Goal: Use online tool/utility: Utilize a website feature to perform a specific function

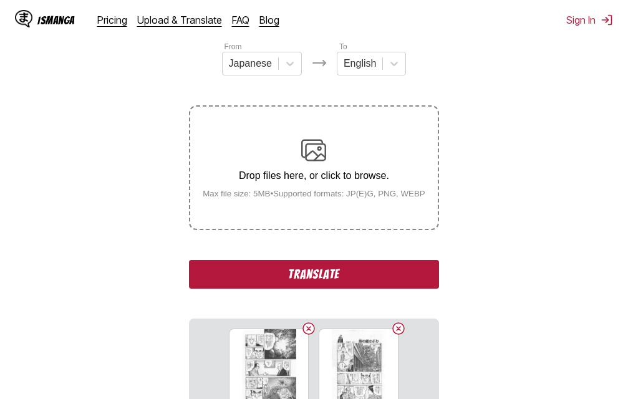
scroll to position [221, 0]
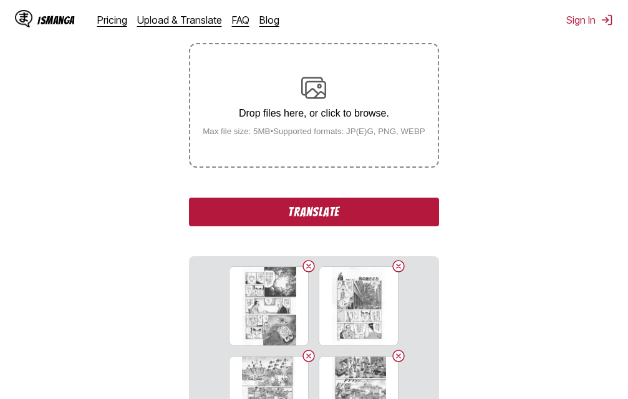
click at [286, 211] on button "Translate" at bounding box center [313, 212] width 249 height 29
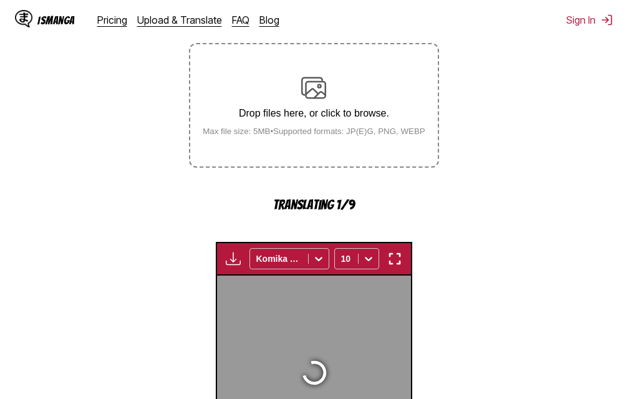
scroll to position [401, 0]
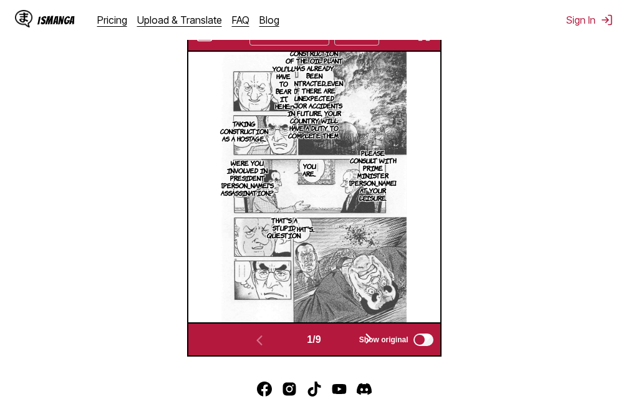
click at [426, 42] on img "button" at bounding box center [424, 34] width 15 height 15
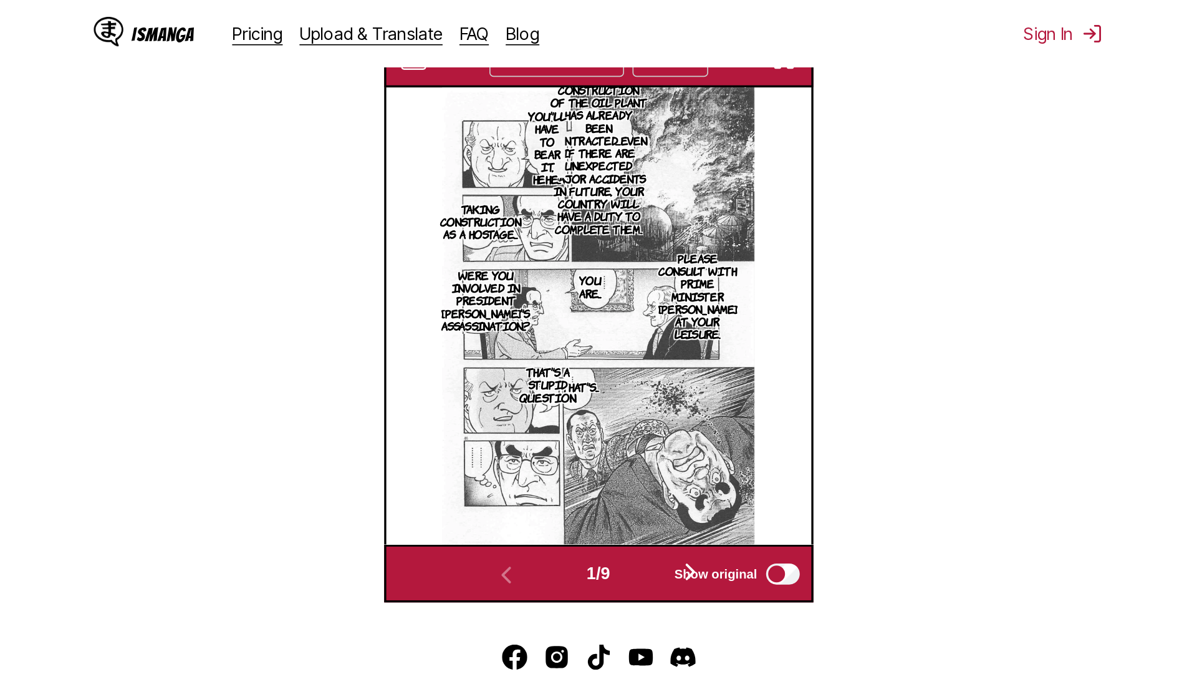
scroll to position [131, 0]
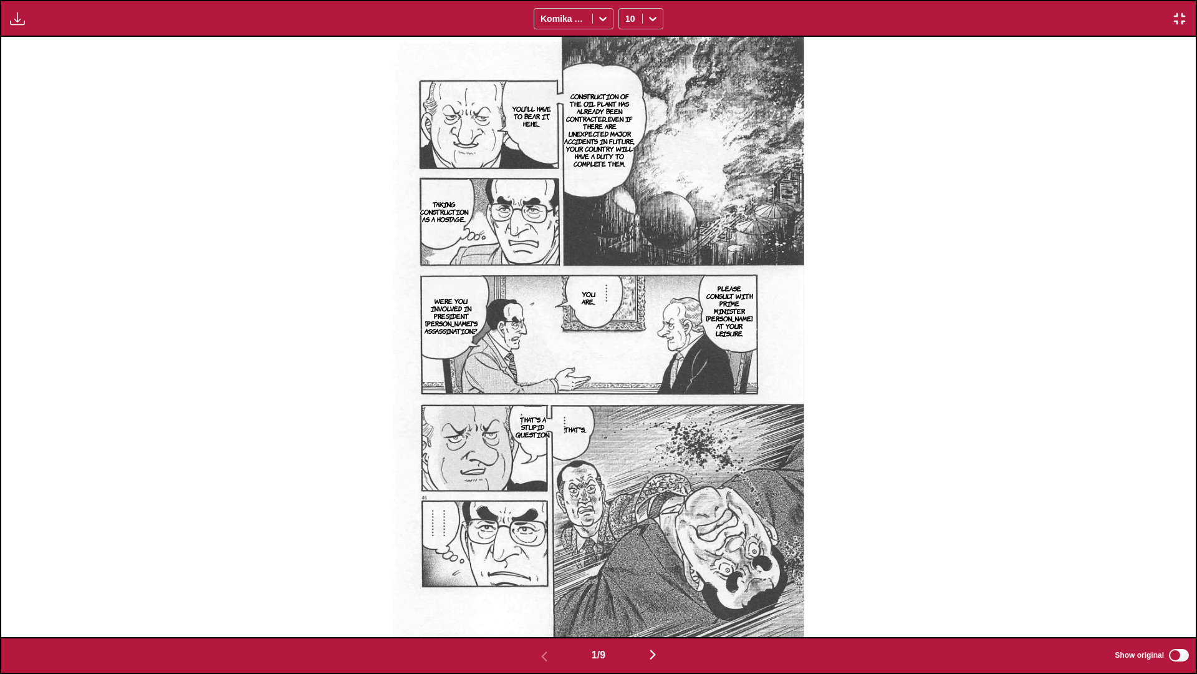
click at [627, 399] on img "button" at bounding box center [652, 654] width 15 height 15
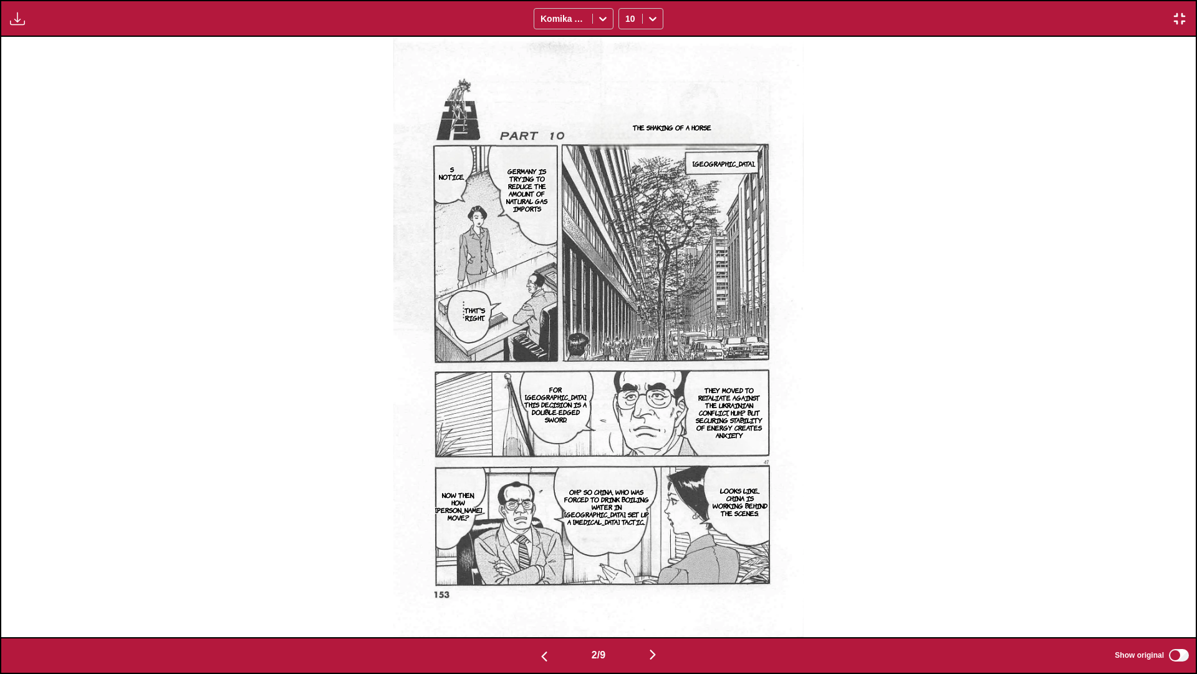
click at [627, 399] on img "button" at bounding box center [652, 654] width 15 height 15
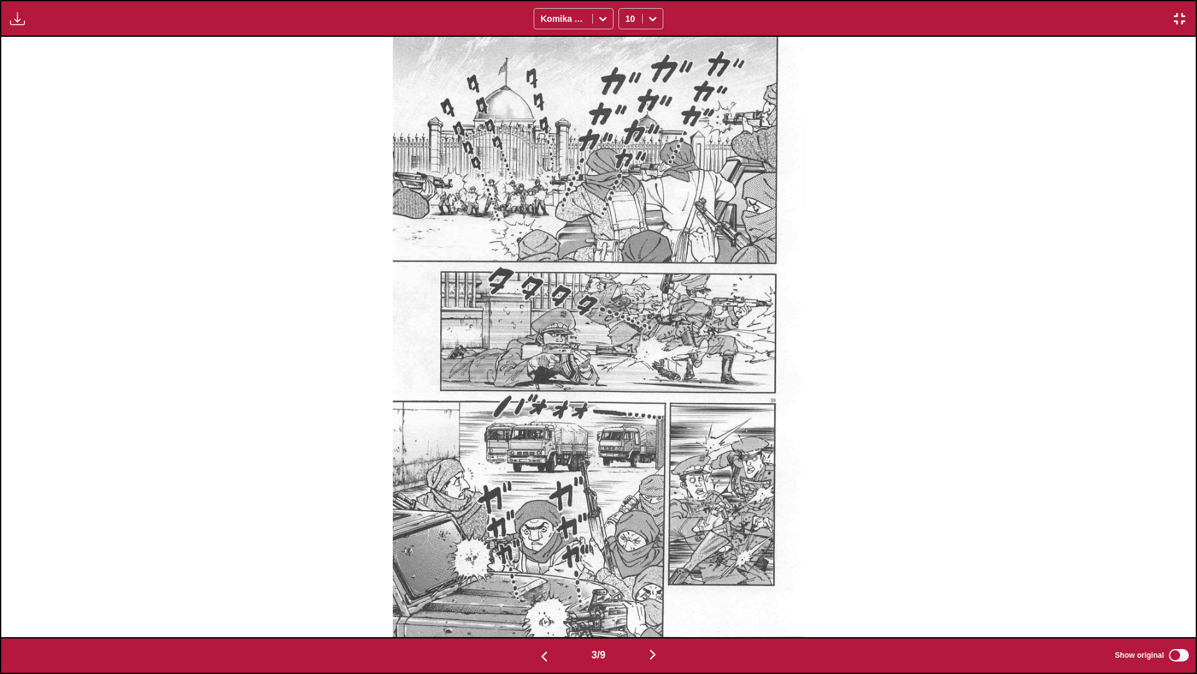
click at [627, 399] on img "button" at bounding box center [652, 654] width 15 height 15
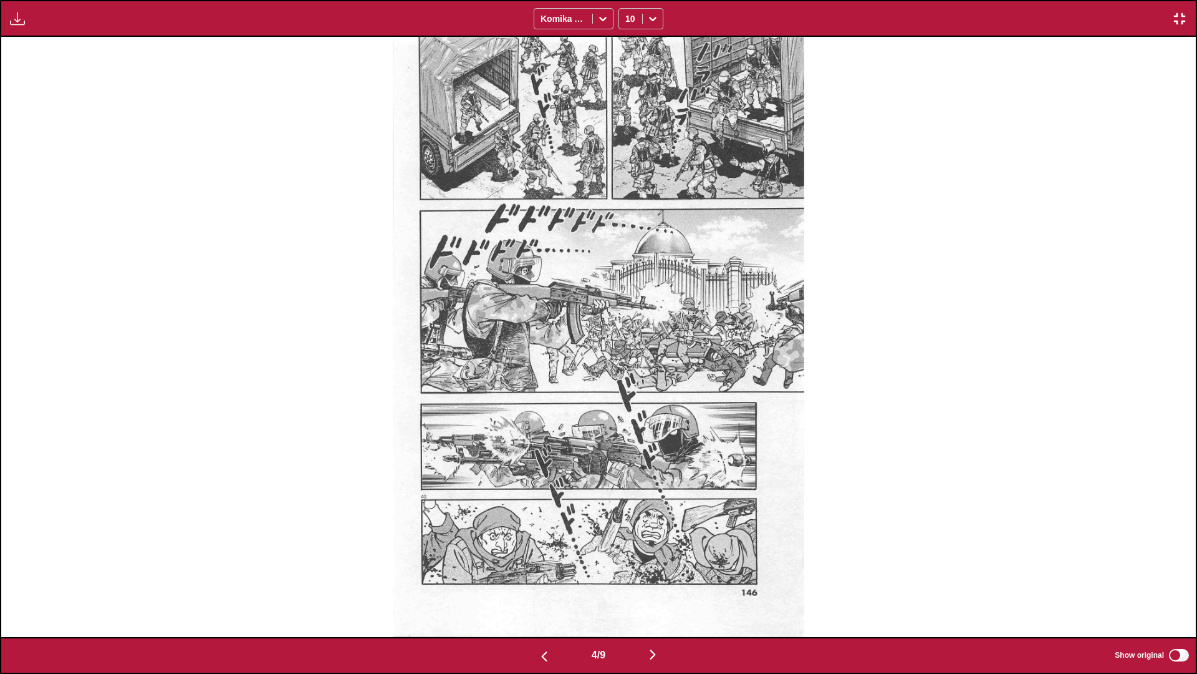
click at [627, 399] on img "button" at bounding box center [652, 654] width 15 height 15
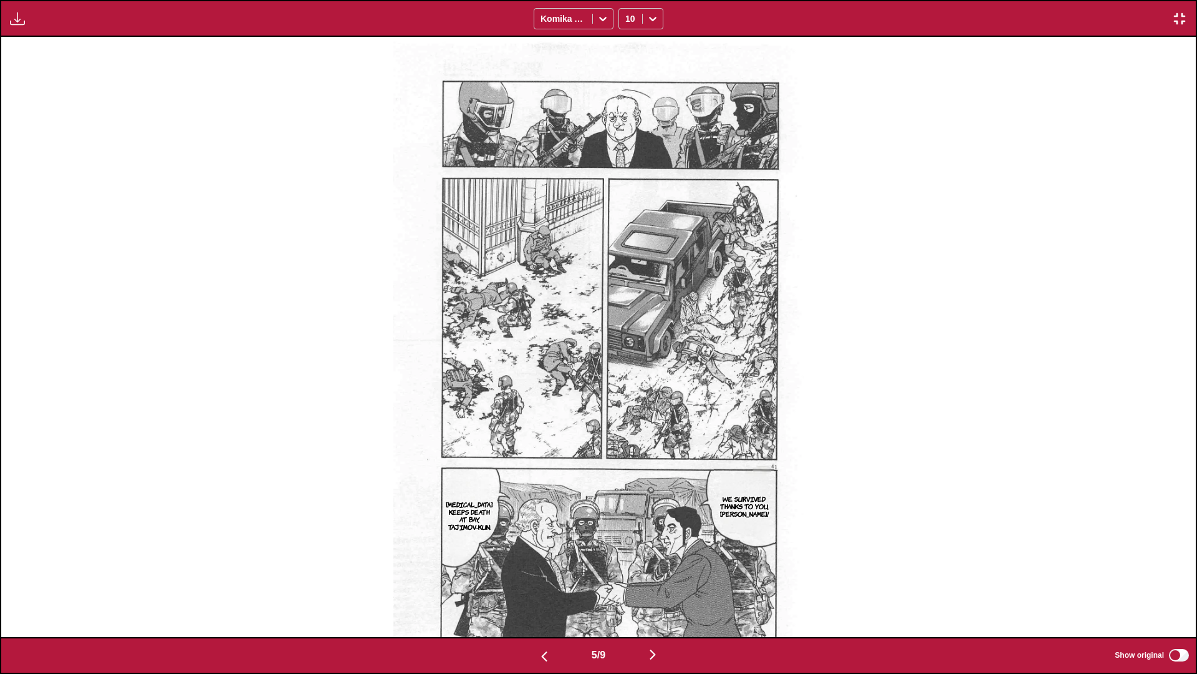
click at [627, 399] on img "button" at bounding box center [652, 654] width 15 height 15
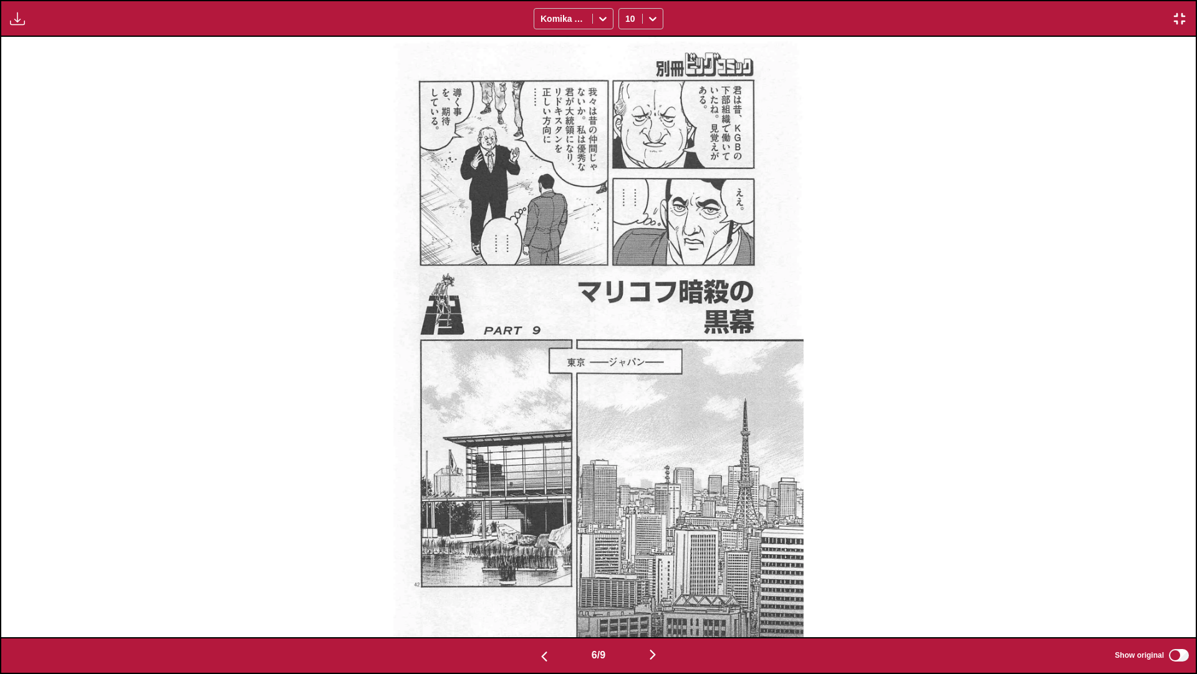
click at [627, 399] on img "button" at bounding box center [652, 654] width 15 height 15
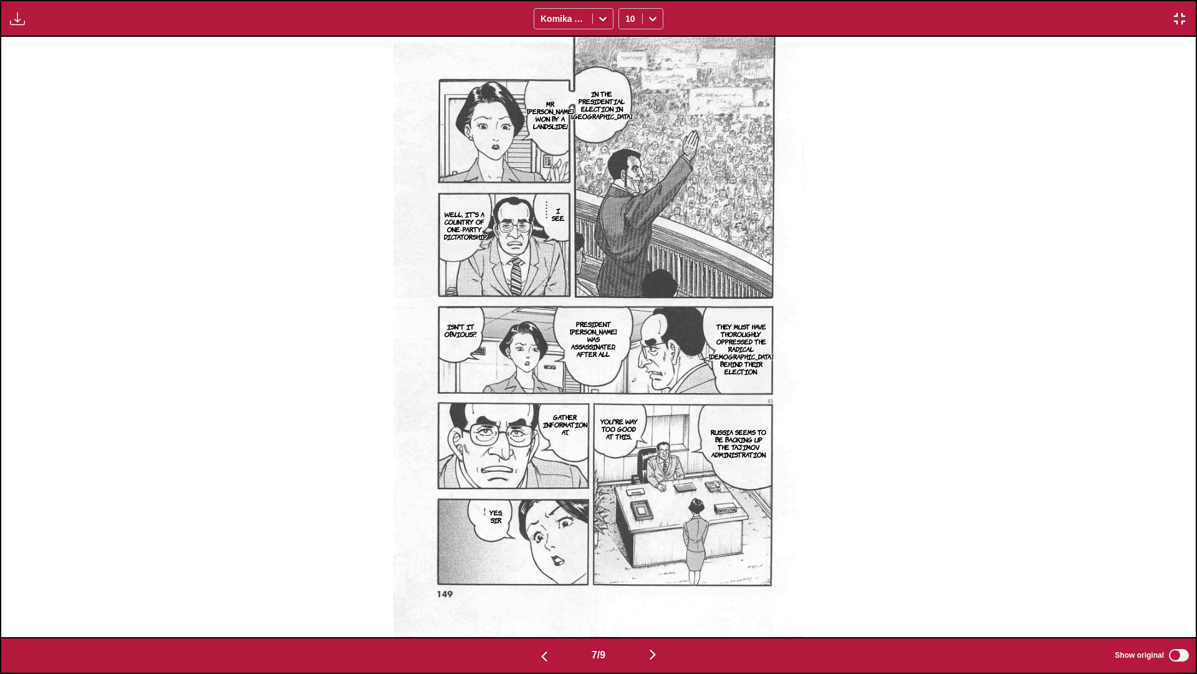
click at [627, 399] on img "button" at bounding box center [652, 654] width 15 height 15
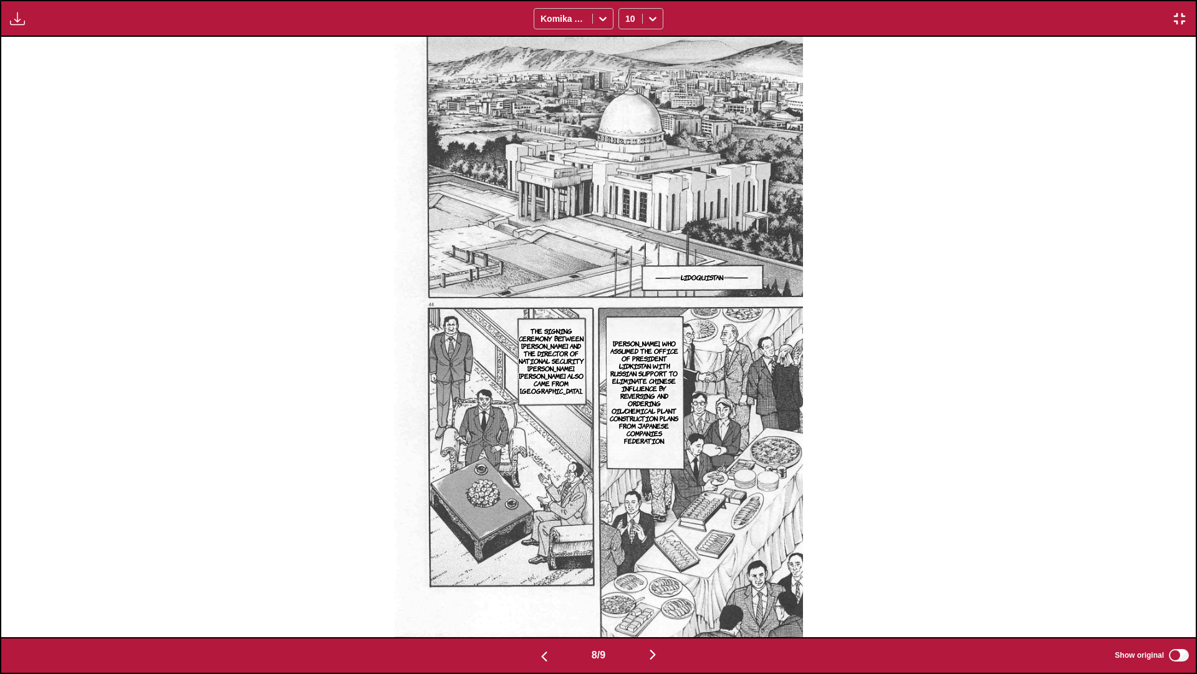
click at [627, 399] on img "button" at bounding box center [652, 654] width 15 height 15
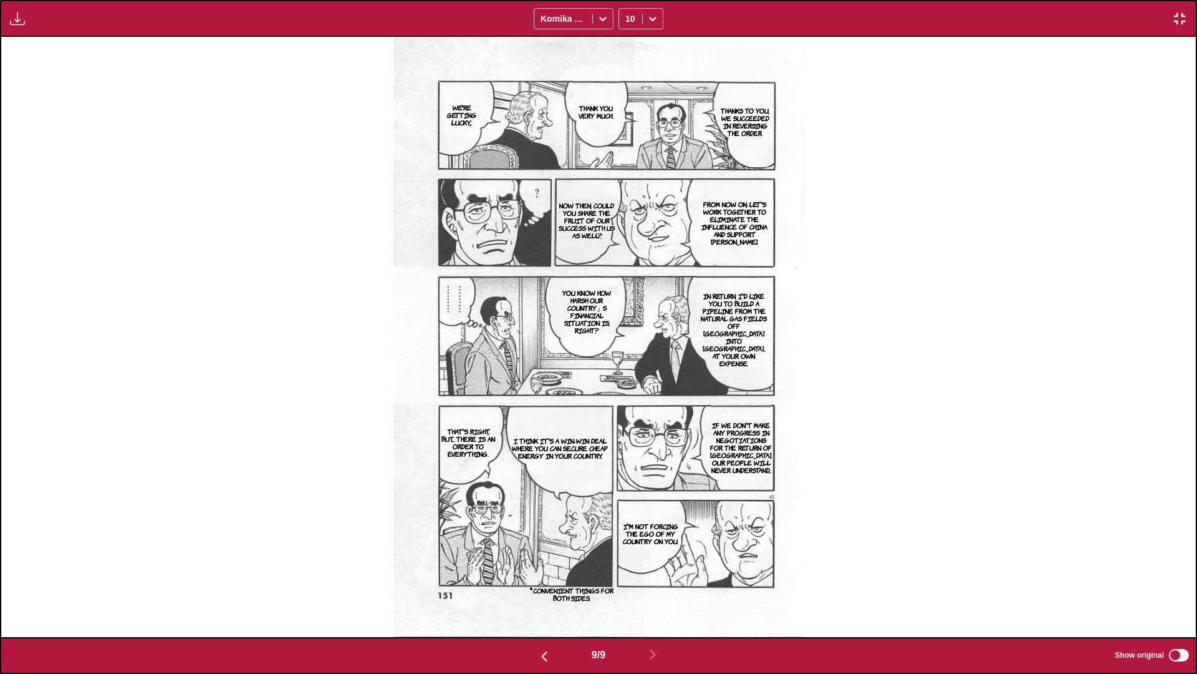
click at [627, 24] on button "button" at bounding box center [1180, 19] width 22 height 16
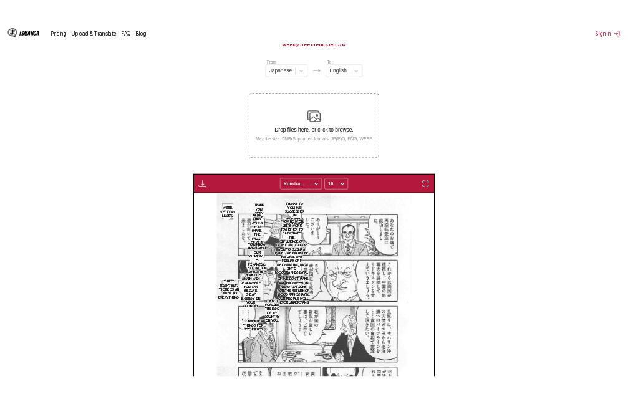
scroll to position [0, 2016]
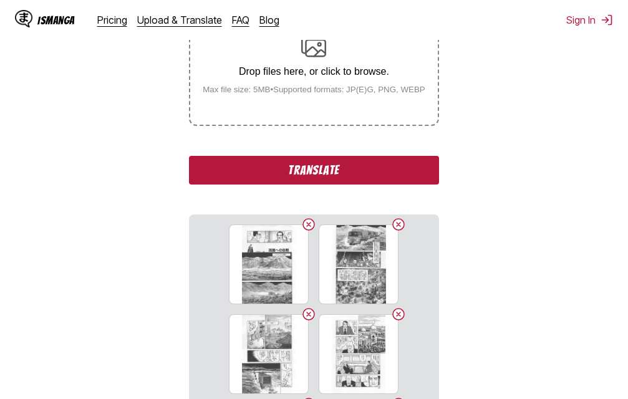
scroll to position [283, 0]
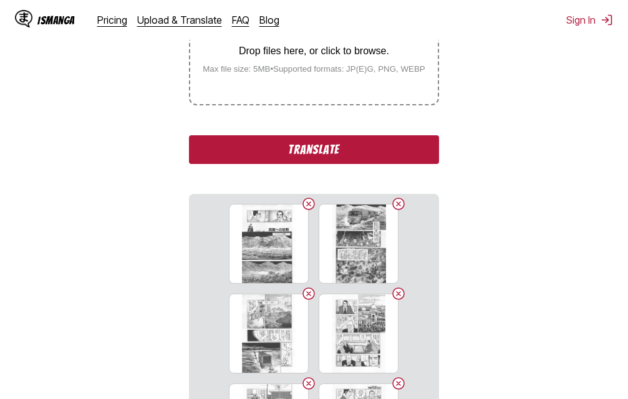
click at [352, 158] on button "Translate" at bounding box center [313, 149] width 249 height 29
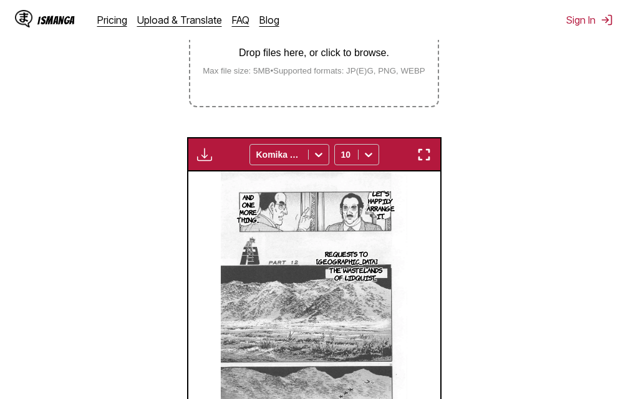
scroll to position [280, 0]
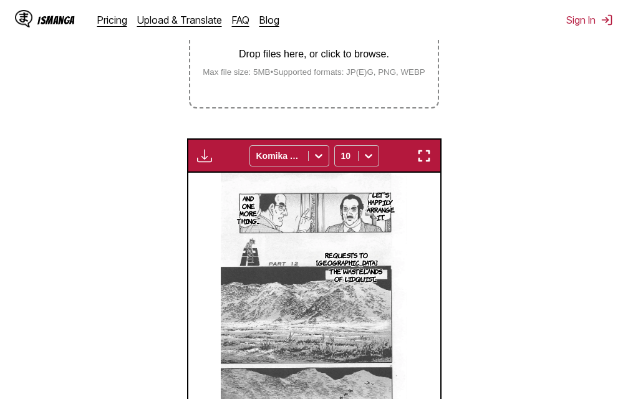
click at [427, 155] on img "button" at bounding box center [424, 155] width 15 height 15
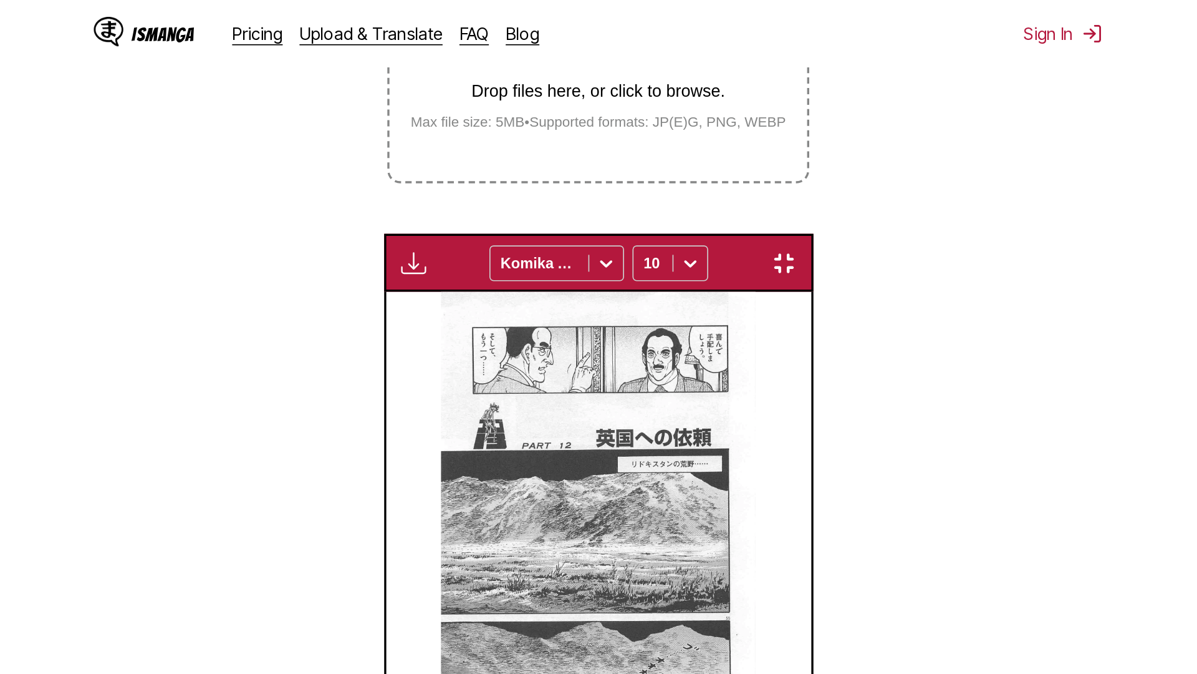
scroll to position [131, 0]
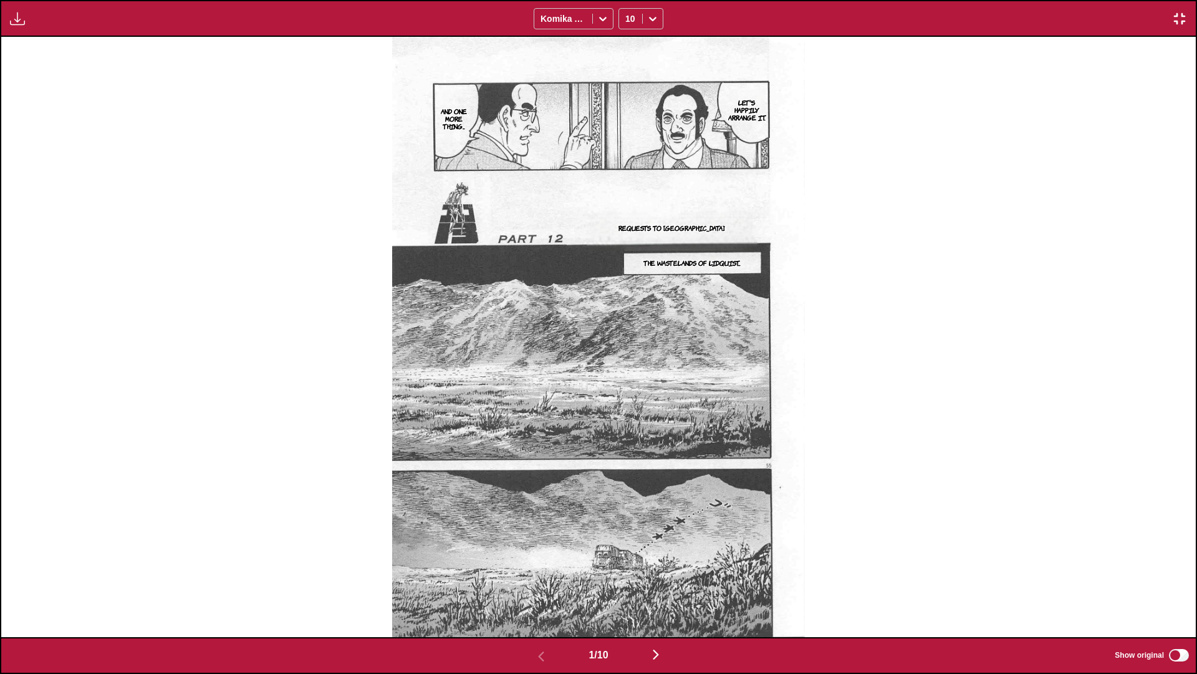
click at [627, 399] on img "button" at bounding box center [656, 654] width 15 height 15
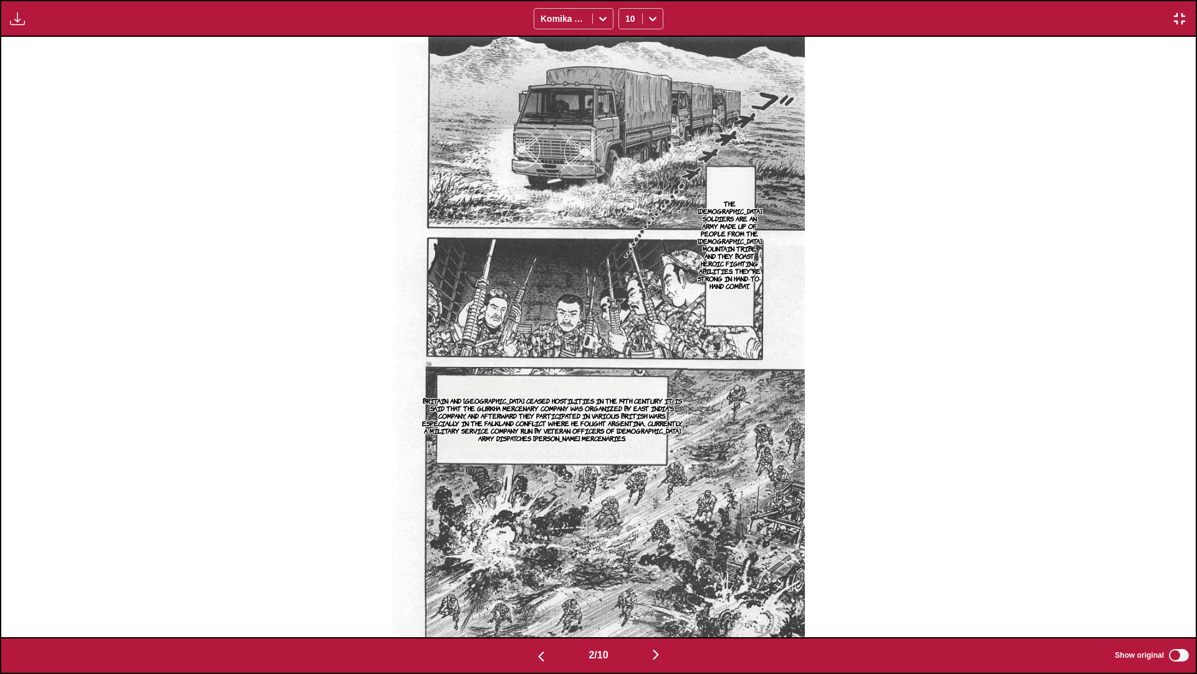
click at [627, 399] on img "button" at bounding box center [656, 654] width 15 height 15
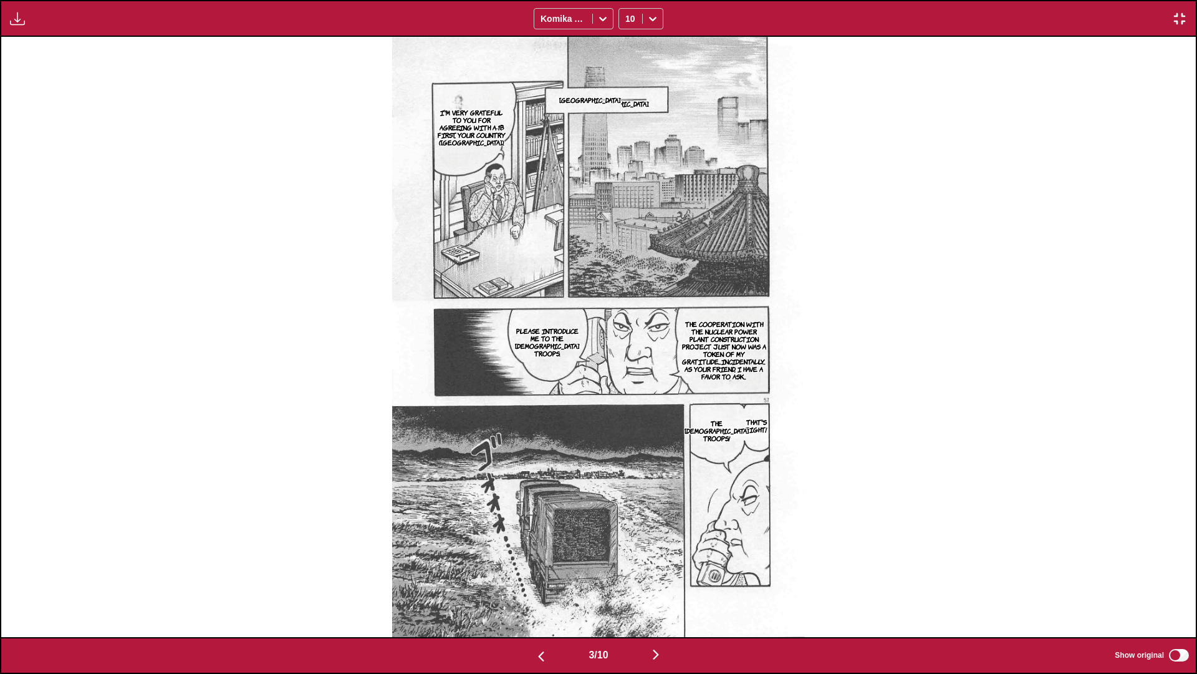
click at [627, 399] on img "button" at bounding box center [656, 654] width 15 height 15
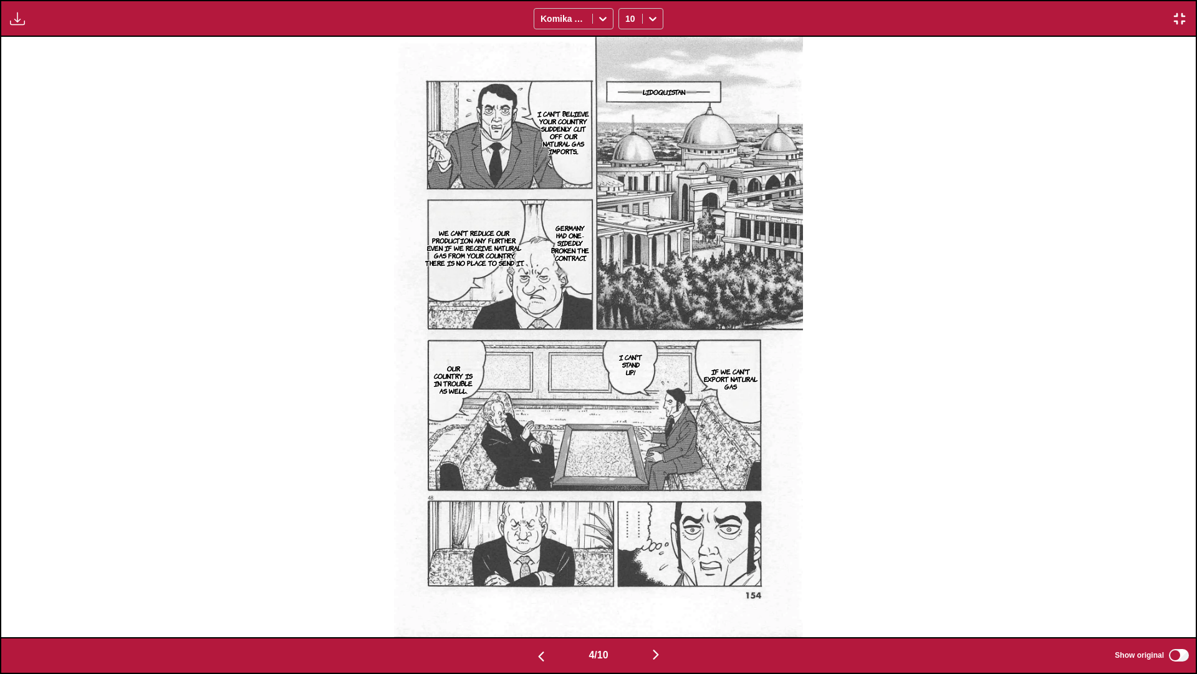
click at [627, 399] on img "button" at bounding box center [656, 654] width 15 height 15
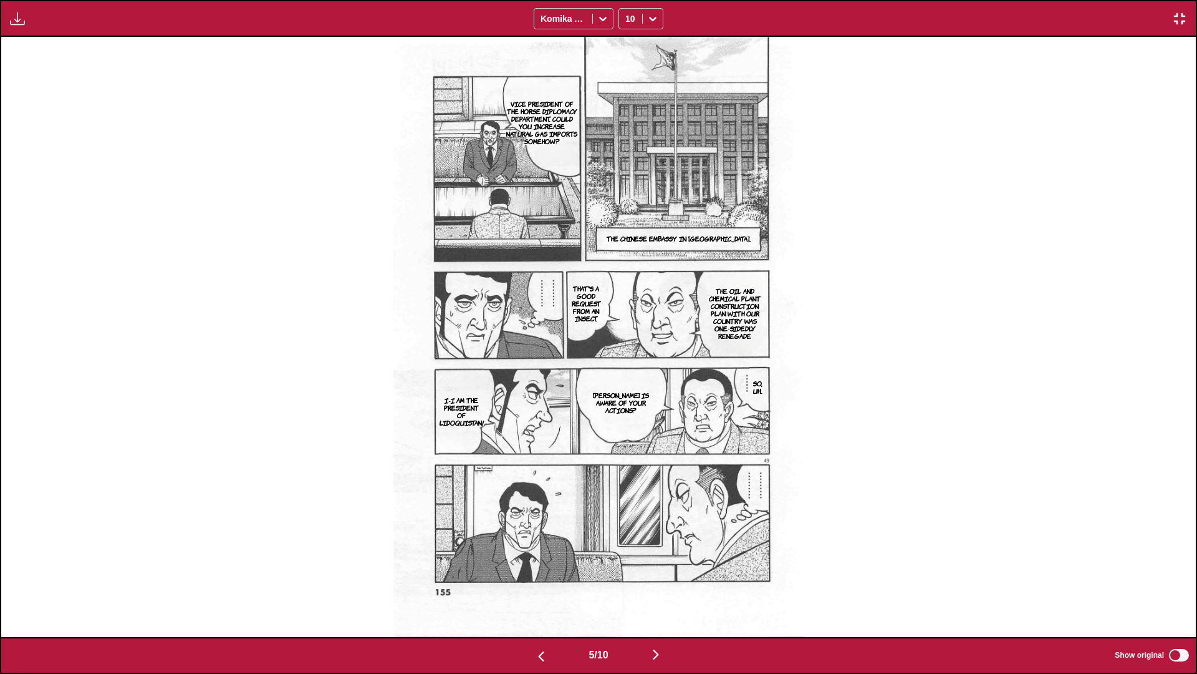
click at [627, 399] on img "button" at bounding box center [656, 654] width 15 height 15
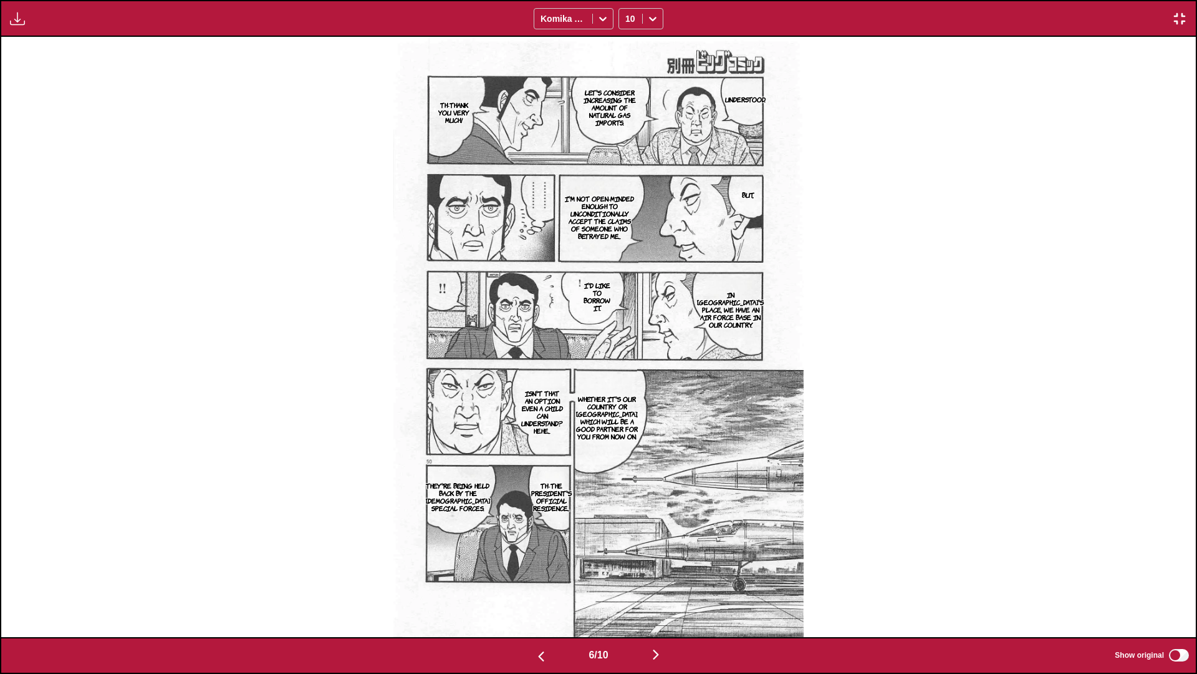
click at [627, 399] on img "button" at bounding box center [656, 654] width 15 height 15
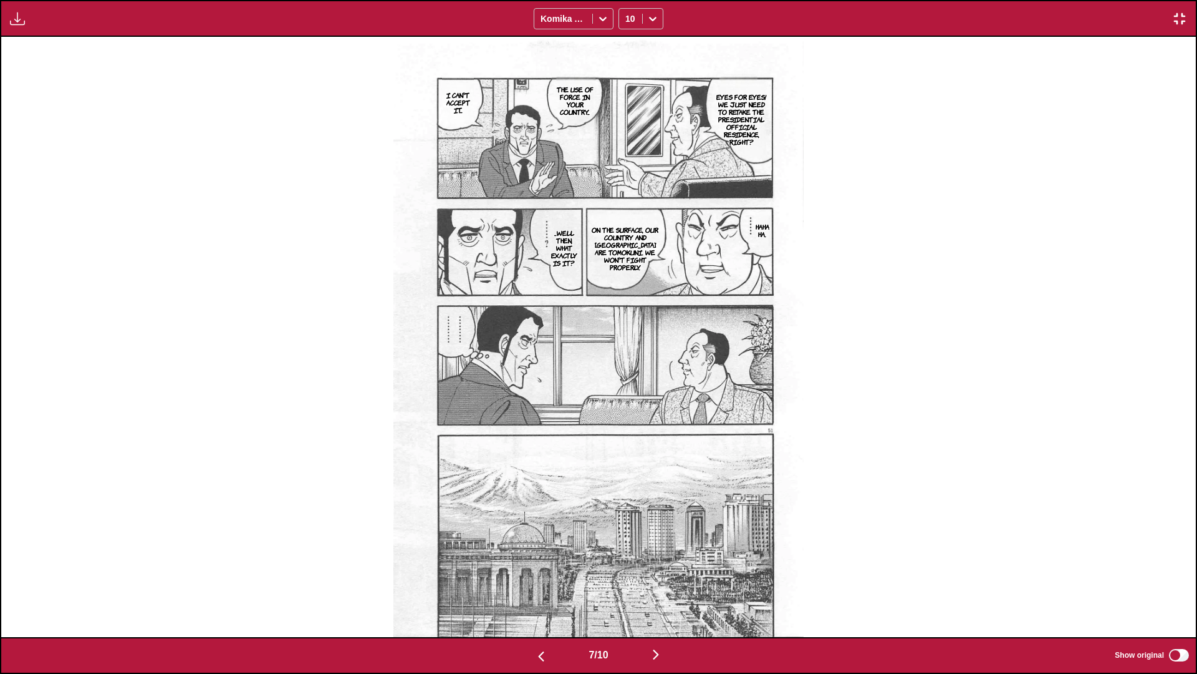
click at [627, 399] on img "button" at bounding box center [656, 654] width 15 height 15
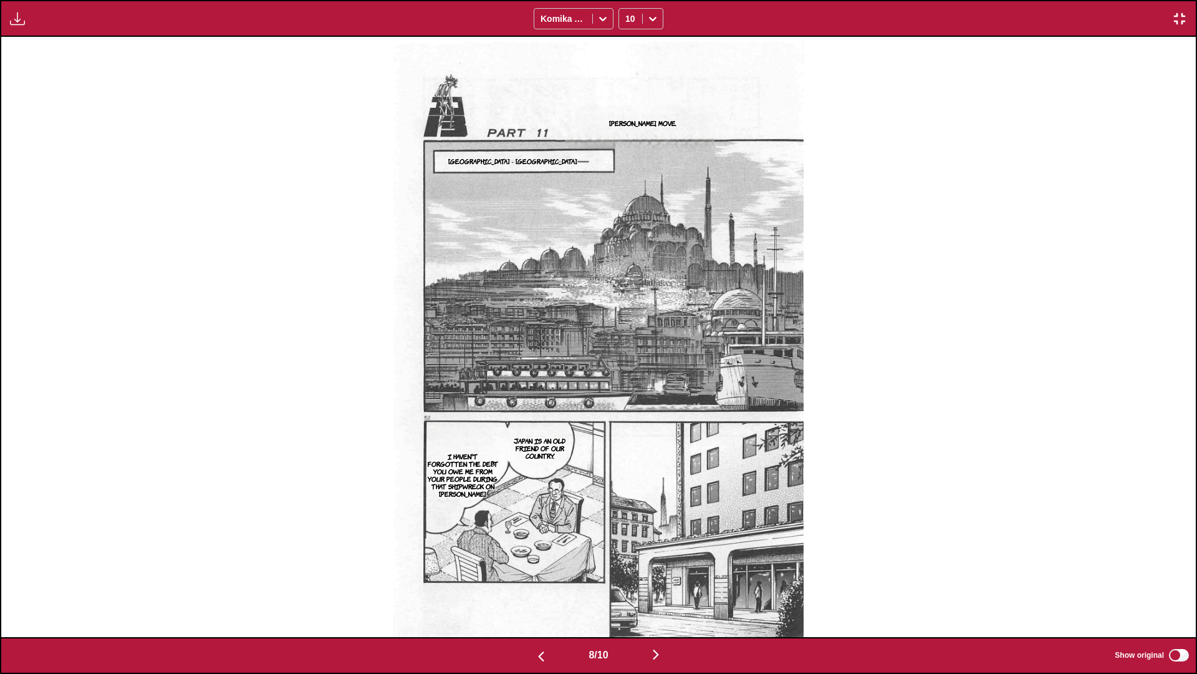
click at [627, 399] on img "button" at bounding box center [656, 654] width 15 height 15
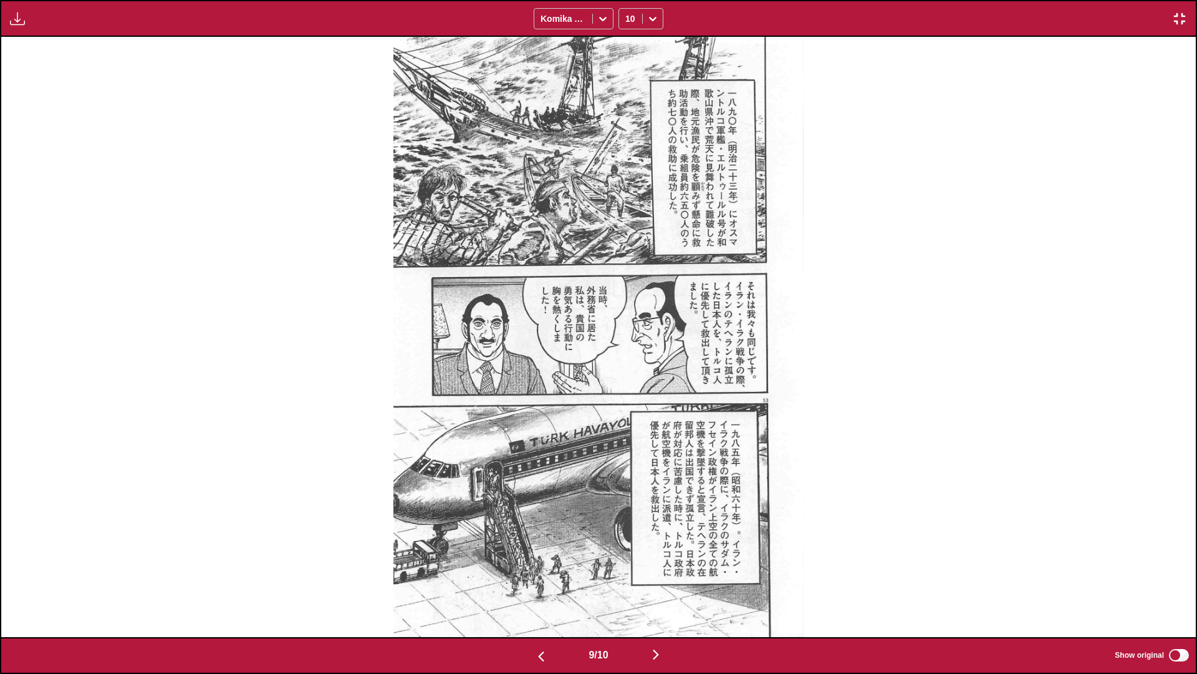
click at [627, 399] on img "button" at bounding box center [656, 654] width 15 height 15
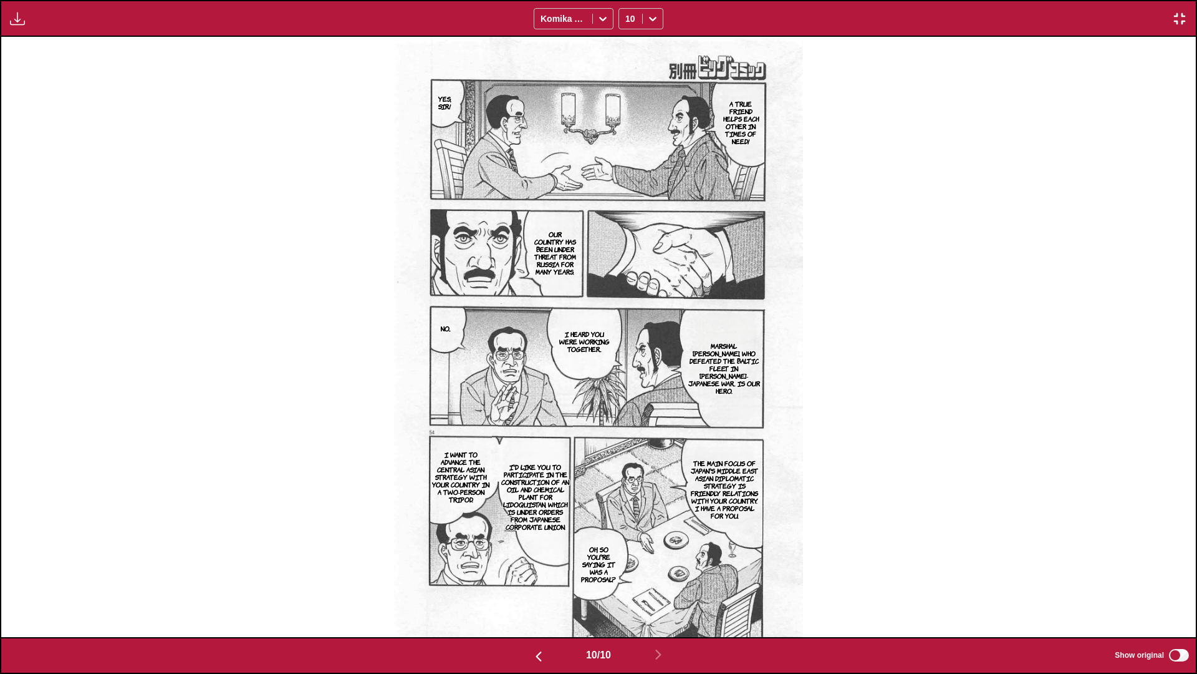
click at [627, 16] on img "button" at bounding box center [1179, 18] width 15 height 15
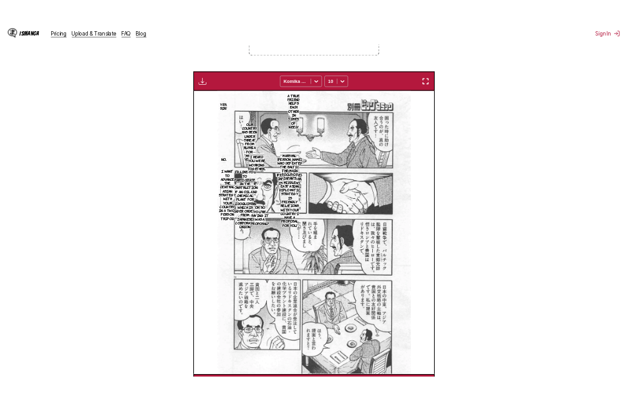
scroll to position [0, 2268]
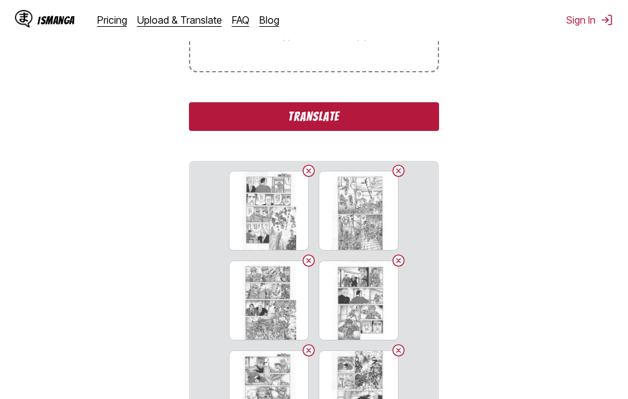
scroll to position [345, 0]
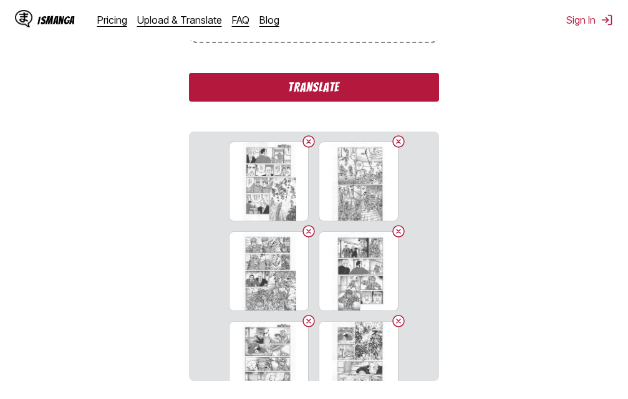
click at [284, 92] on button "Translate" at bounding box center [313, 87] width 249 height 29
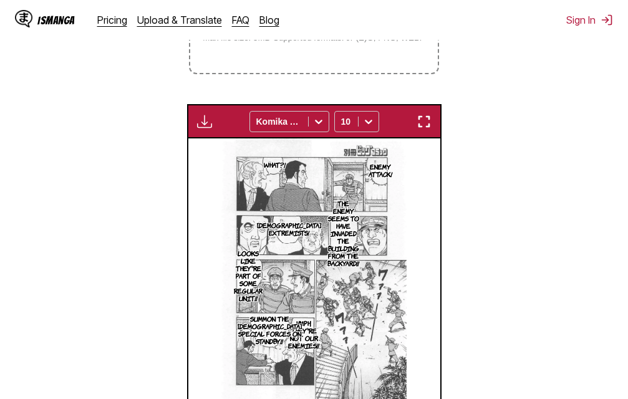
scroll to position [280, 0]
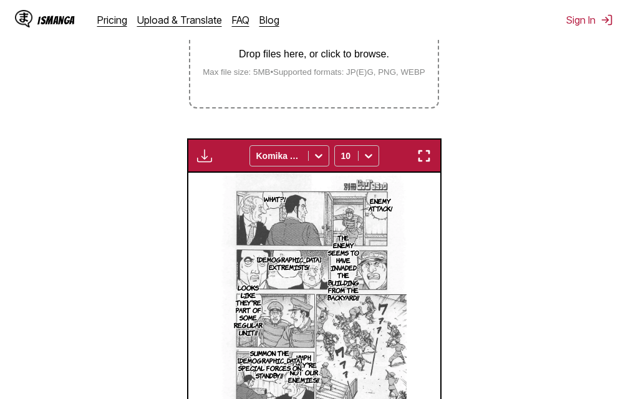
click at [419, 161] on img "button" at bounding box center [424, 155] width 15 height 15
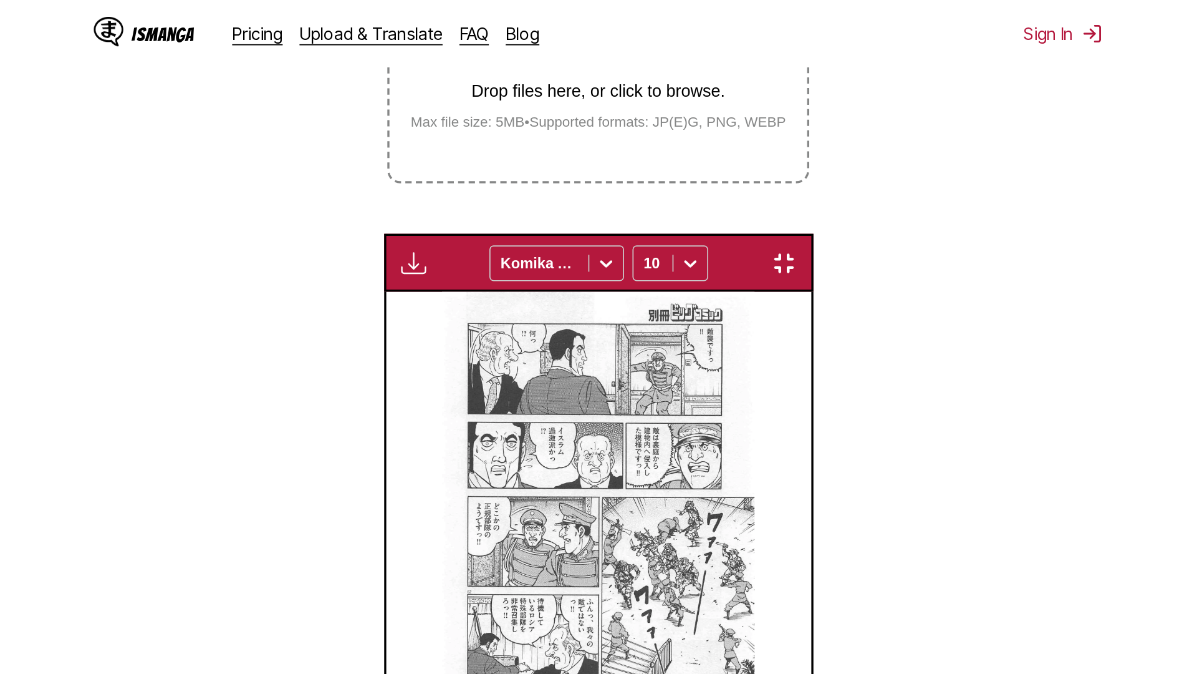
scroll to position [131, 0]
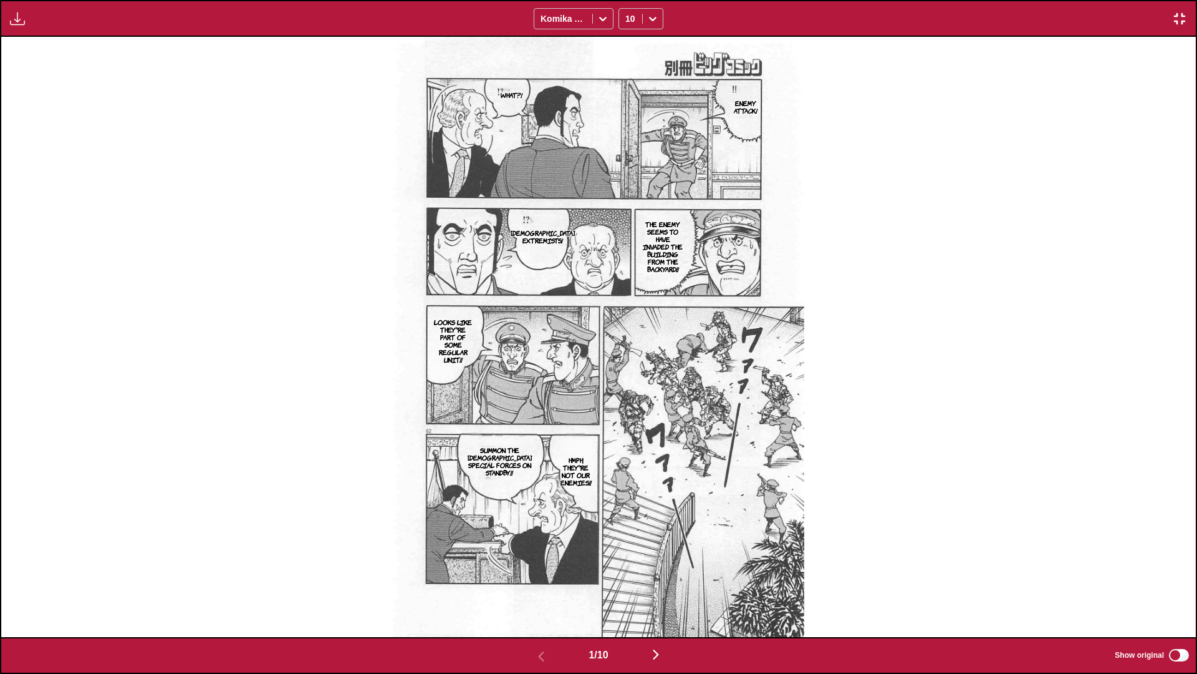
click at [627, 399] on img "button" at bounding box center [656, 654] width 15 height 15
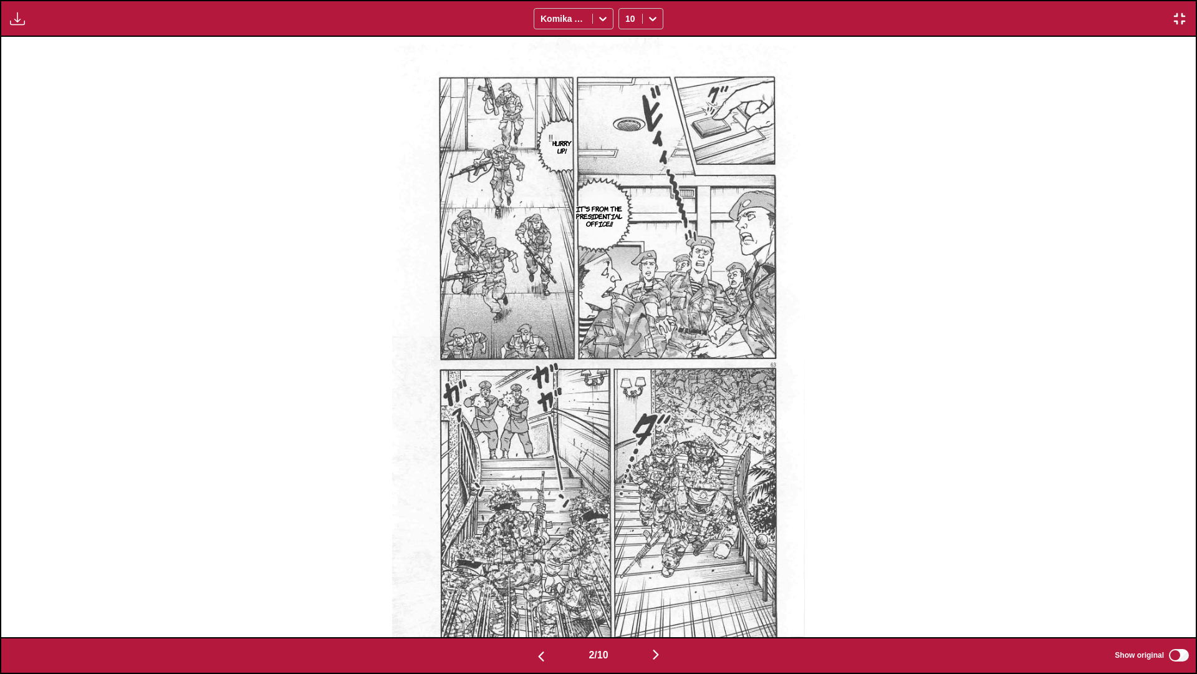
click at [627, 399] on img "button" at bounding box center [656, 654] width 15 height 15
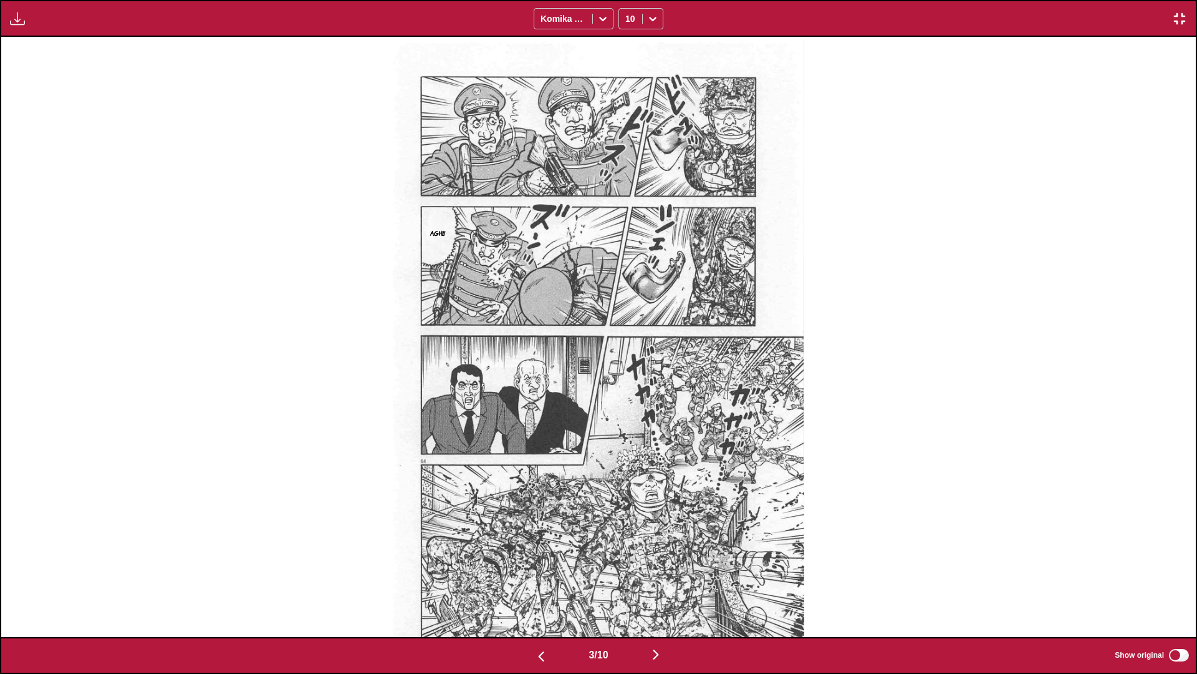
click at [627, 399] on img "button" at bounding box center [656, 654] width 15 height 15
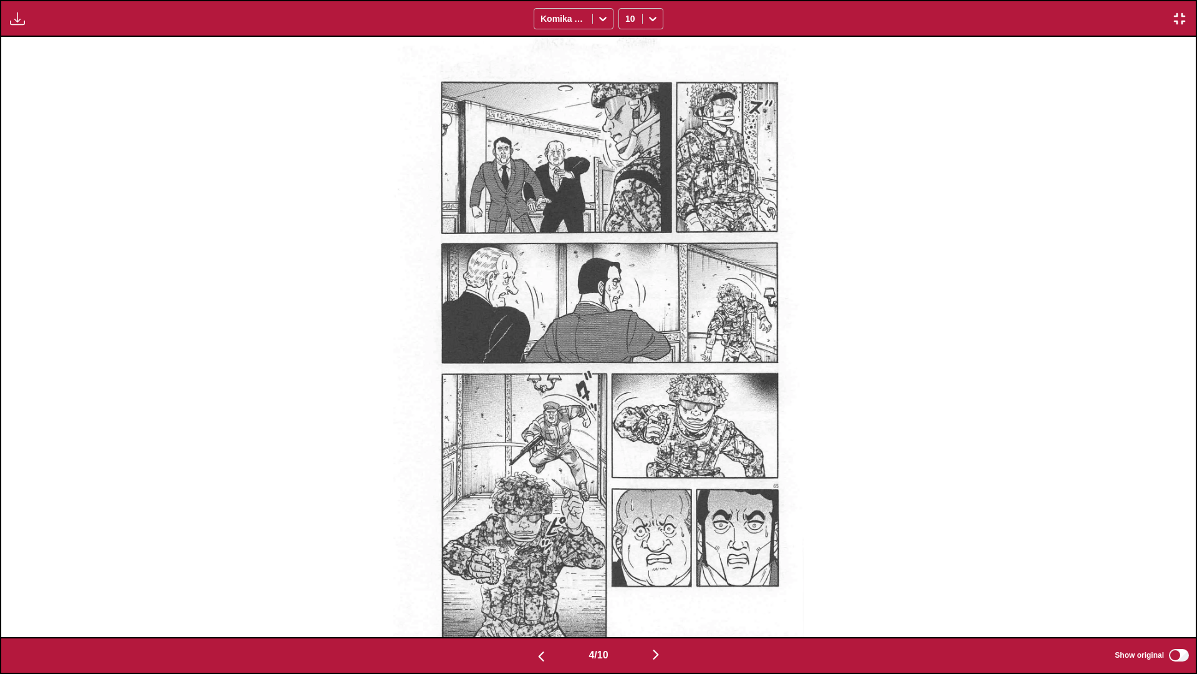
click at [627, 399] on img "button" at bounding box center [656, 654] width 15 height 15
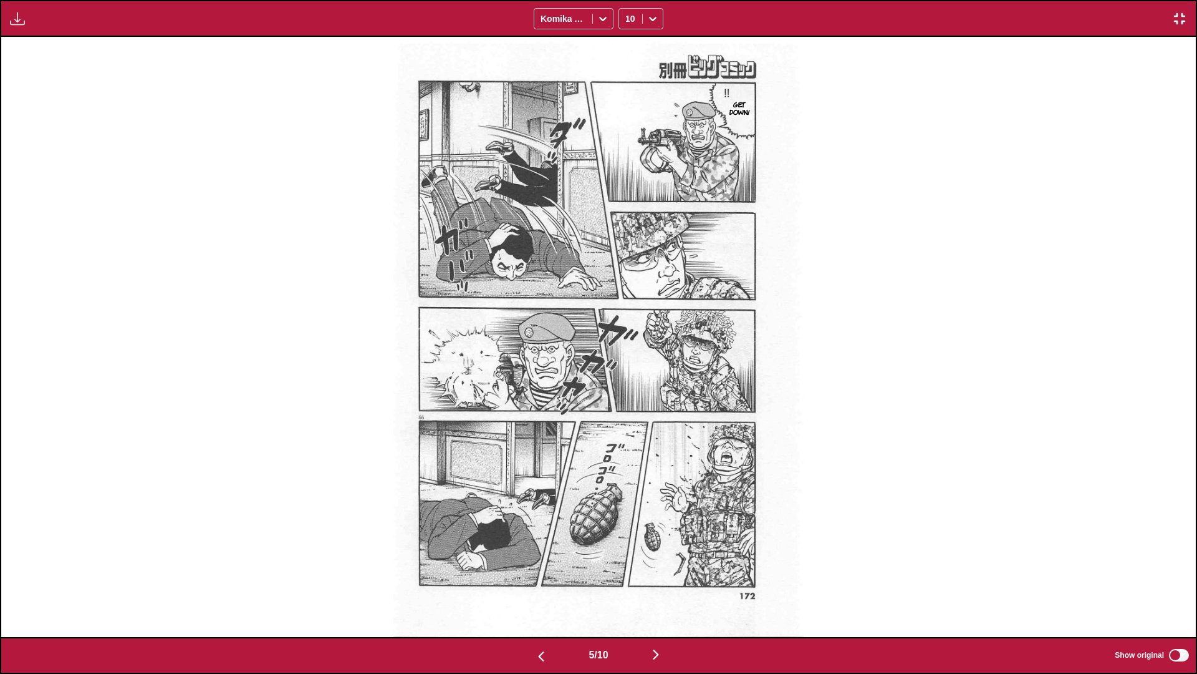
click at [627, 399] on img "button" at bounding box center [656, 654] width 15 height 15
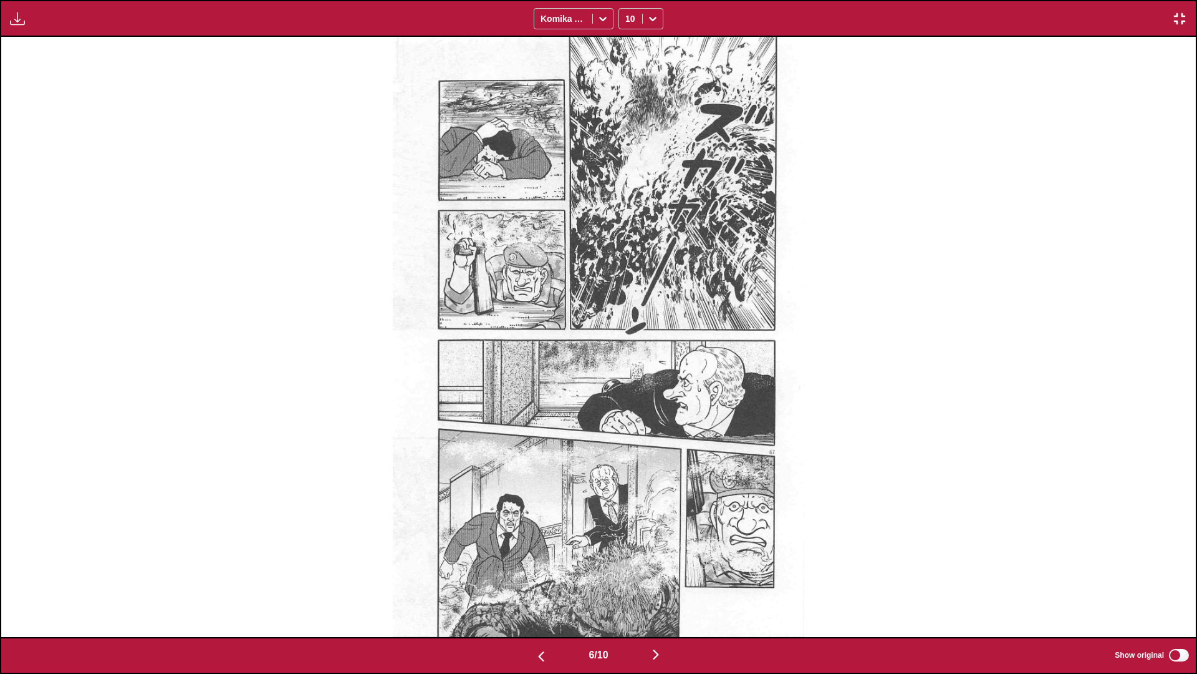
click at [627, 399] on img "button" at bounding box center [656, 654] width 15 height 15
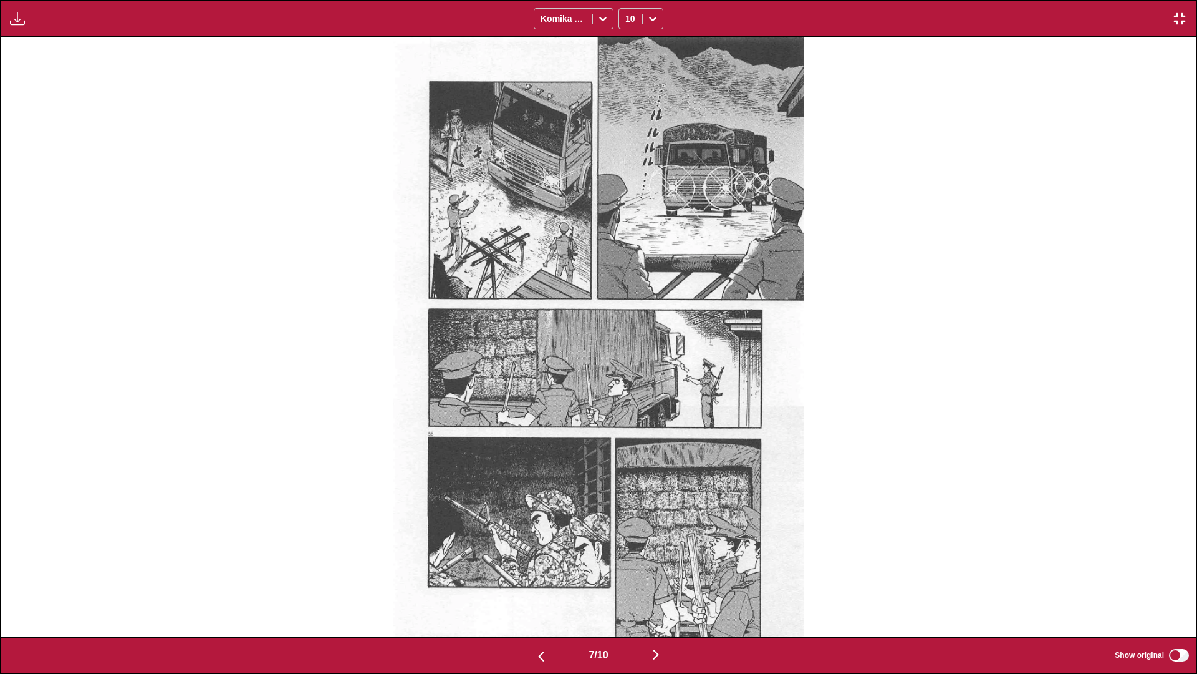
click at [627, 399] on img "button" at bounding box center [656, 654] width 15 height 15
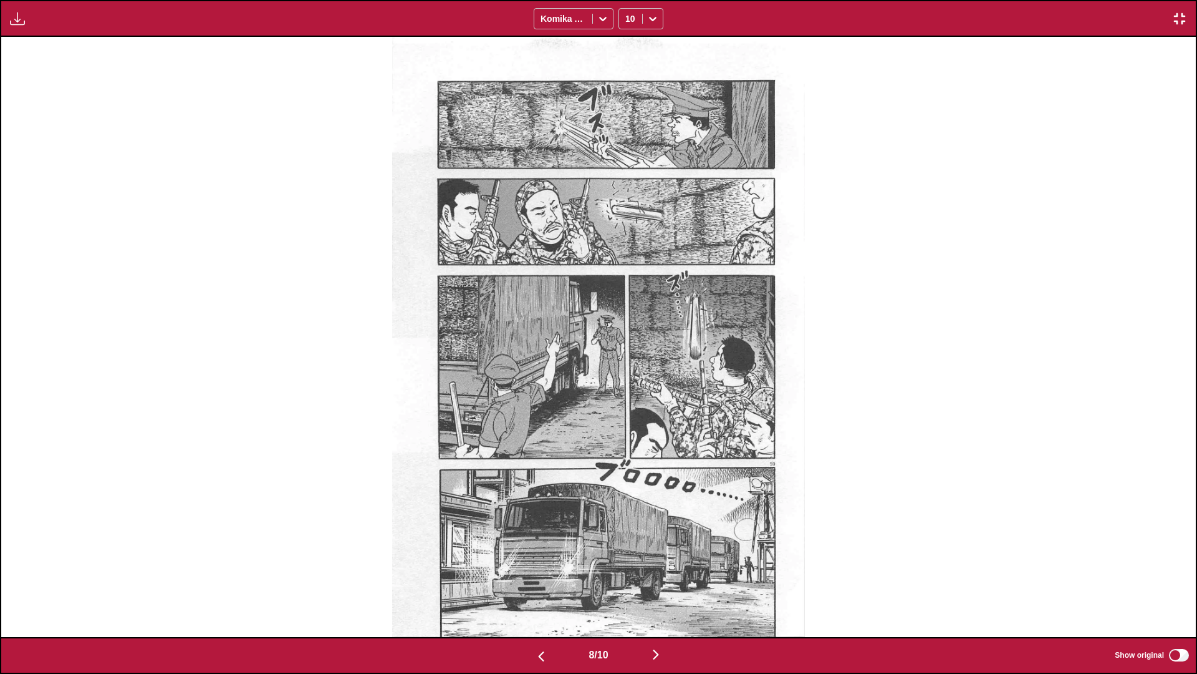
click at [627, 399] on img "button" at bounding box center [656, 654] width 15 height 15
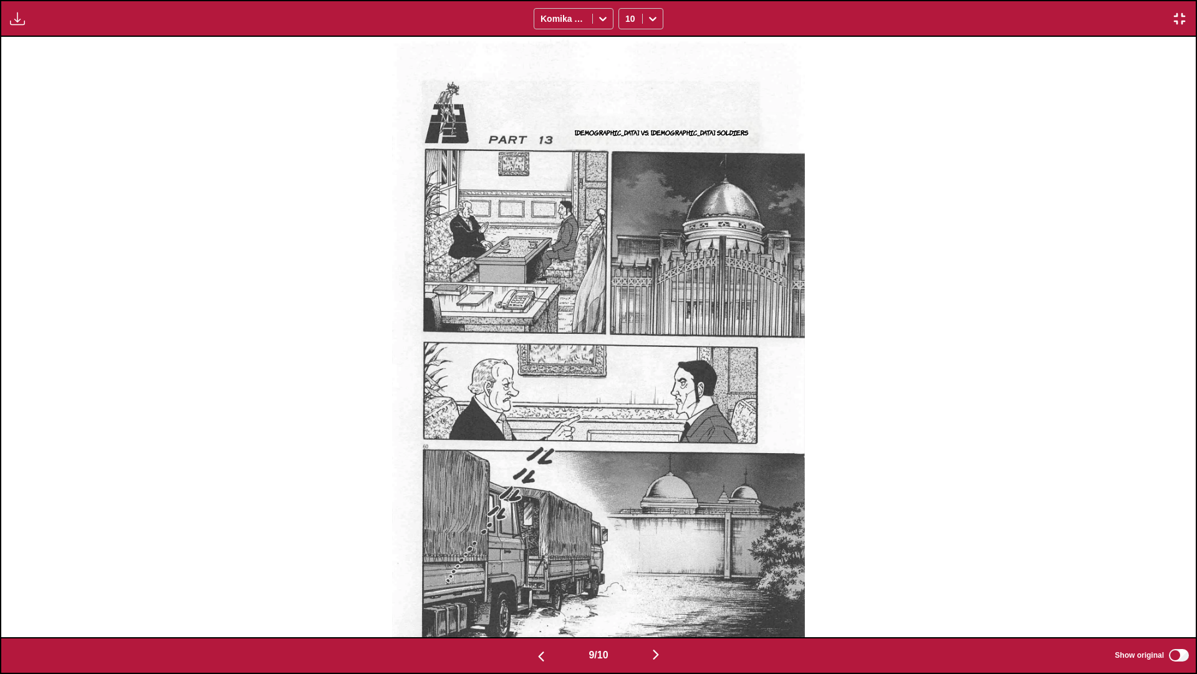
click at [627, 399] on img "button" at bounding box center [656, 654] width 15 height 15
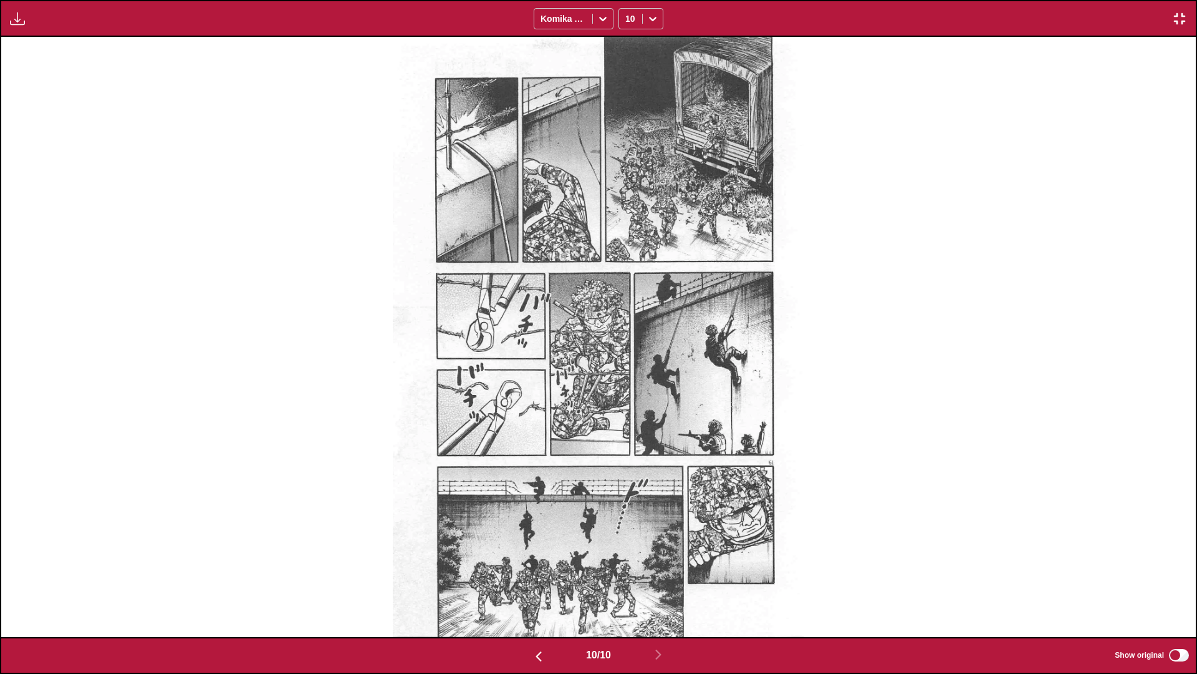
click at [627, 14] on img "button" at bounding box center [1179, 18] width 15 height 15
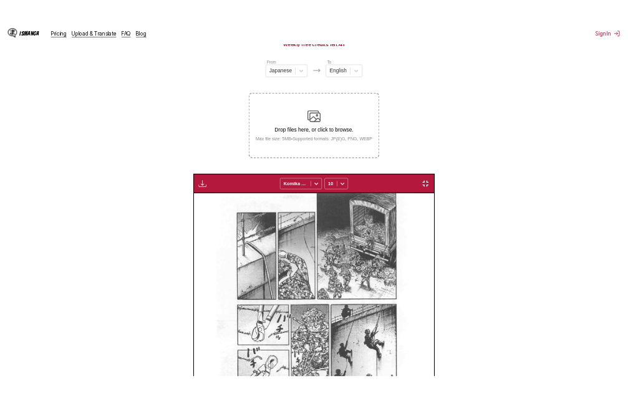
scroll to position [0, 2268]
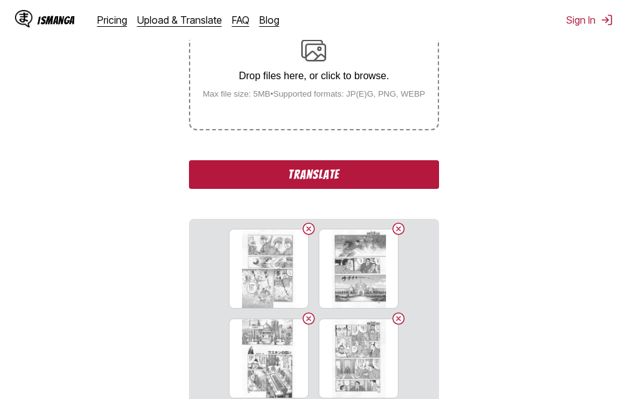
scroll to position [196, 0]
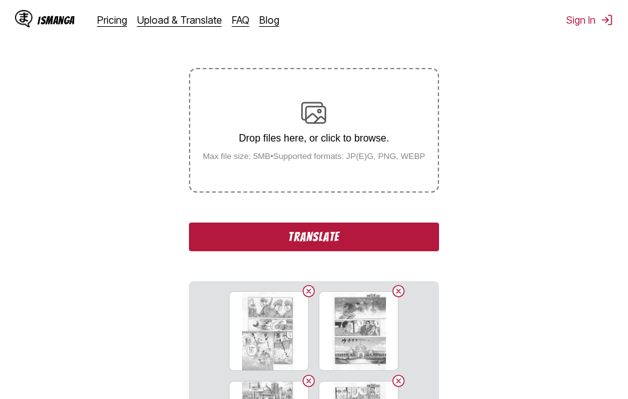
click at [296, 236] on button "Translate" at bounding box center [313, 237] width 249 height 29
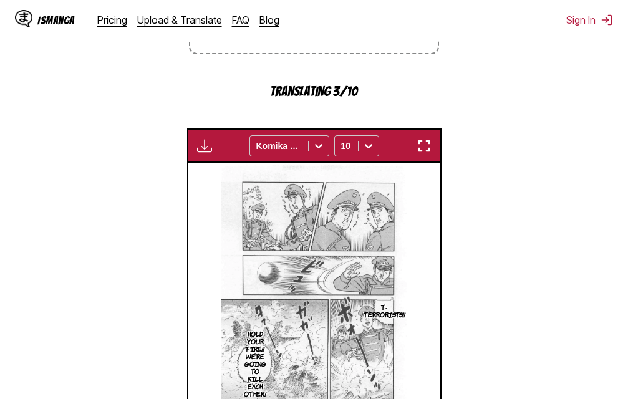
scroll to position [374, 0]
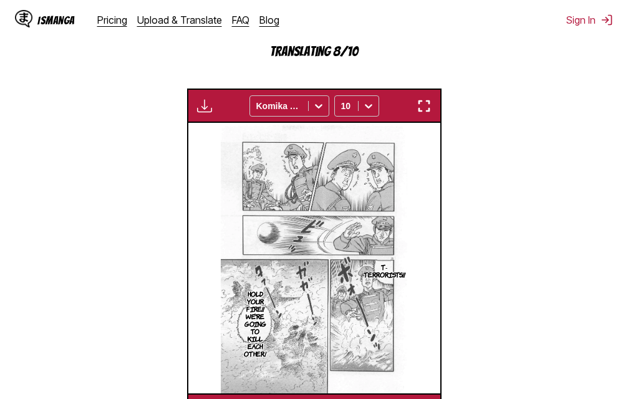
click at [428, 107] on img "button" at bounding box center [424, 106] width 15 height 15
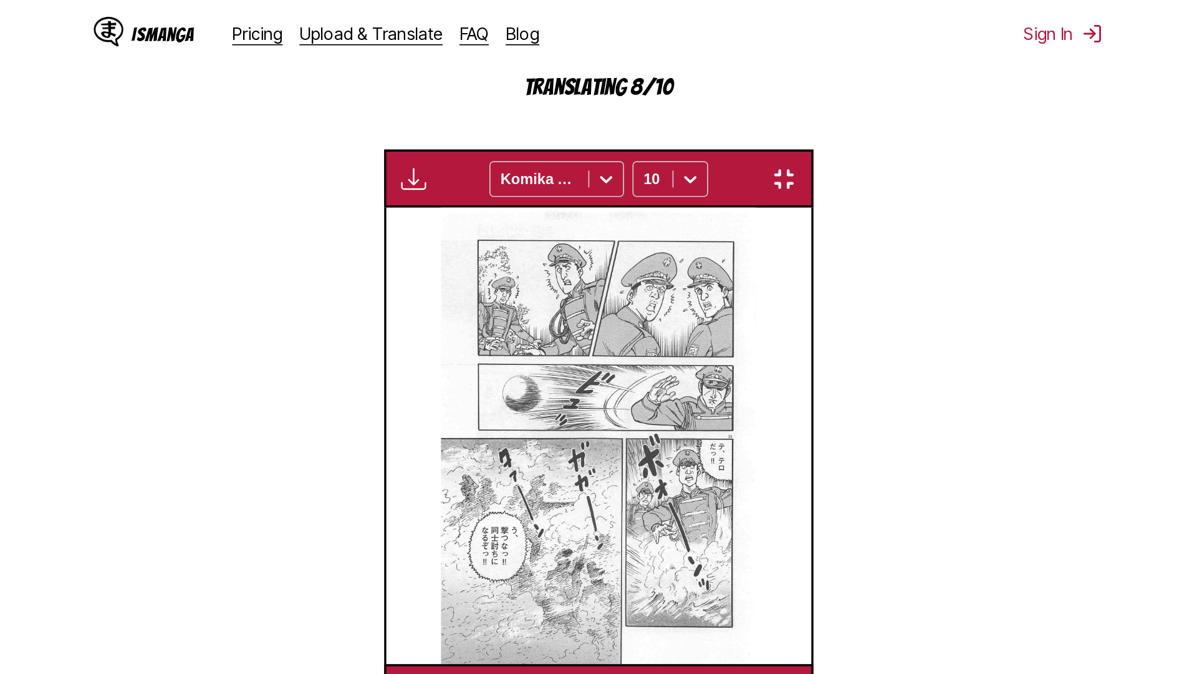
scroll to position [131, 0]
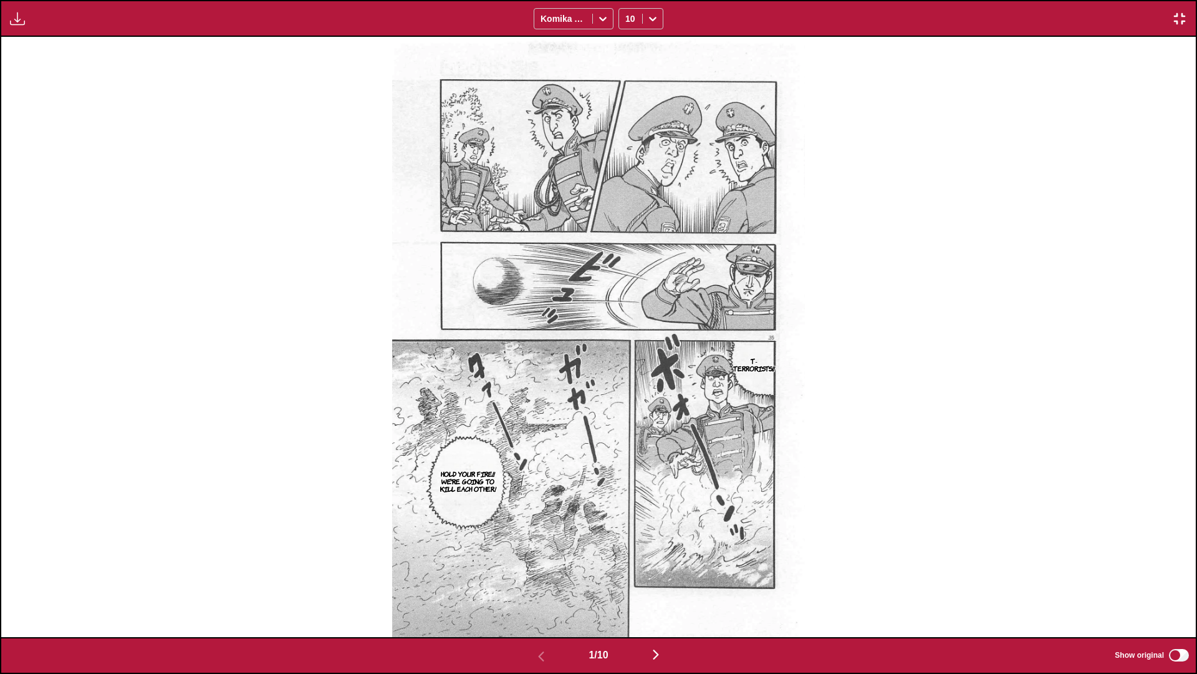
click at [627, 399] on img "button" at bounding box center [656, 654] width 15 height 15
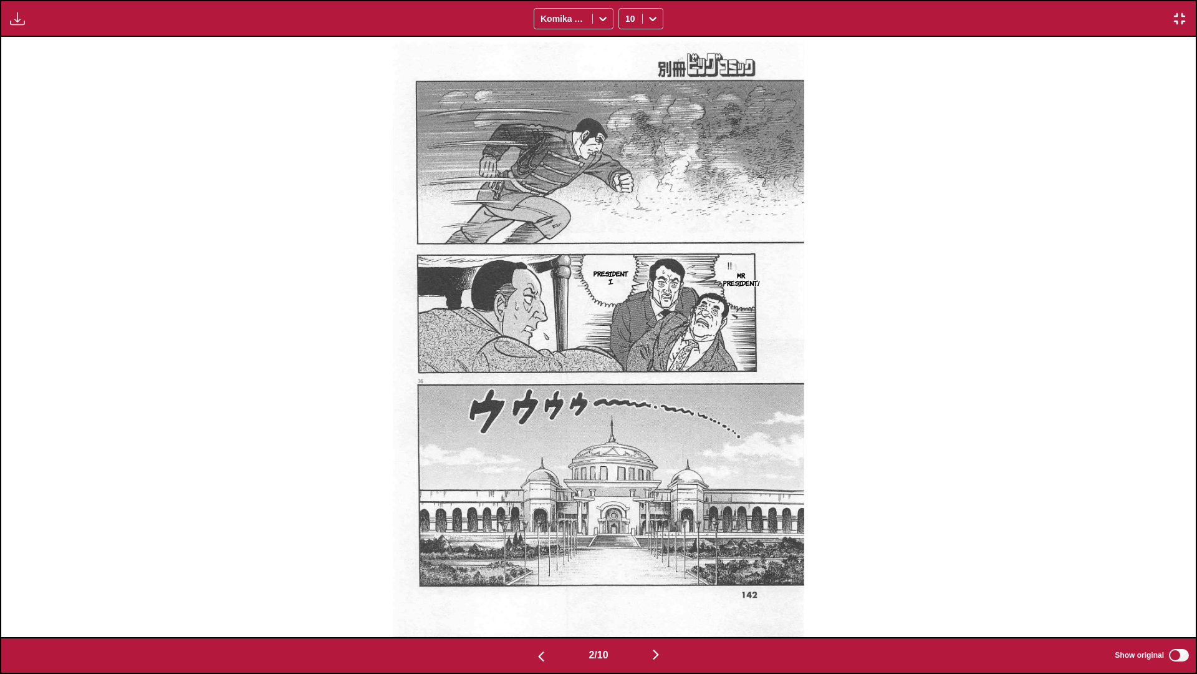
click at [627, 399] on img "button" at bounding box center [656, 654] width 15 height 15
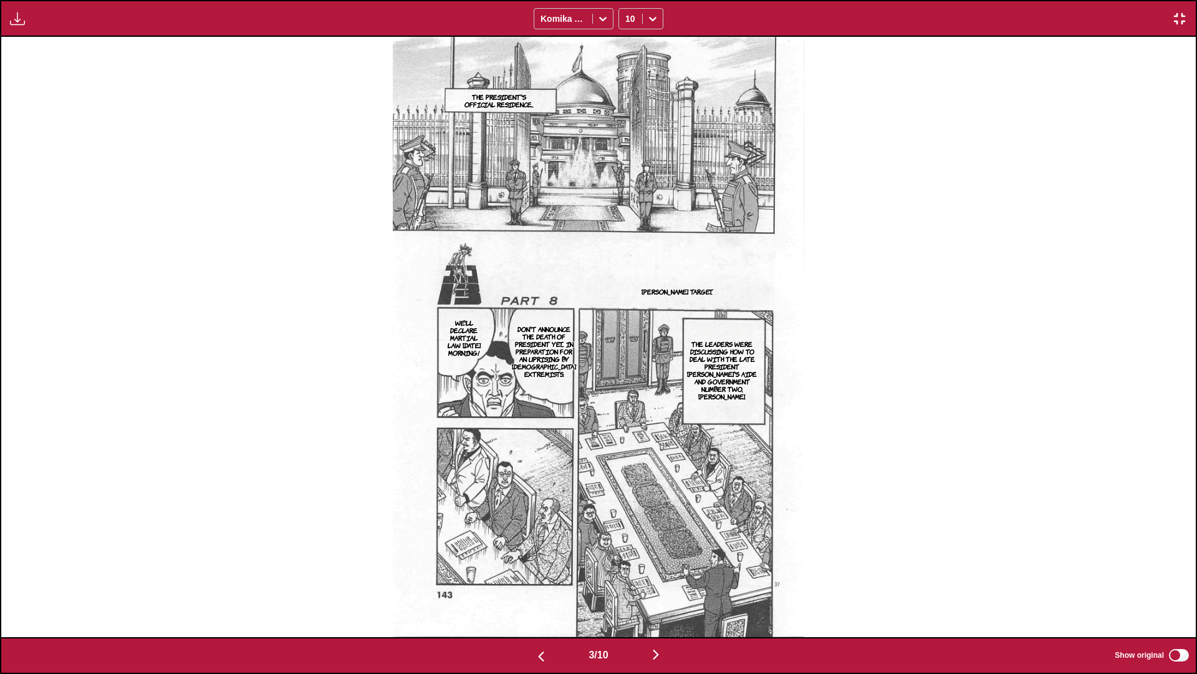
click at [627, 399] on img "button" at bounding box center [656, 654] width 15 height 15
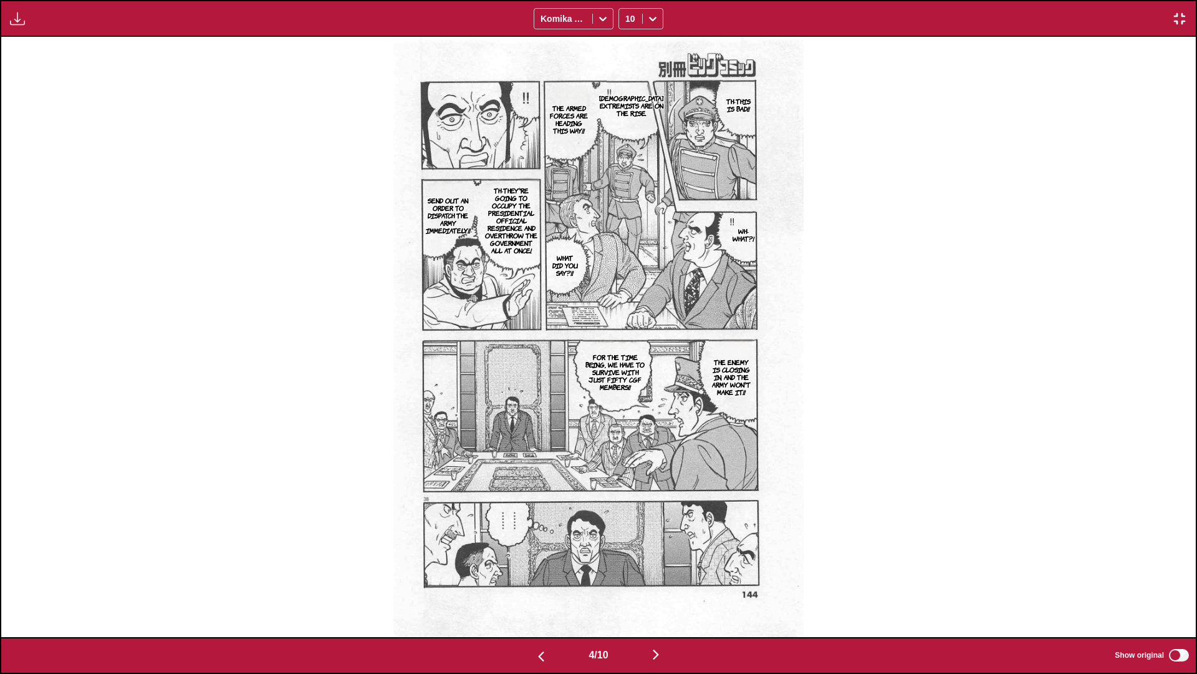
click at [627, 399] on img "button" at bounding box center [656, 654] width 15 height 15
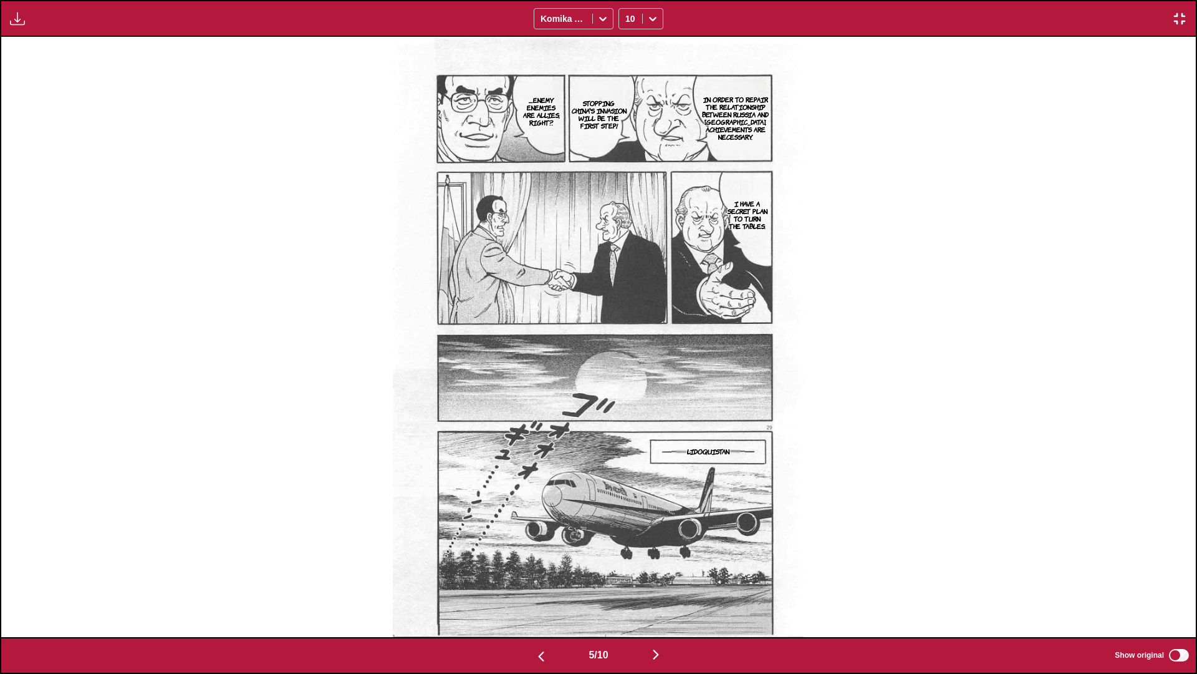
click at [627, 399] on img "button" at bounding box center [656, 654] width 15 height 15
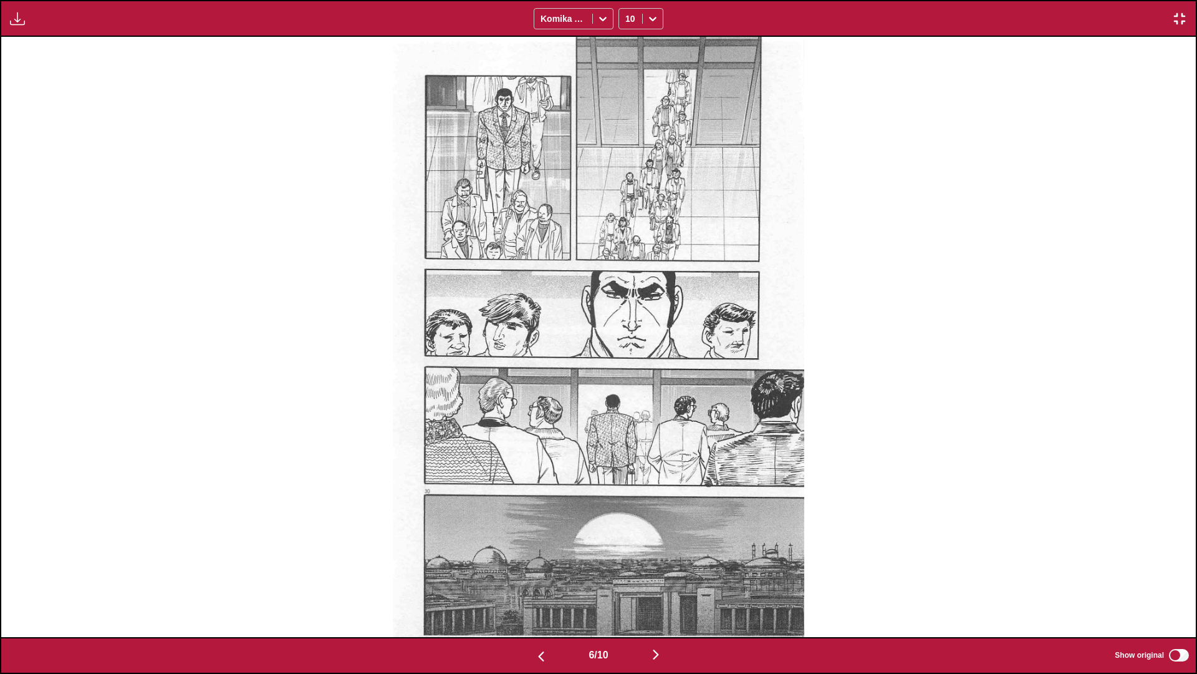
click at [627, 399] on img "button" at bounding box center [656, 654] width 15 height 15
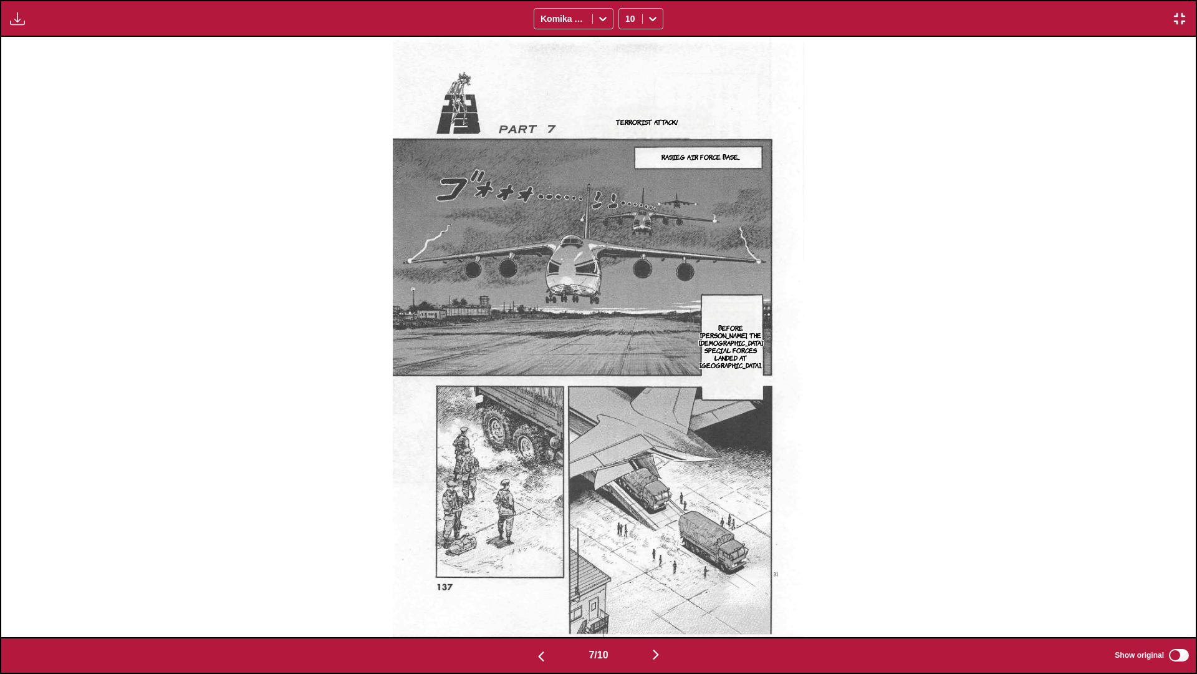
click at [627, 399] on img "button" at bounding box center [656, 654] width 15 height 15
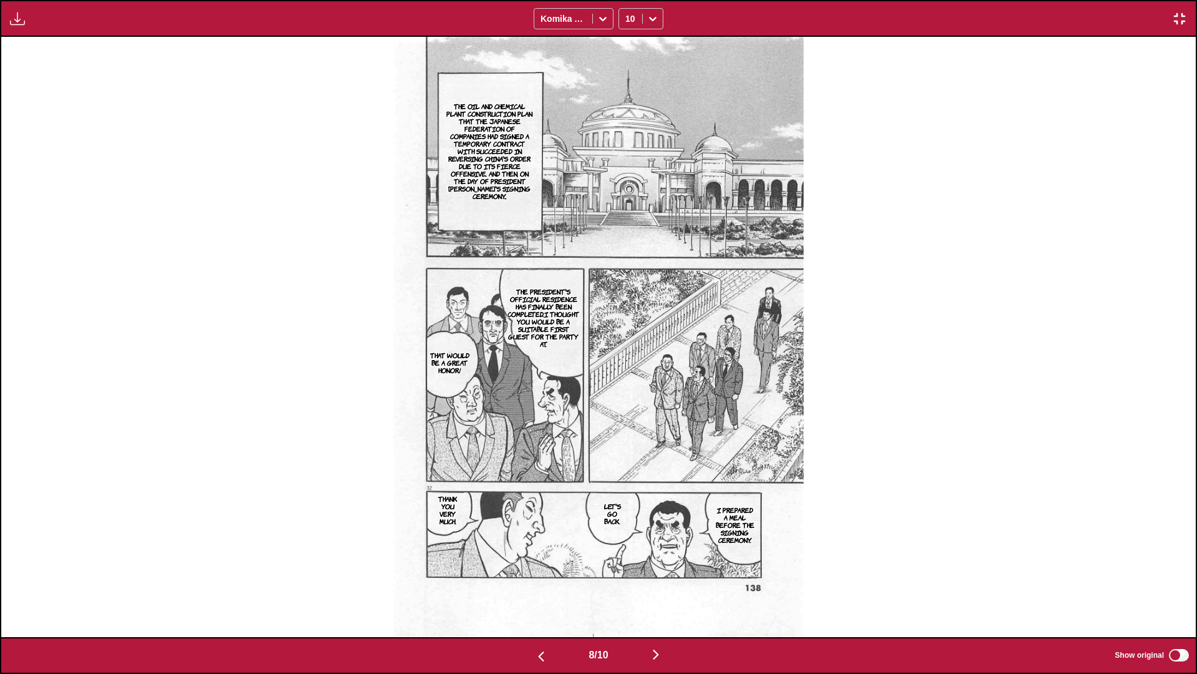
click at [627, 399] on img "button" at bounding box center [656, 654] width 15 height 15
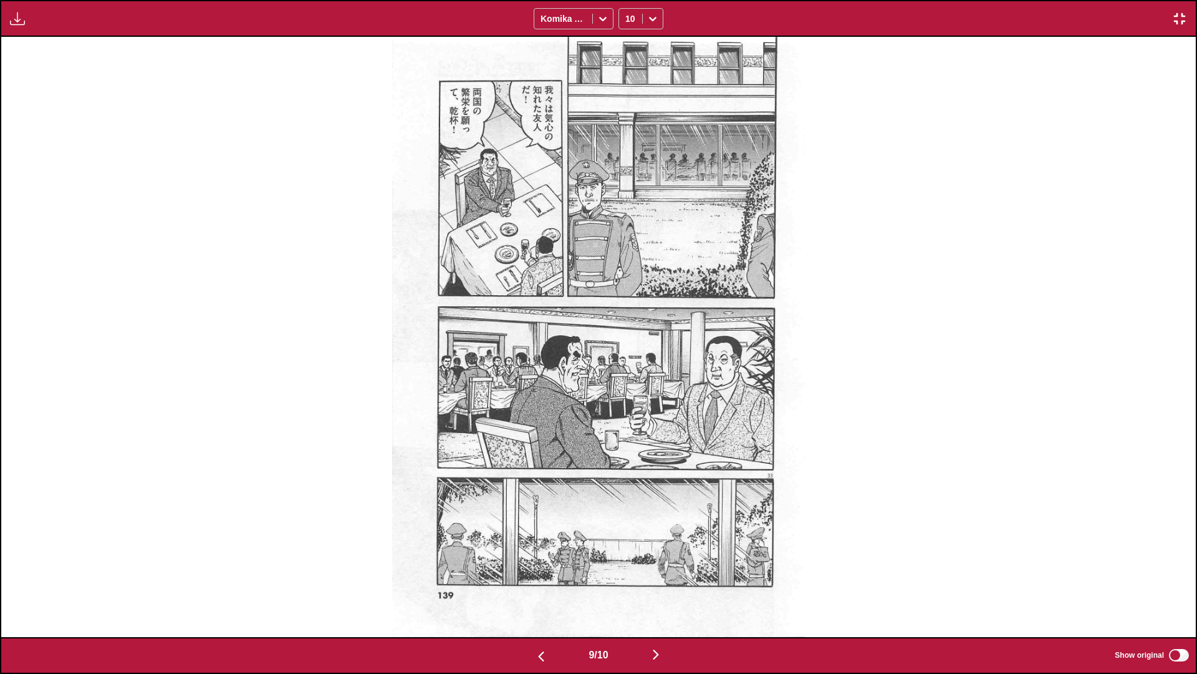
click at [627, 399] on img "button" at bounding box center [656, 654] width 15 height 15
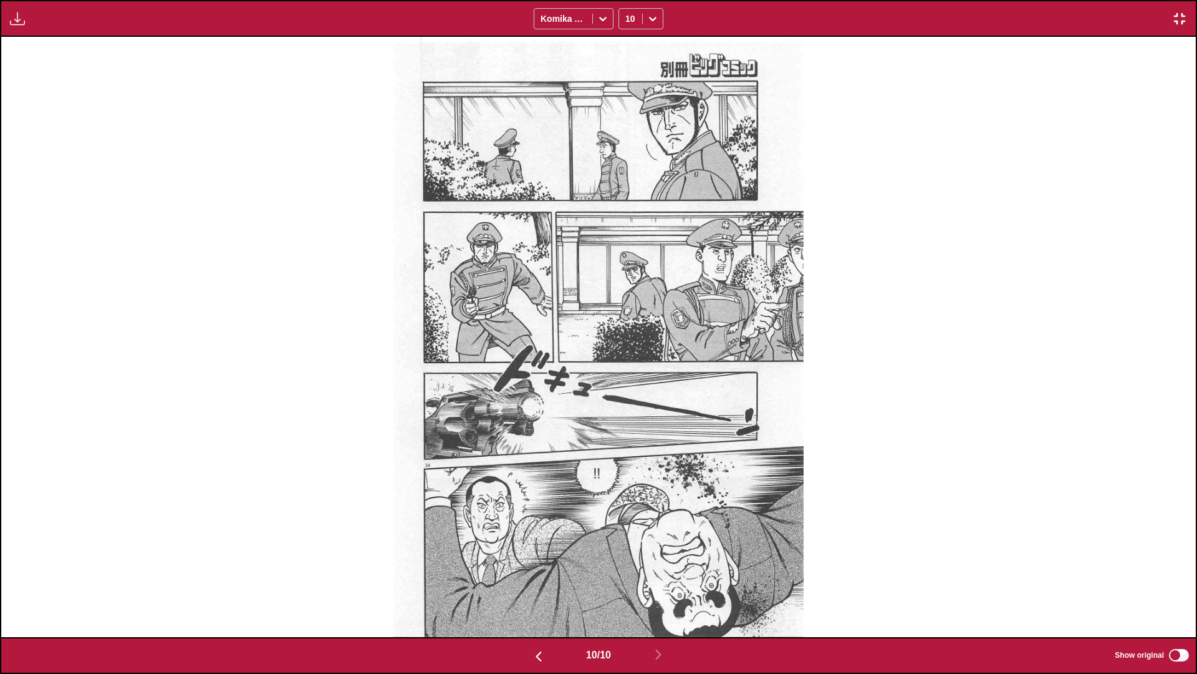
click at [627, 19] on img "button" at bounding box center [1179, 18] width 15 height 15
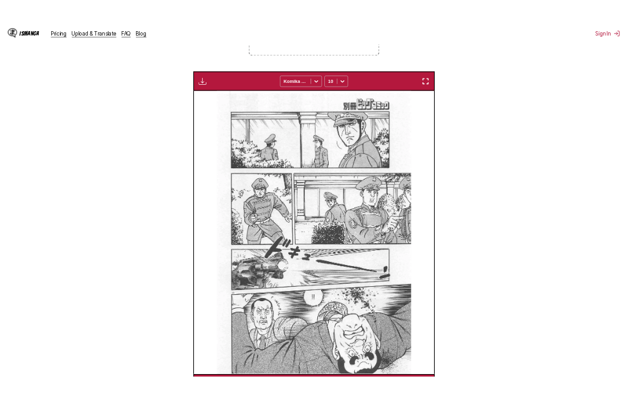
scroll to position [0, 2268]
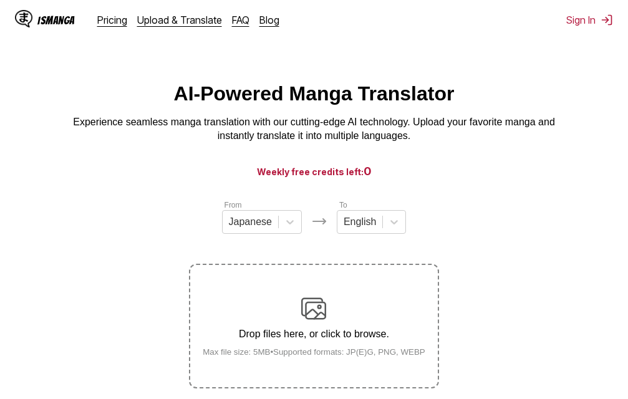
scroll to position [158, 0]
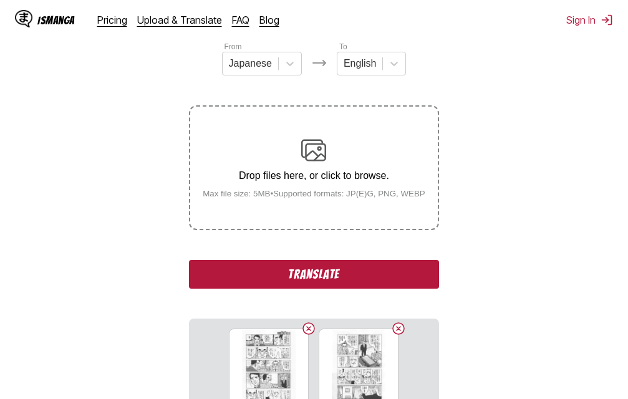
click at [377, 279] on button "Translate" at bounding box center [313, 274] width 249 height 29
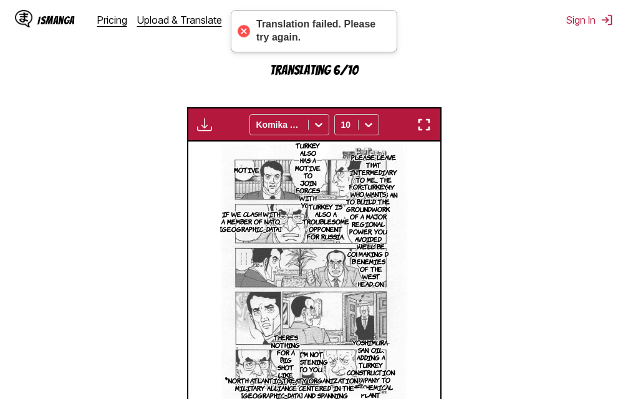
scroll to position [280, 0]
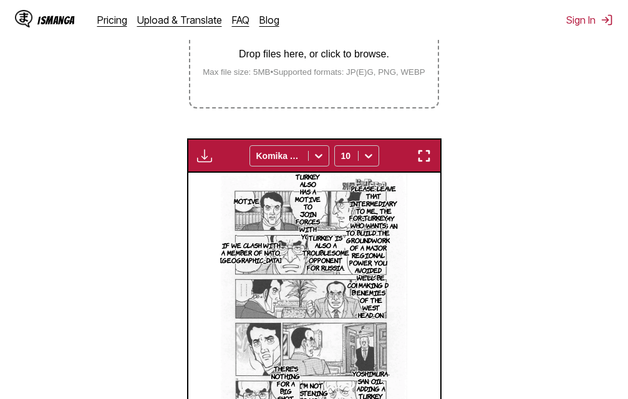
click at [424, 157] on img "button" at bounding box center [424, 155] width 15 height 15
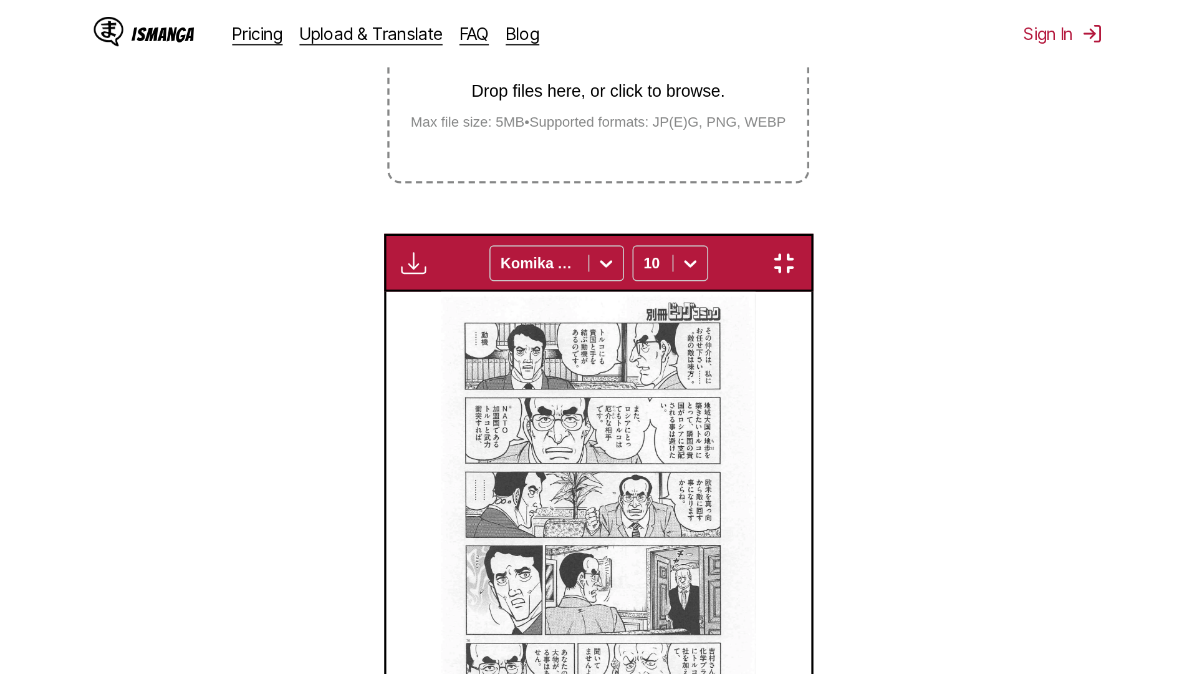
scroll to position [131, 0]
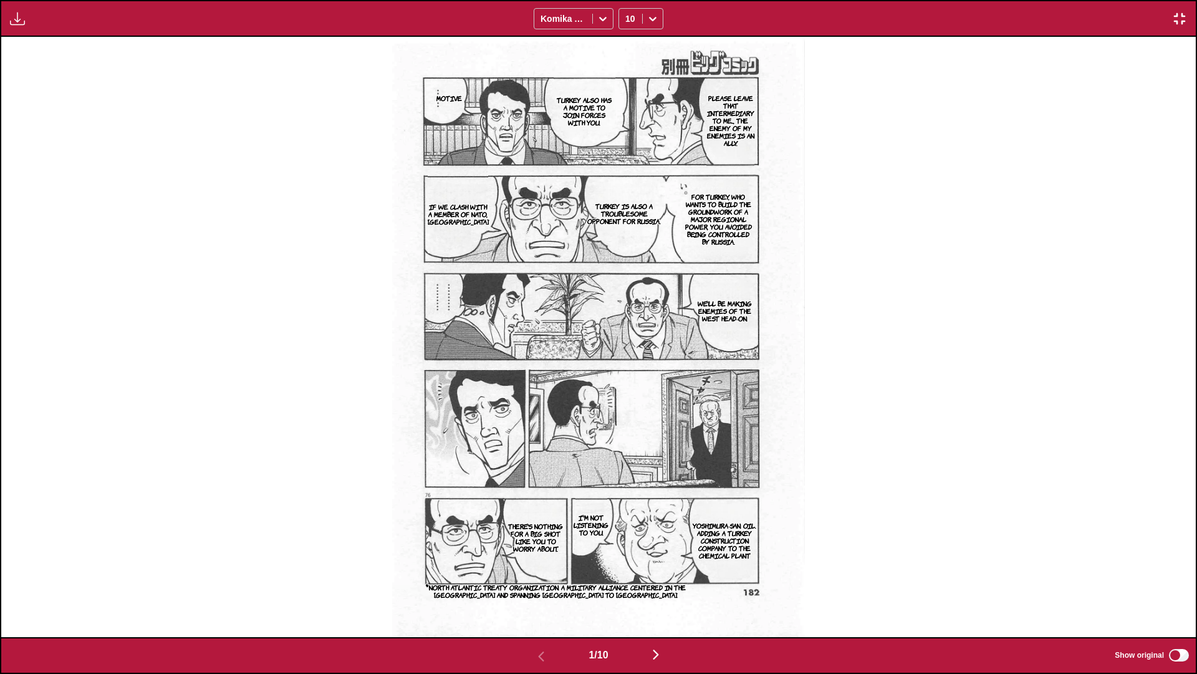
click at [627, 399] on img "button" at bounding box center [656, 654] width 15 height 15
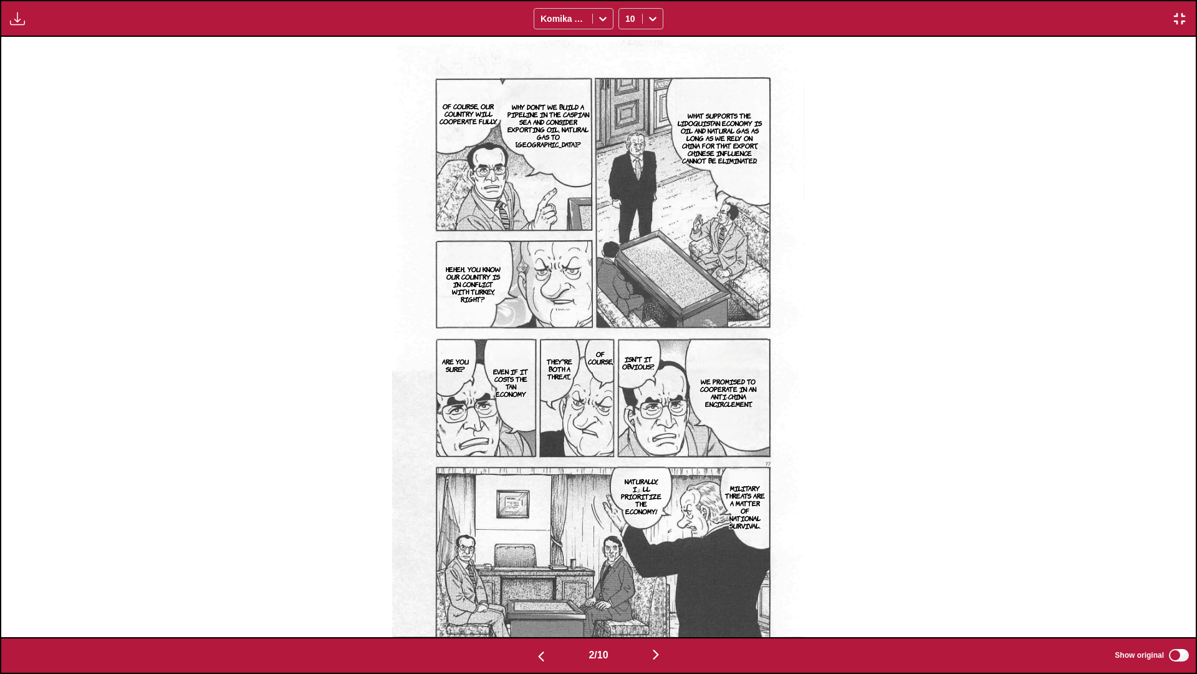
click at [627, 399] on img "button" at bounding box center [656, 654] width 15 height 15
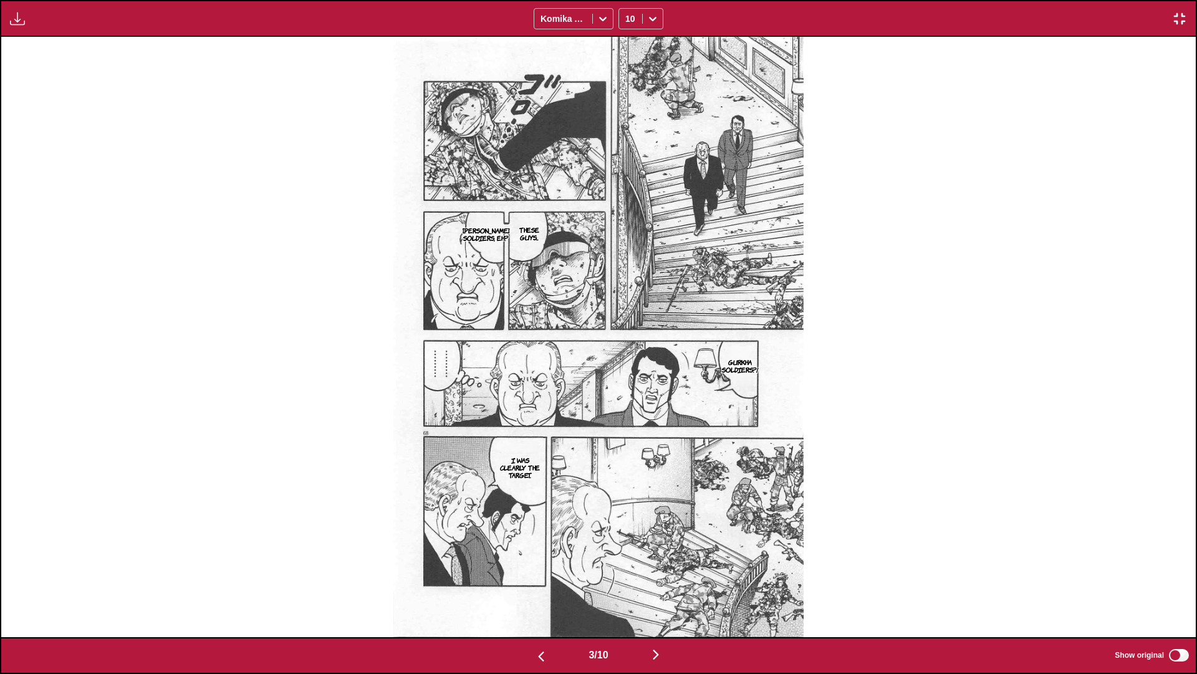
click at [627, 399] on img "button" at bounding box center [656, 654] width 15 height 15
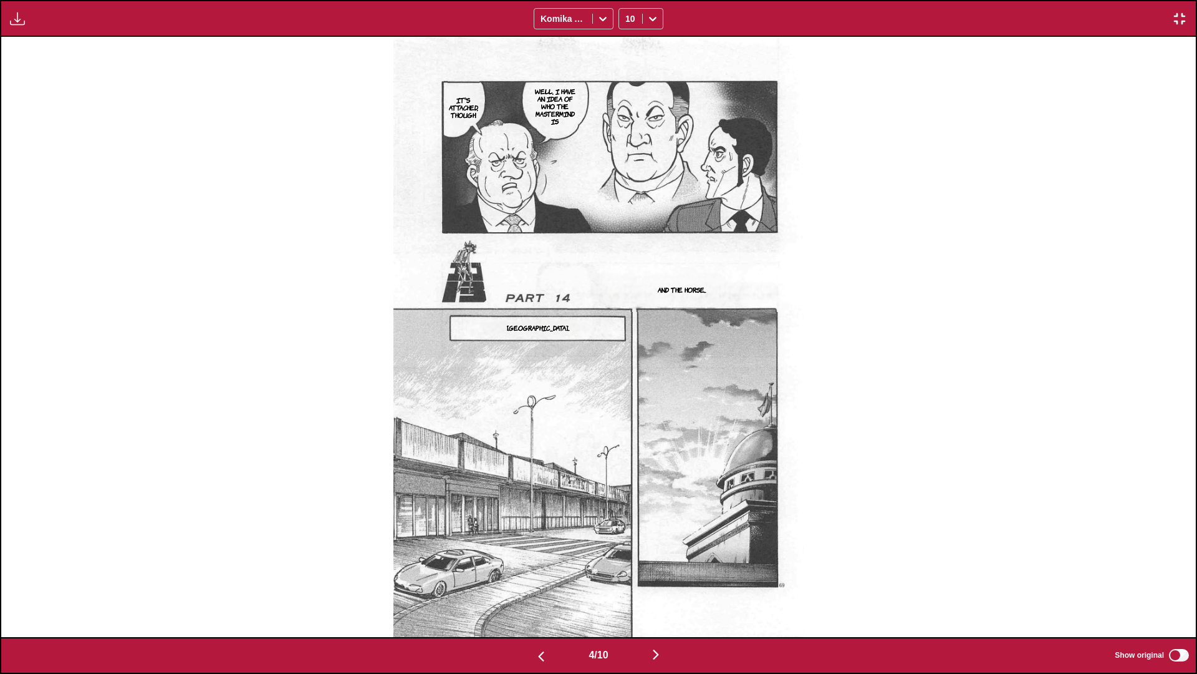
click at [627, 399] on img "button" at bounding box center [656, 654] width 15 height 15
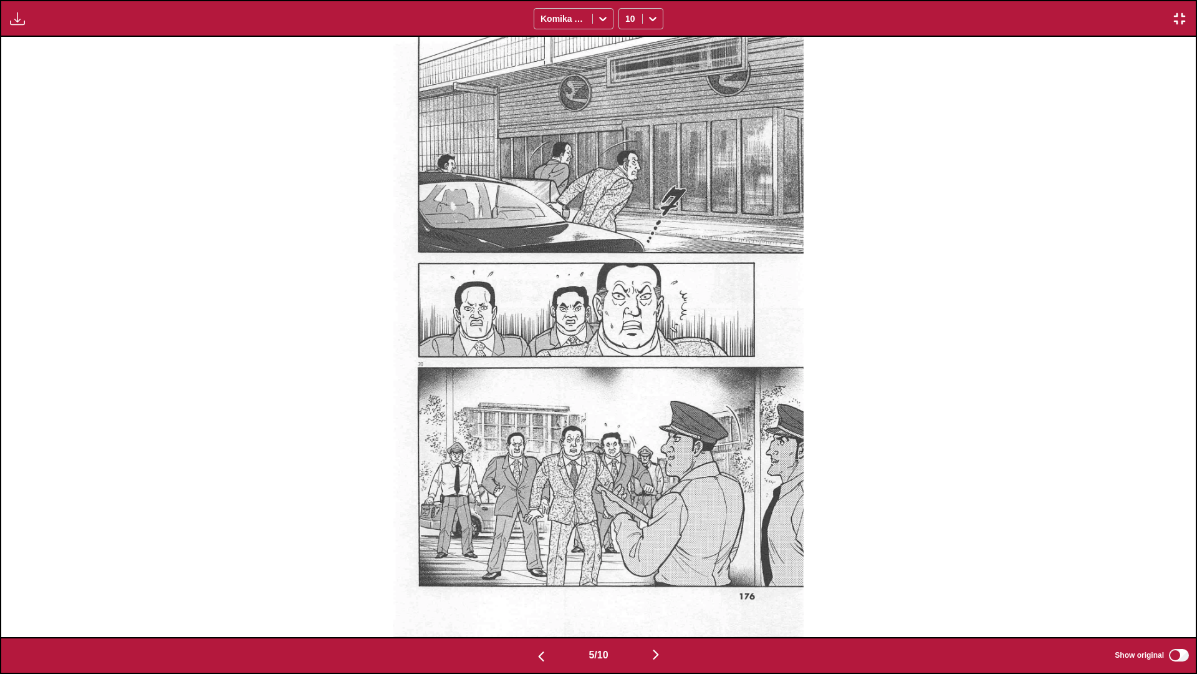
click at [627, 399] on img "button" at bounding box center [656, 654] width 15 height 15
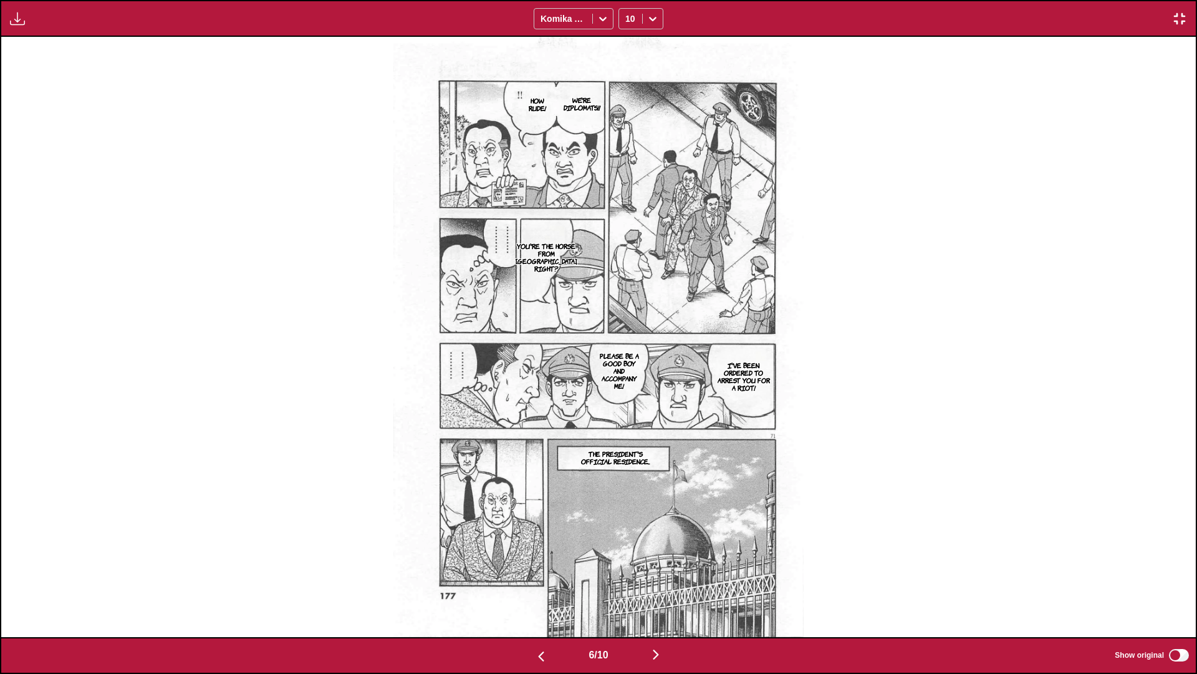
click at [627, 399] on img "button" at bounding box center [656, 654] width 15 height 15
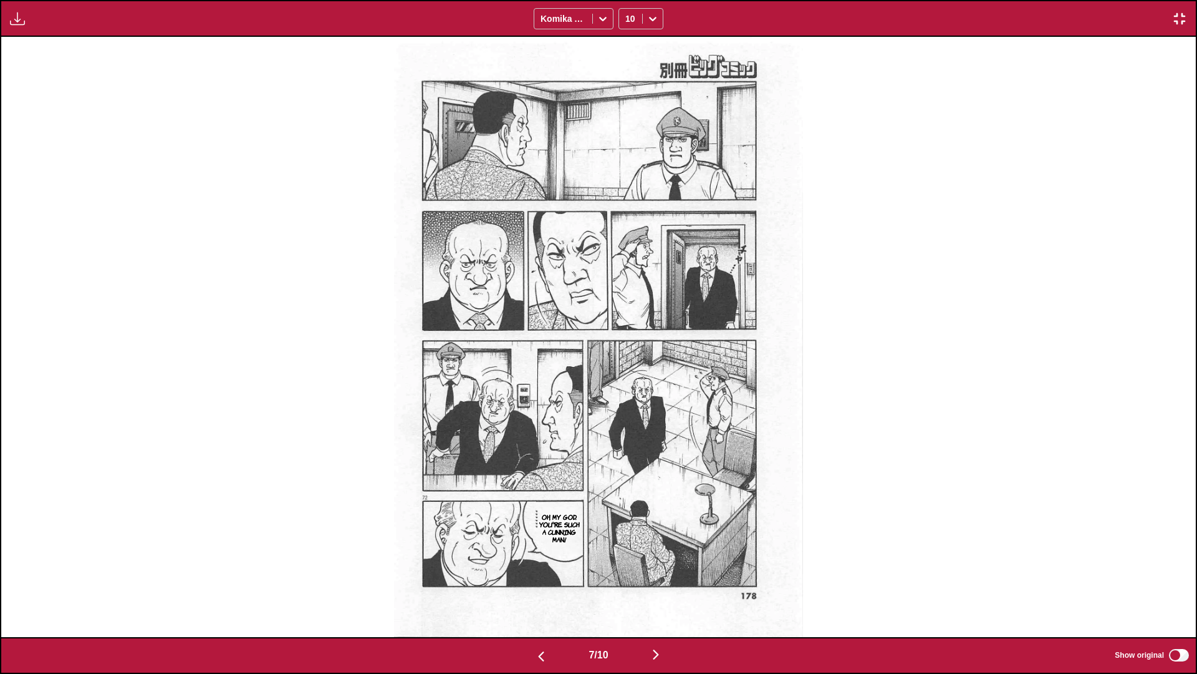
click at [627, 399] on img "button" at bounding box center [656, 654] width 15 height 15
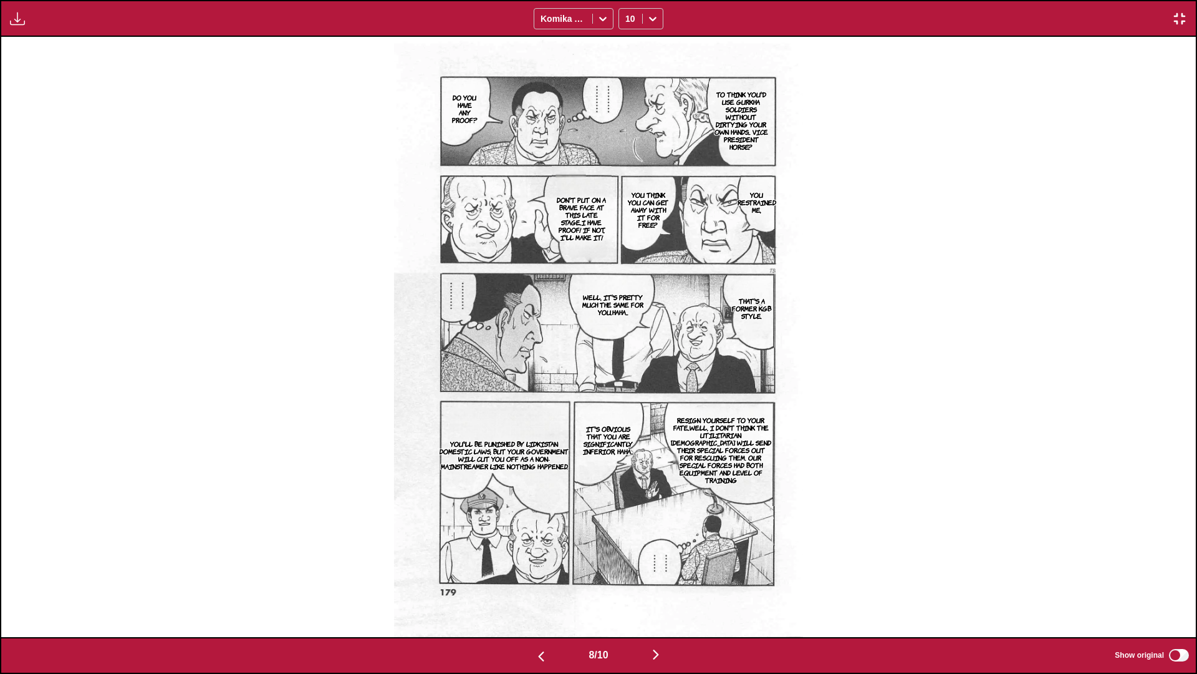
click at [627, 399] on img "button" at bounding box center [656, 654] width 15 height 15
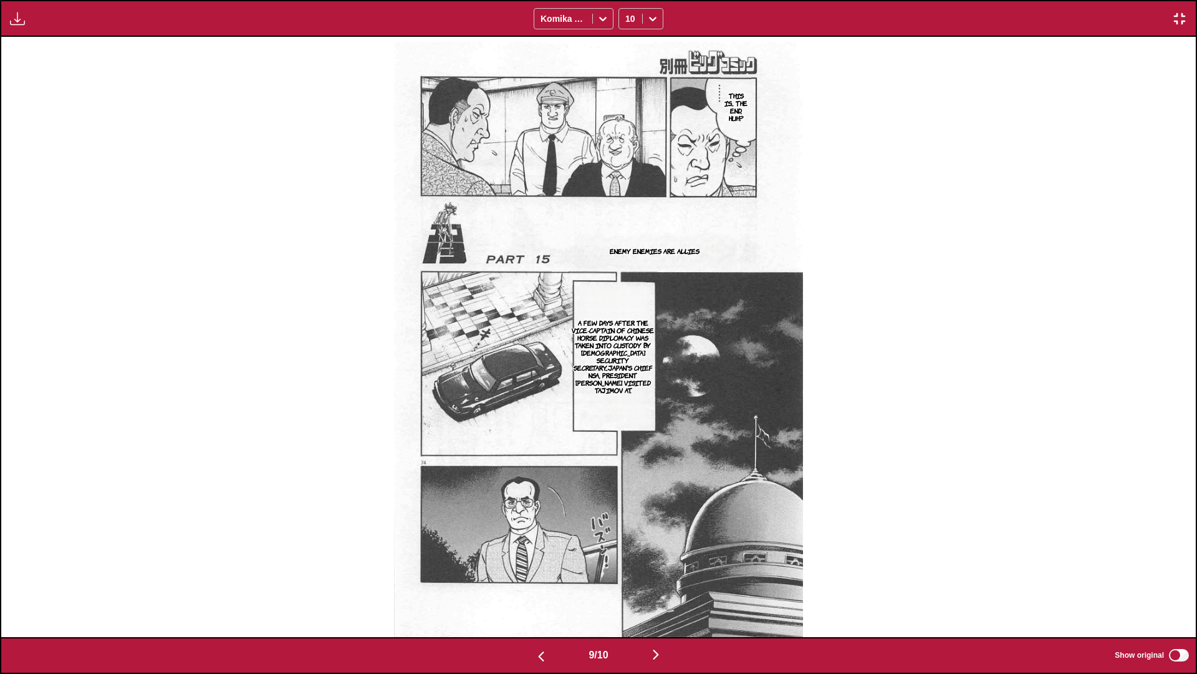
click at [627, 399] on img "button" at bounding box center [656, 654] width 15 height 15
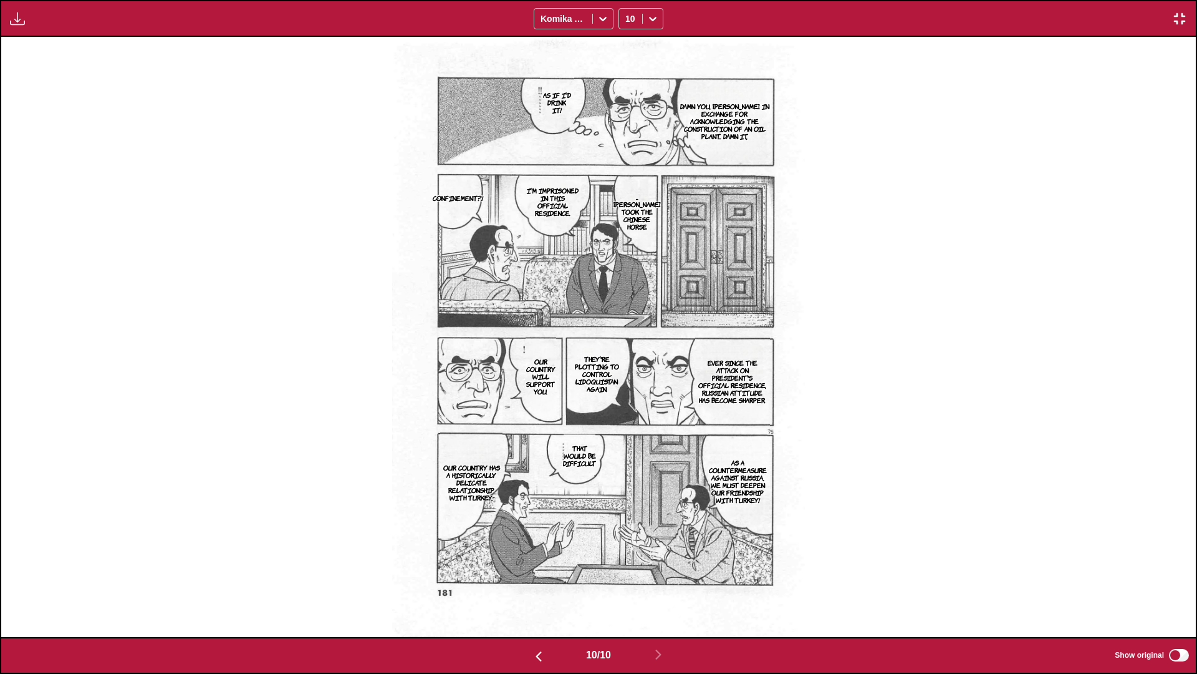
click at [627, 21] on img "button" at bounding box center [1179, 18] width 15 height 15
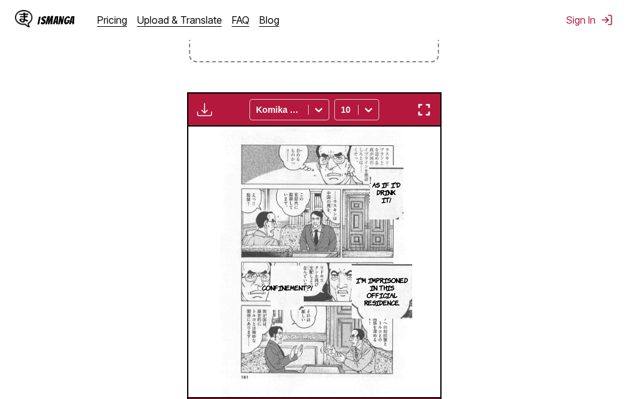
scroll to position [0, 2268]
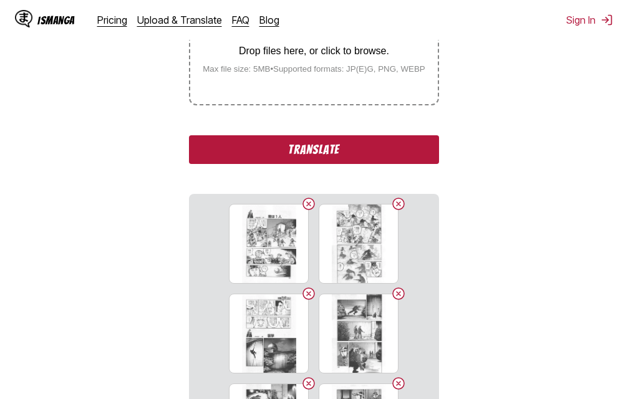
scroll to position [62, 0]
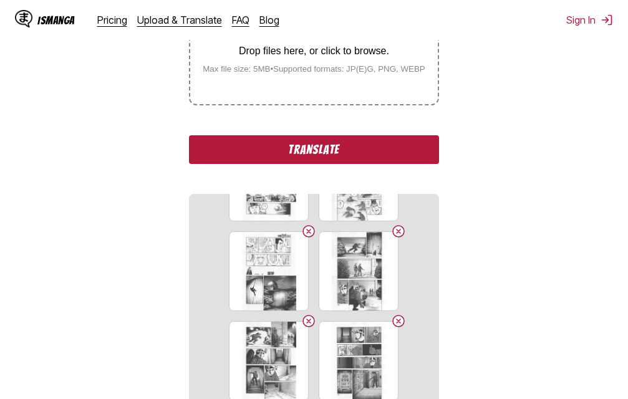
click at [360, 147] on button "Translate" at bounding box center [313, 149] width 249 height 29
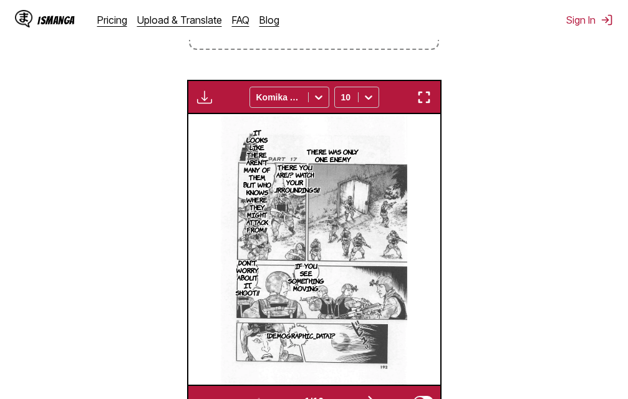
scroll to position [342, 0]
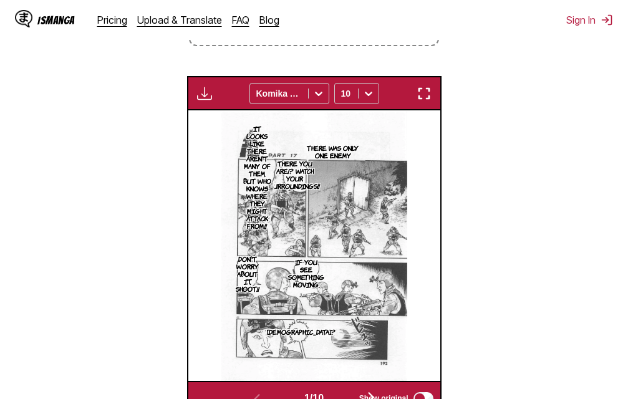
click at [428, 98] on img "button" at bounding box center [424, 93] width 15 height 15
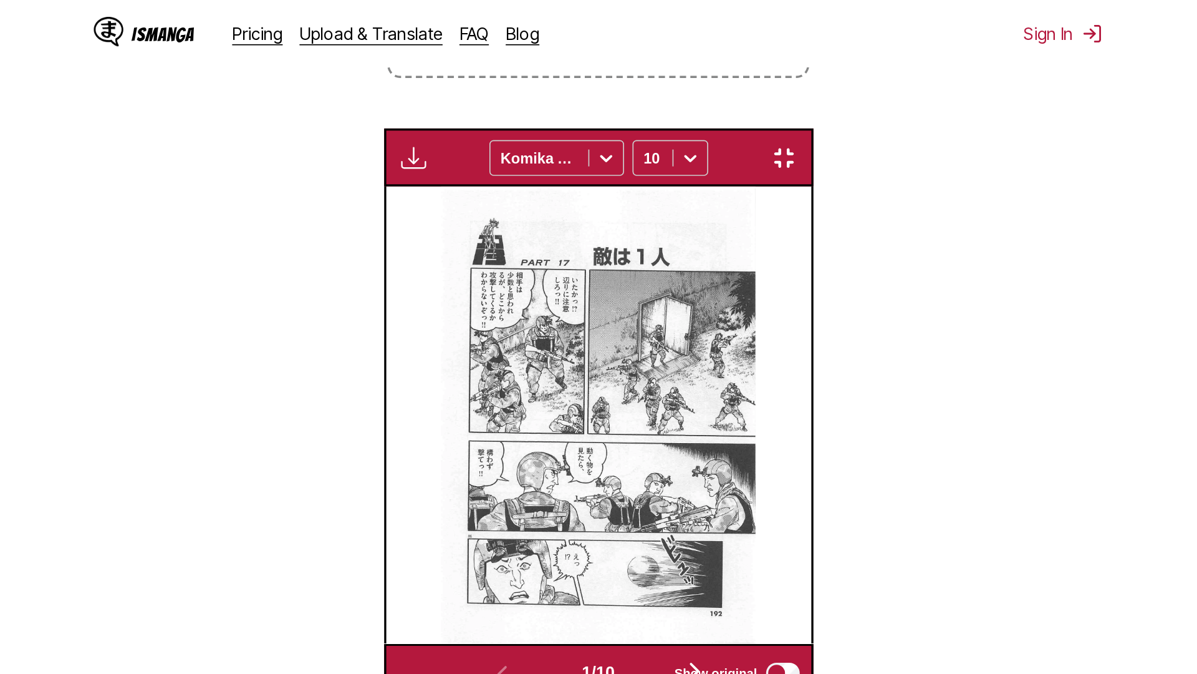
scroll to position [131, 0]
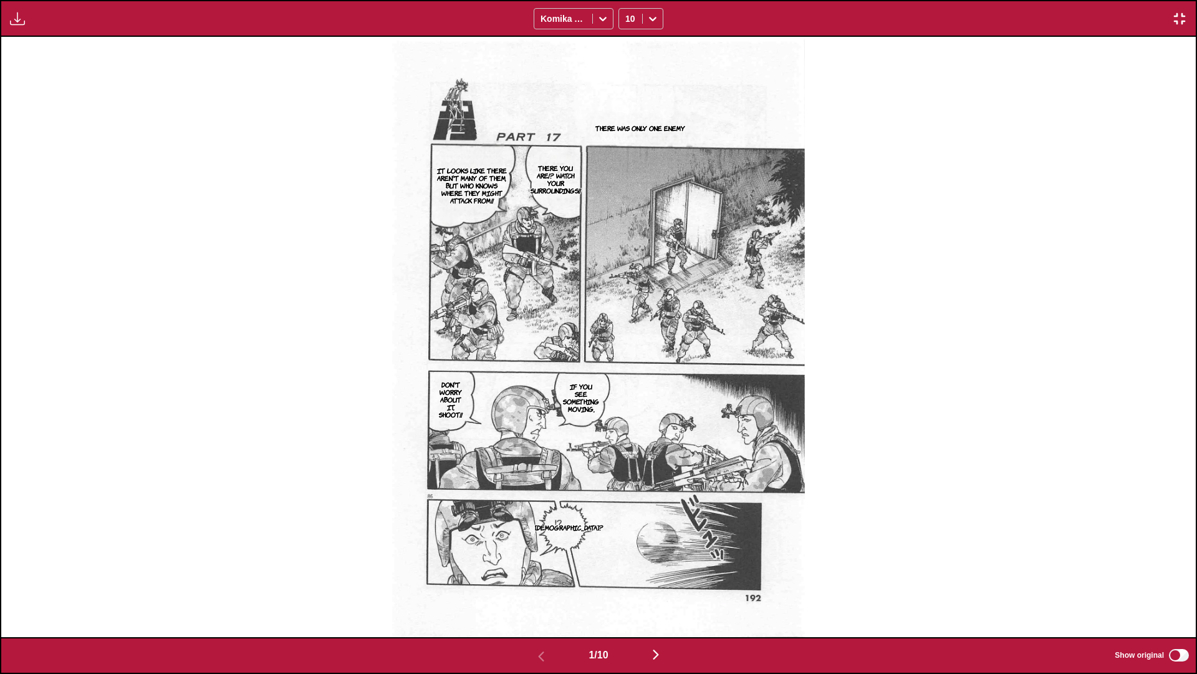
click at [627, 399] on img "button" at bounding box center [656, 654] width 15 height 15
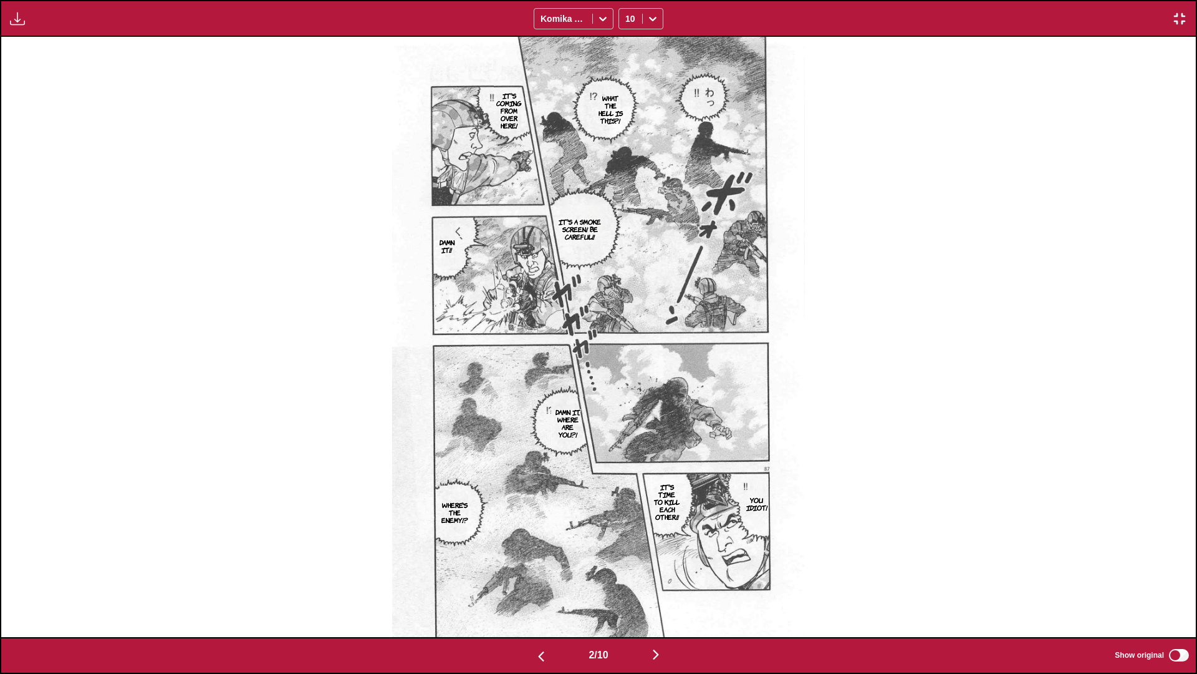
click at [627, 399] on img "button" at bounding box center [656, 654] width 15 height 15
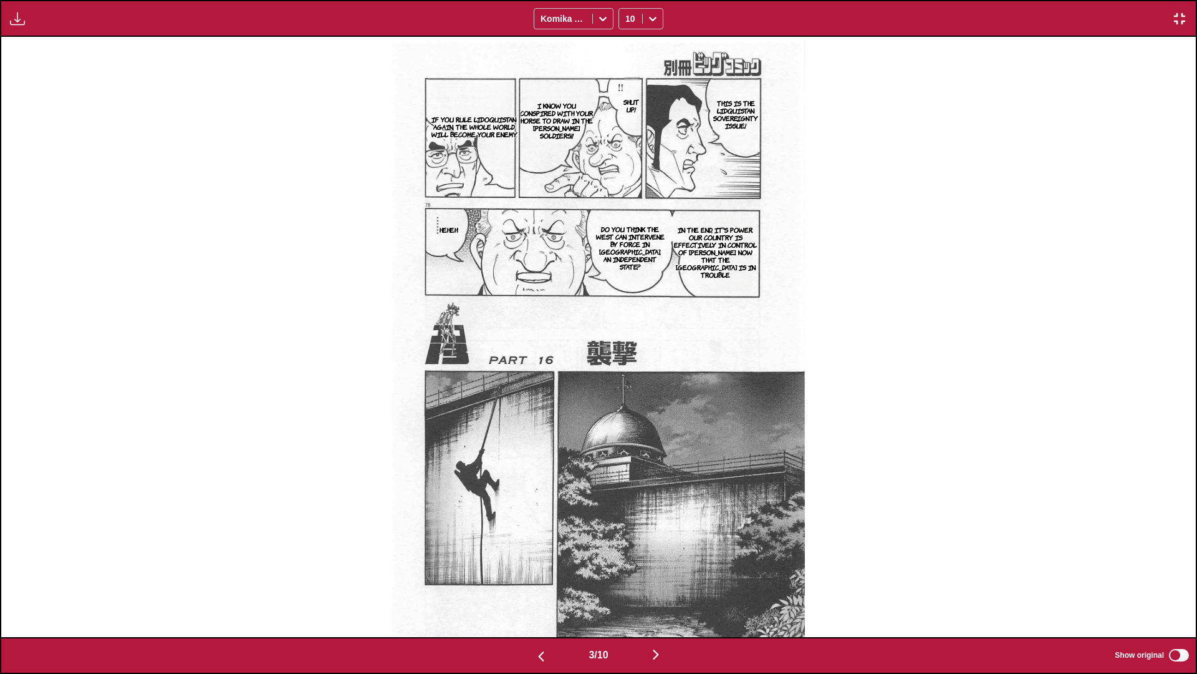
click at [627, 399] on button "button" at bounding box center [656, 655] width 75 height 18
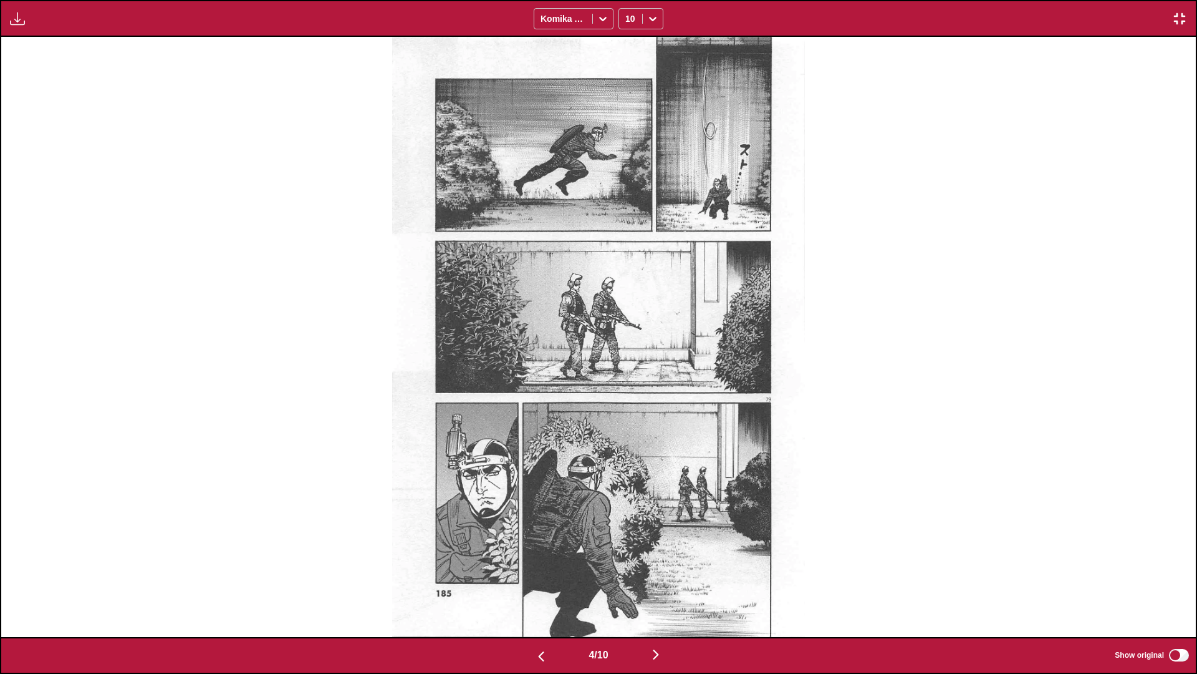
click at [627, 399] on img "button" at bounding box center [656, 654] width 15 height 15
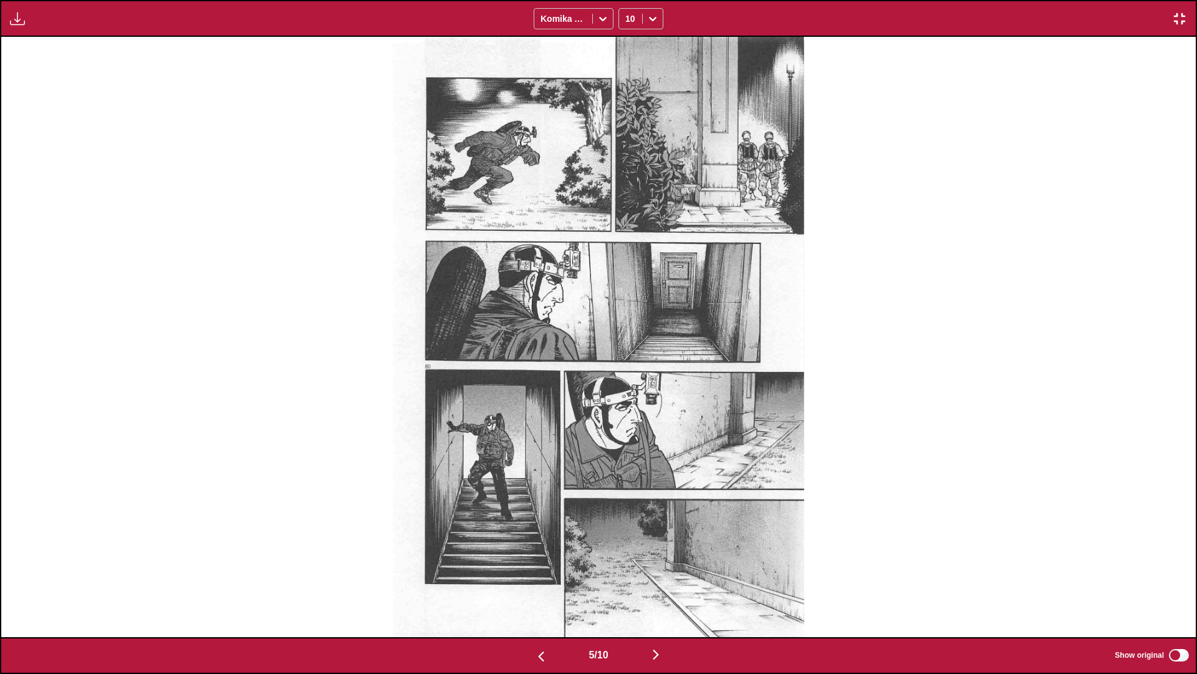
click at [627, 399] on img "button" at bounding box center [656, 654] width 15 height 15
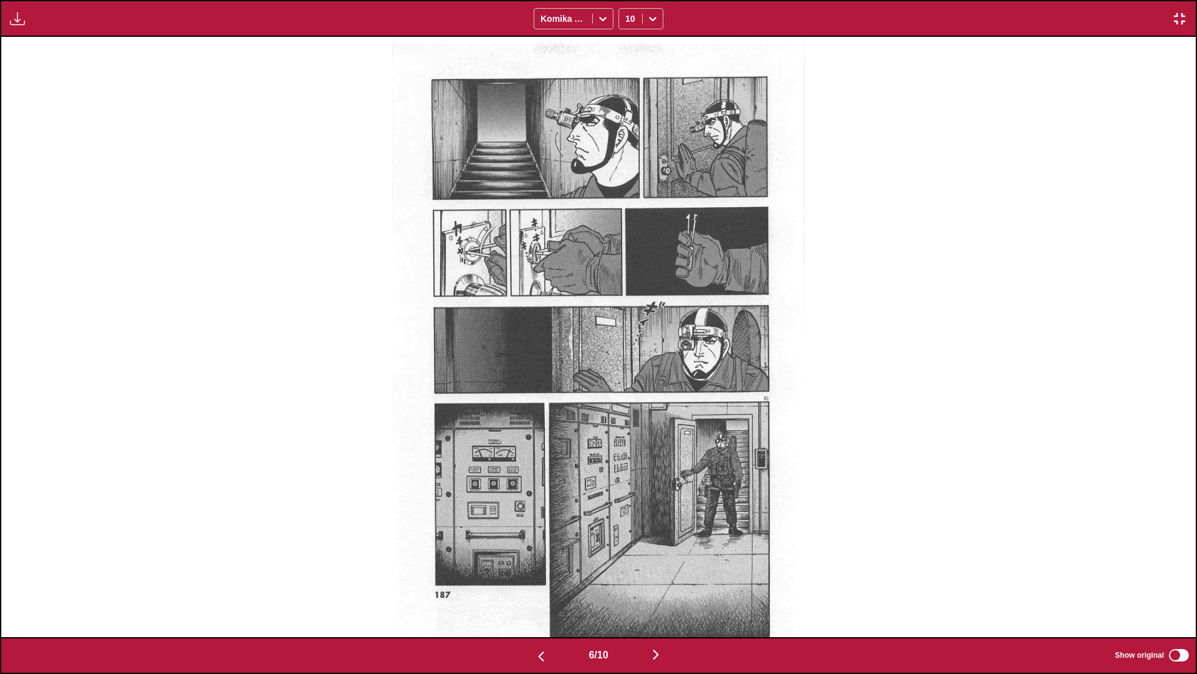
click at [627, 399] on img "button" at bounding box center [656, 654] width 15 height 15
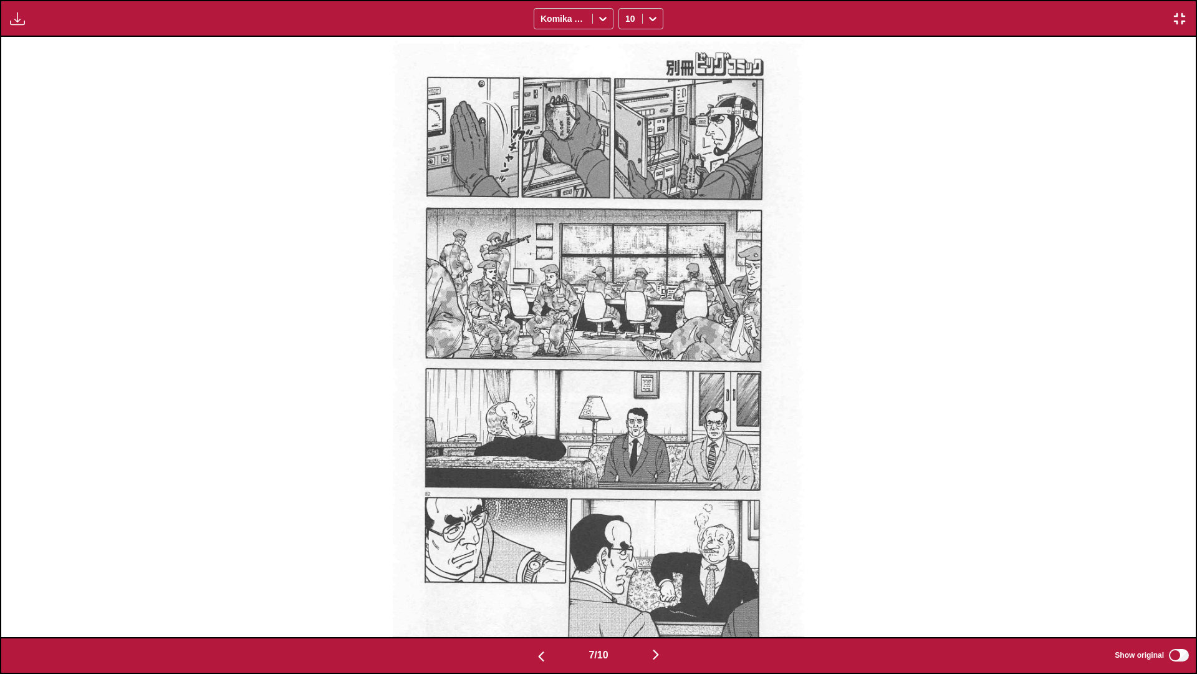
click at [627, 399] on img "button" at bounding box center [656, 654] width 15 height 15
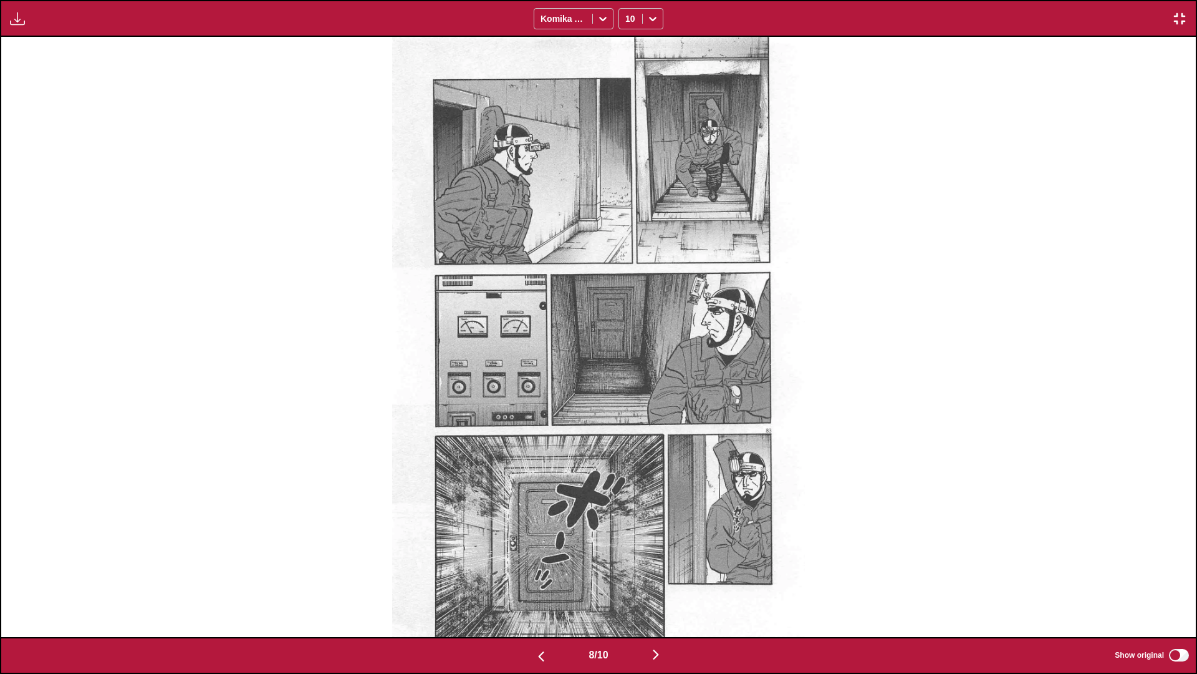
click at [627, 399] on img "button" at bounding box center [656, 654] width 15 height 15
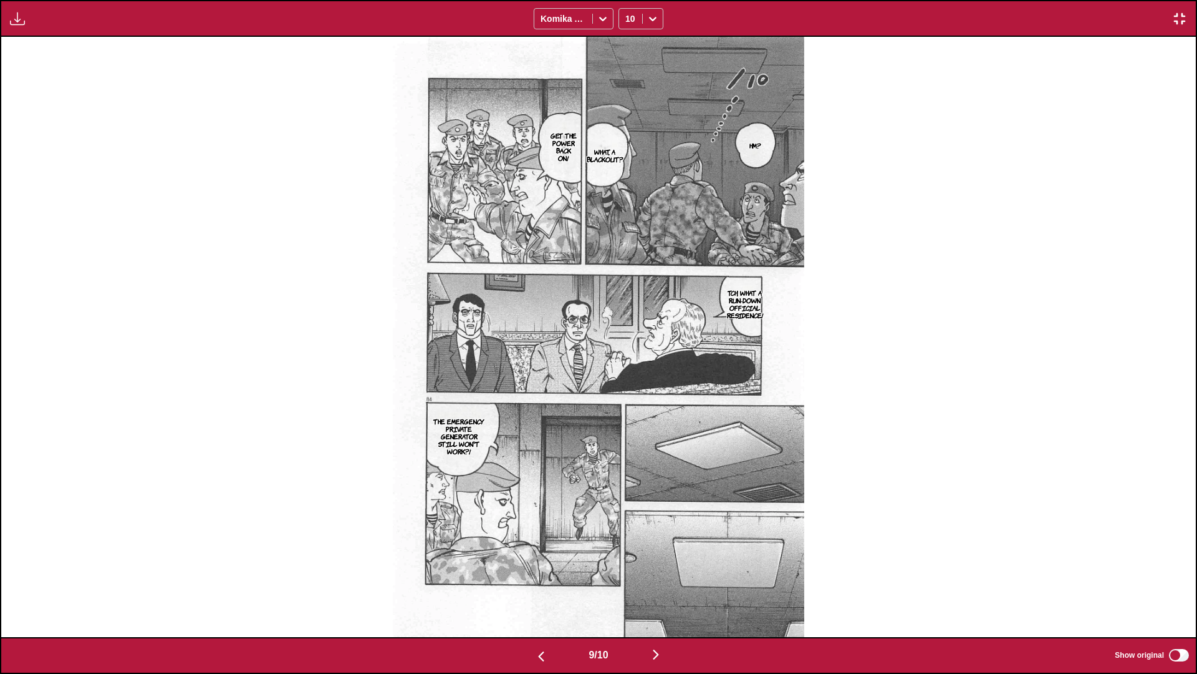
click at [627, 399] on button "button" at bounding box center [656, 655] width 75 height 18
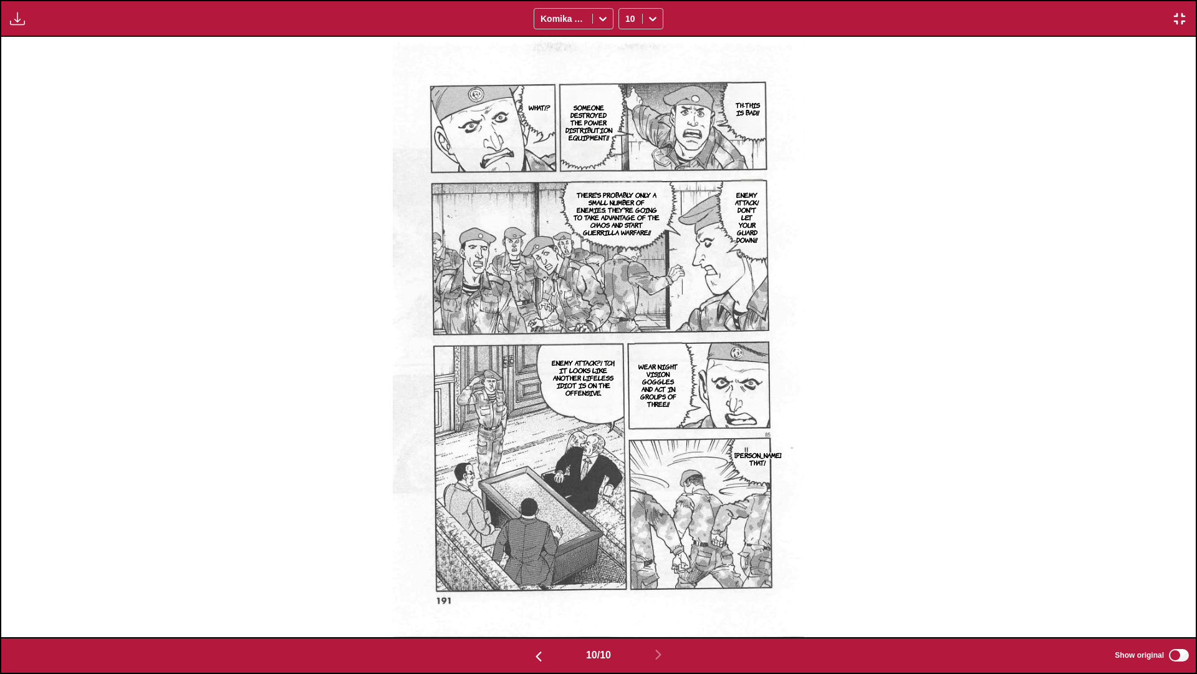
click at [627, 22] on img "button" at bounding box center [1179, 18] width 15 height 15
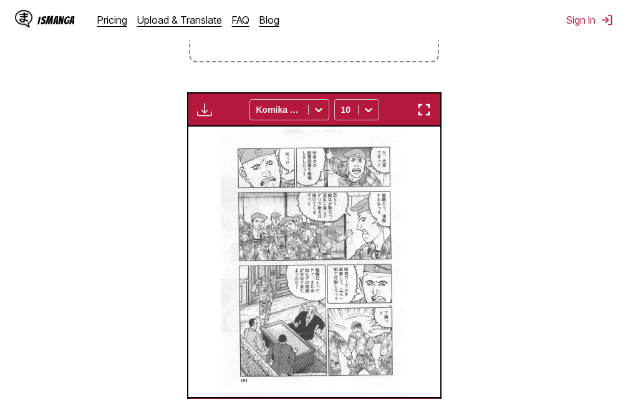
scroll to position [0, 2268]
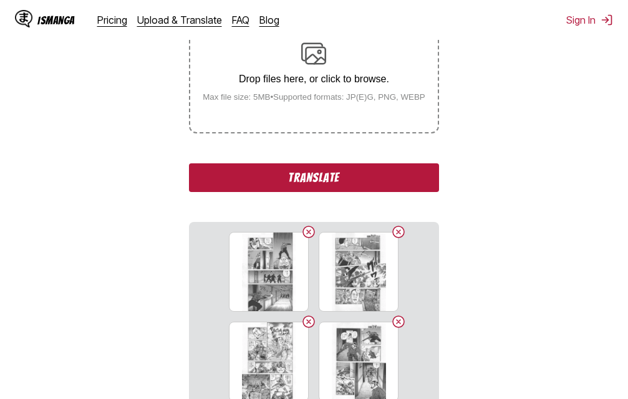
scroll to position [283, 0]
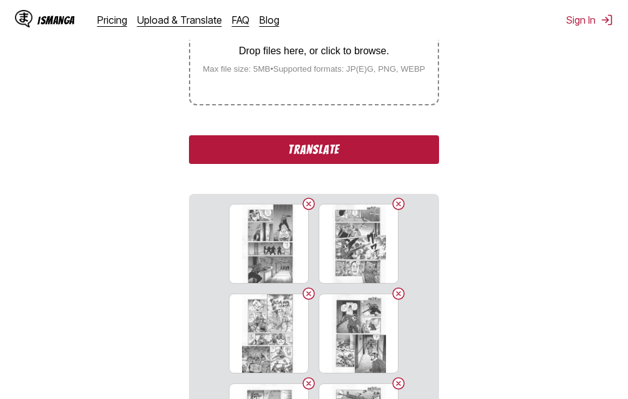
click at [377, 150] on button "Translate" at bounding box center [313, 149] width 249 height 29
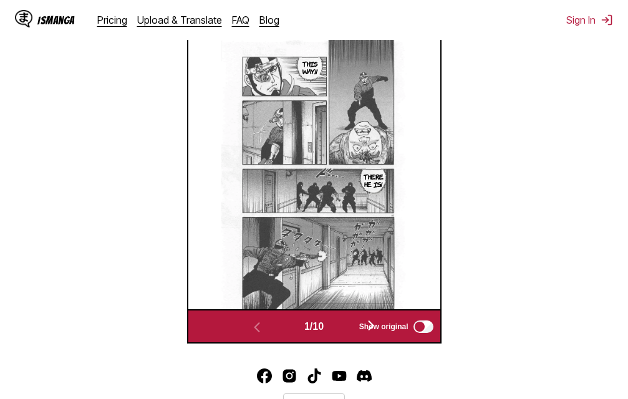
scroll to position [352, 0]
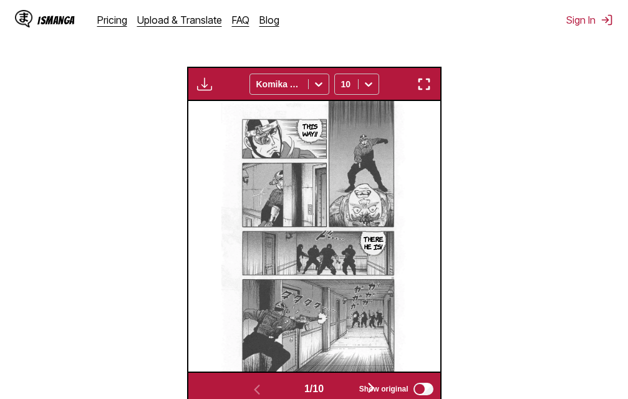
click at [430, 84] on img "button" at bounding box center [424, 84] width 15 height 15
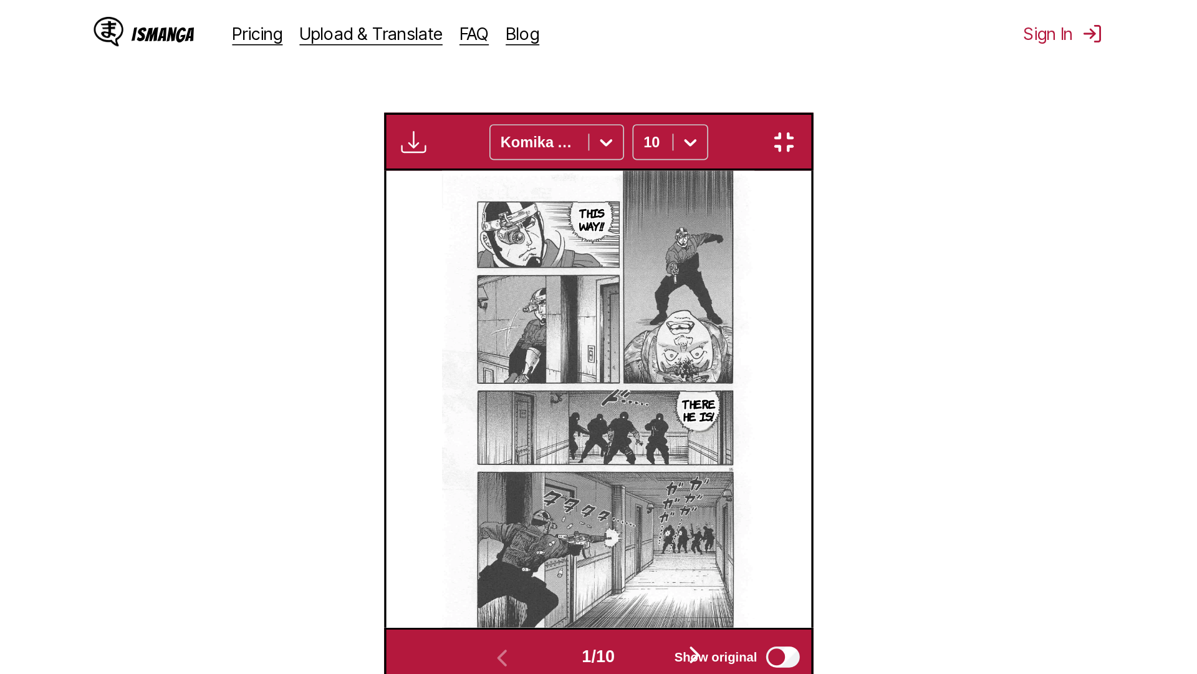
scroll to position [131, 0]
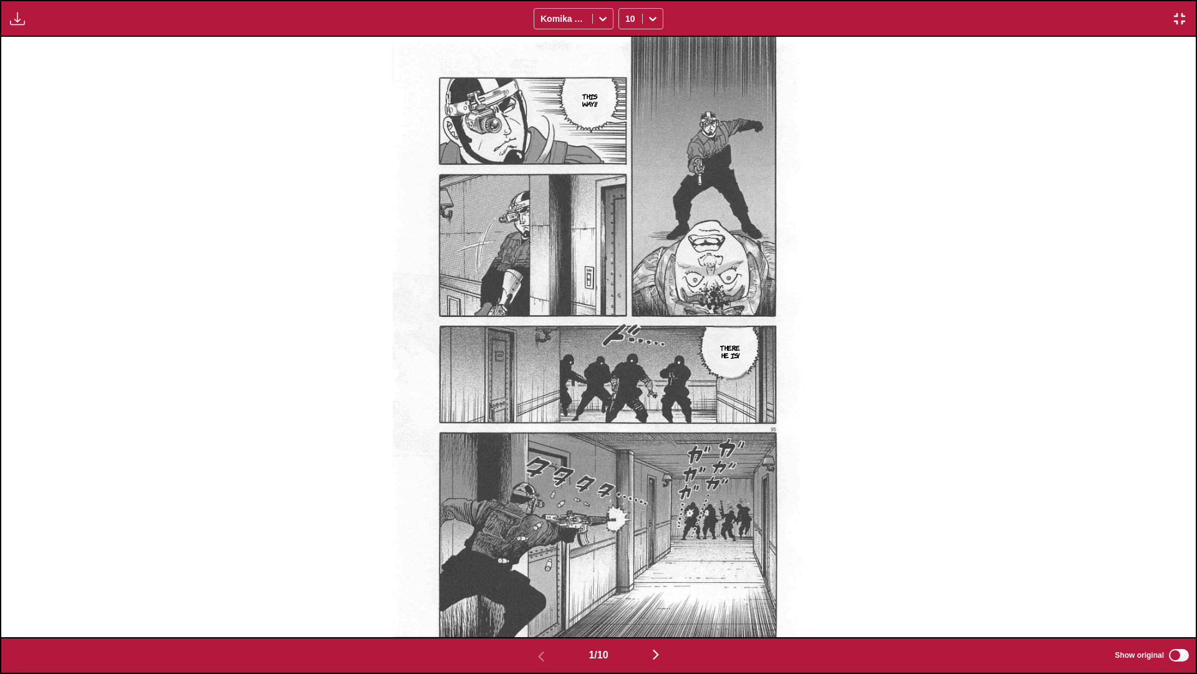
click at [627, 399] on img "button" at bounding box center [656, 654] width 15 height 15
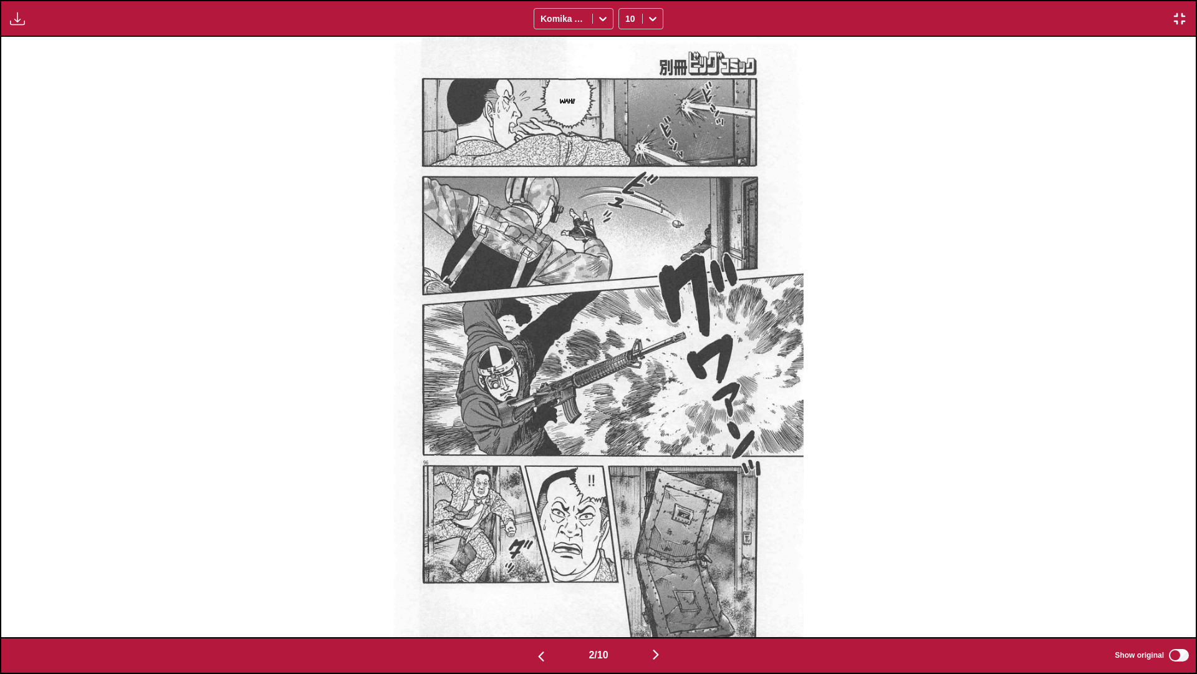
click at [627, 399] on img "button" at bounding box center [656, 654] width 15 height 15
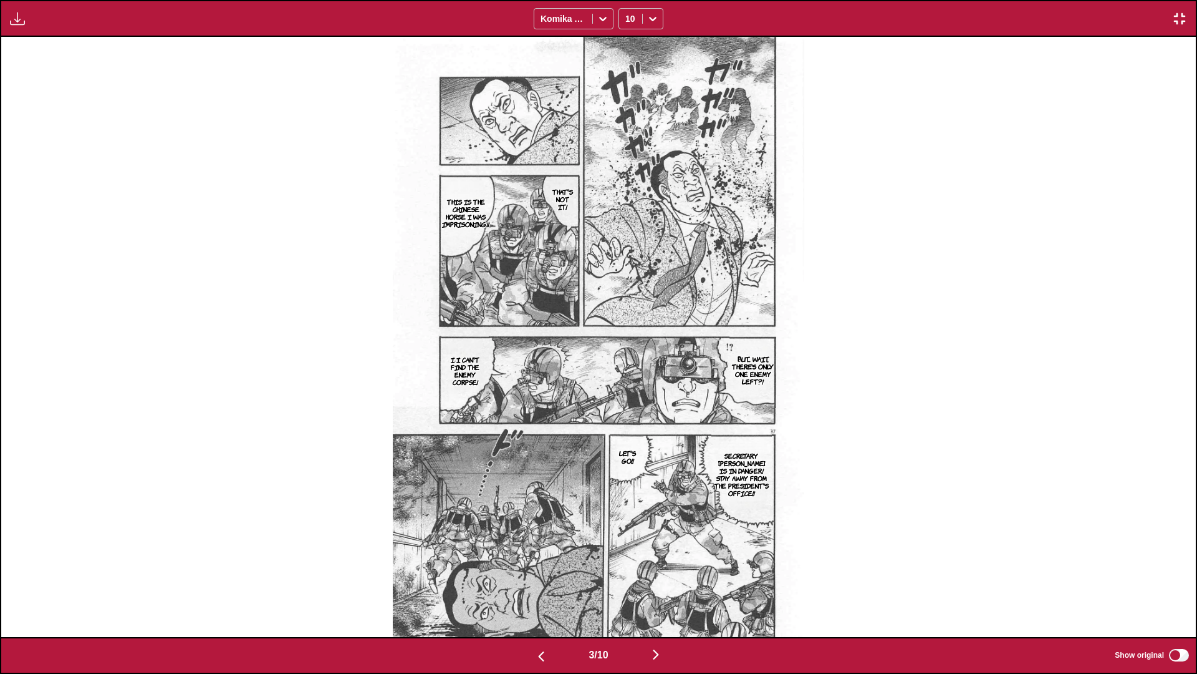
click at [627, 399] on img "button" at bounding box center [656, 654] width 15 height 15
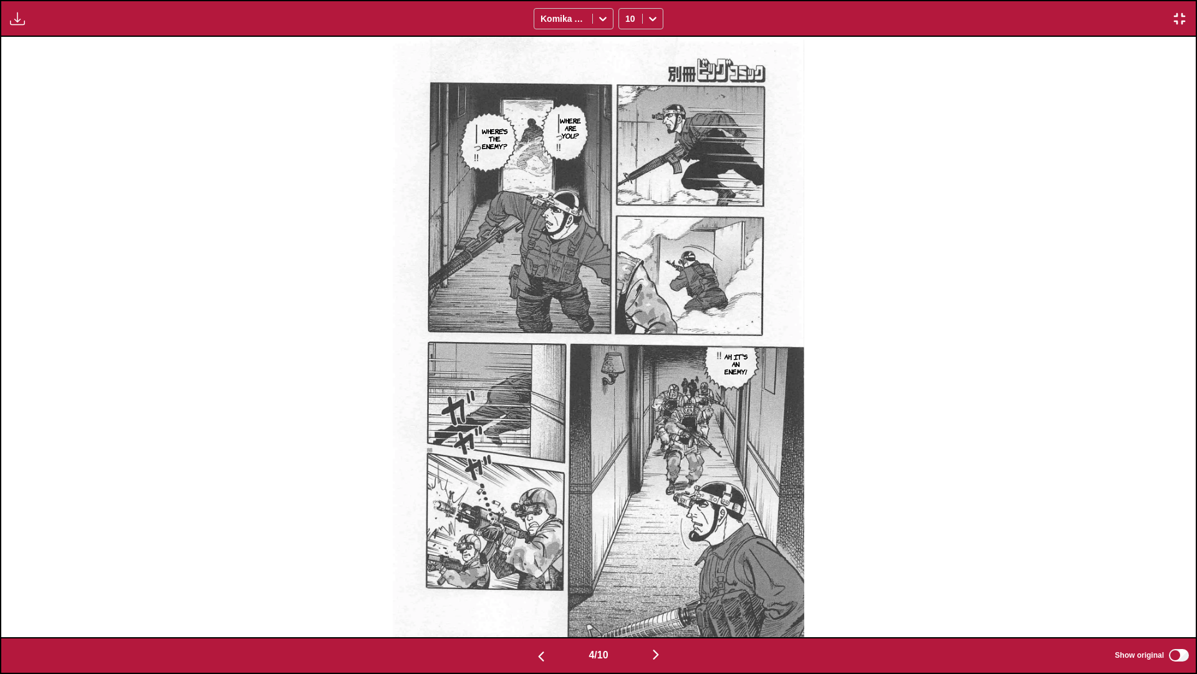
click at [627, 399] on img "button" at bounding box center [656, 654] width 15 height 15
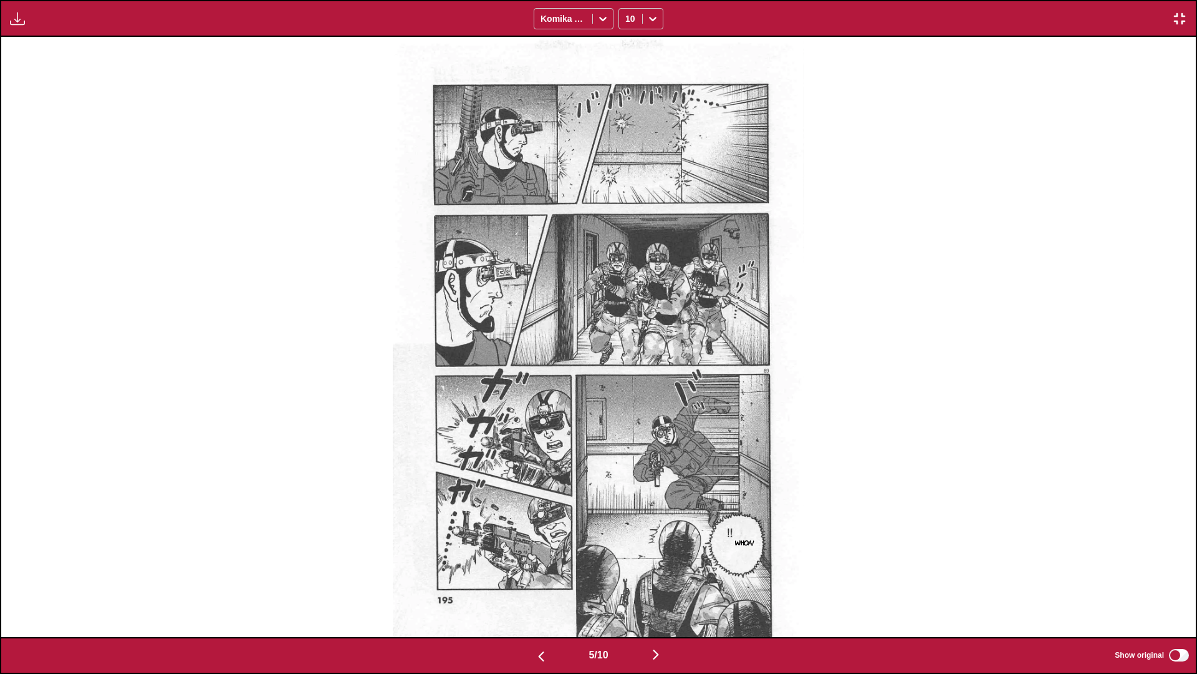
click at [627, 399] on img "button" at bounding box center [656, 654] width 15 height 15
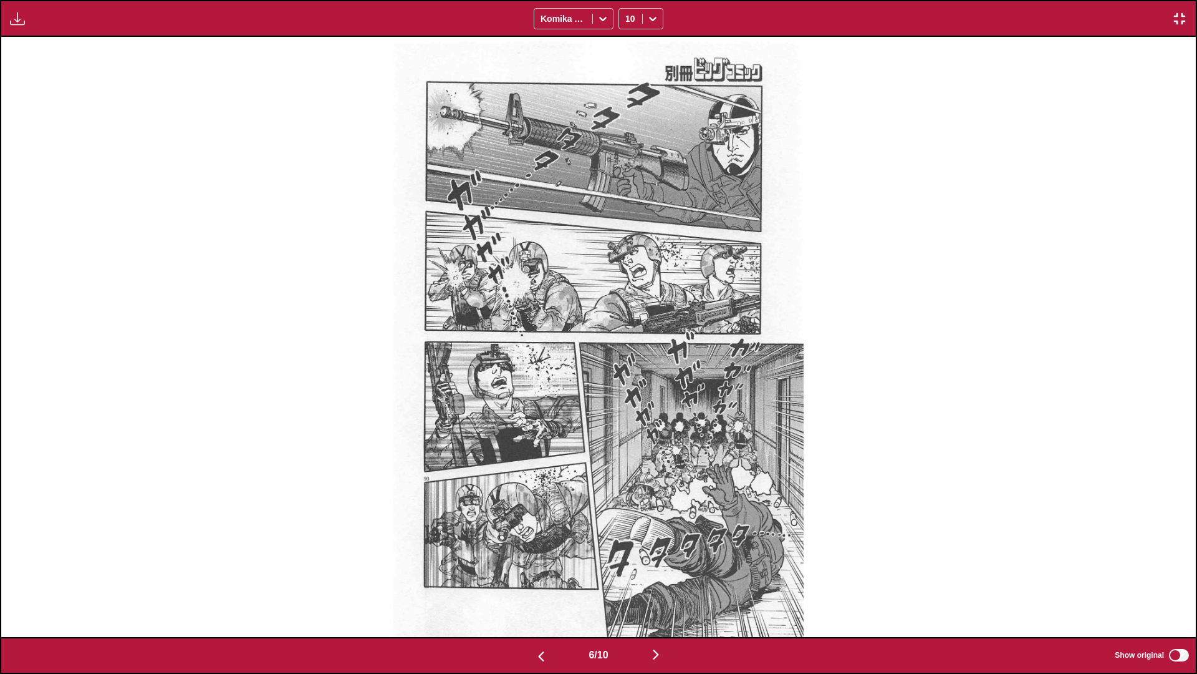
click at [627, 399] on img "button" at bounding box center [656, 654] width 15 height 15
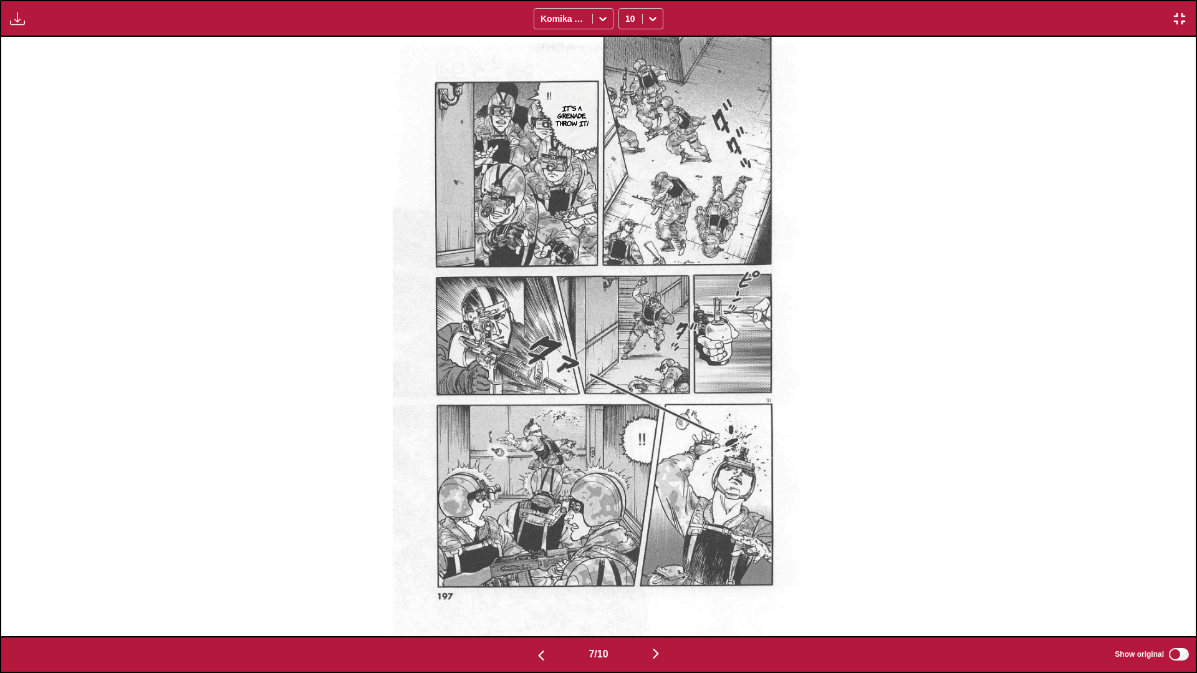
click at [627, 399] on button "button" at bounding box center [656, 654] width 75 height 18
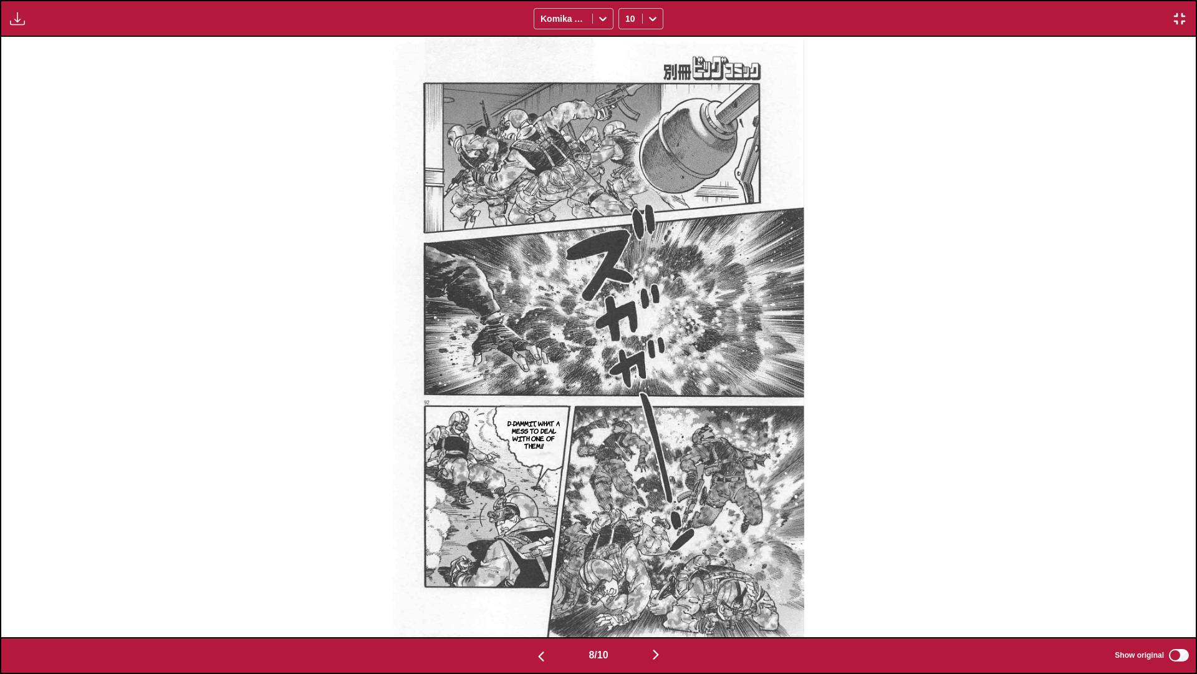
click at [627, 399] on img "button" at bounding box center [656, 654] width 15 height 15
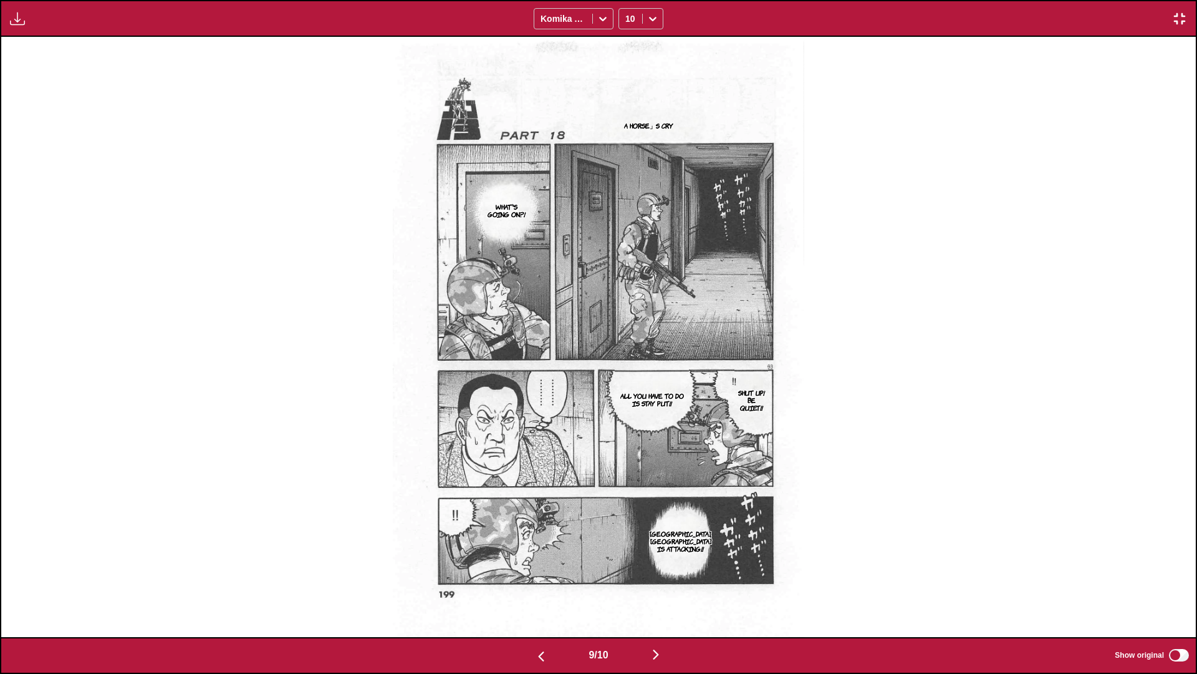
click at [627, 399] on img "button" at bounding box center [656, 654] width 15 height 15
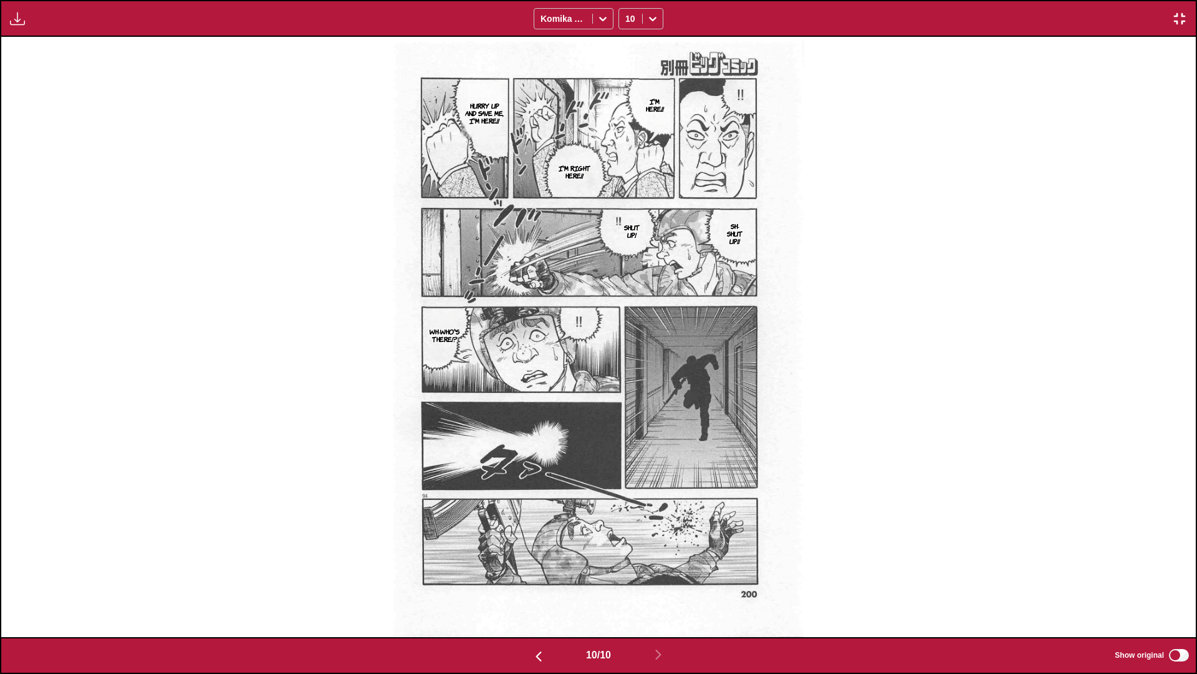
click at [627, 22] on img "button" at bounding box center [1179, 18] width 15 height 15
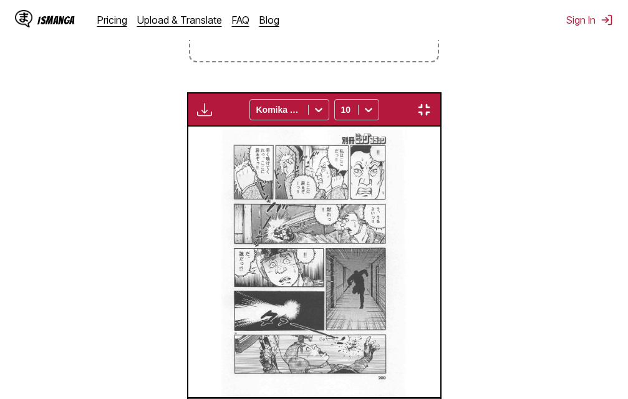
scroll to position [0, 2268]
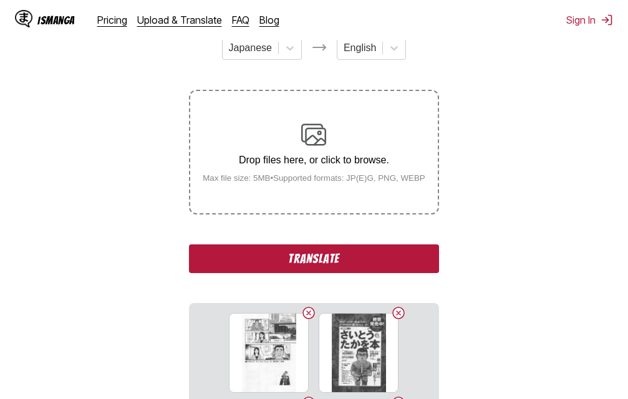
scroll to position [158, 0]
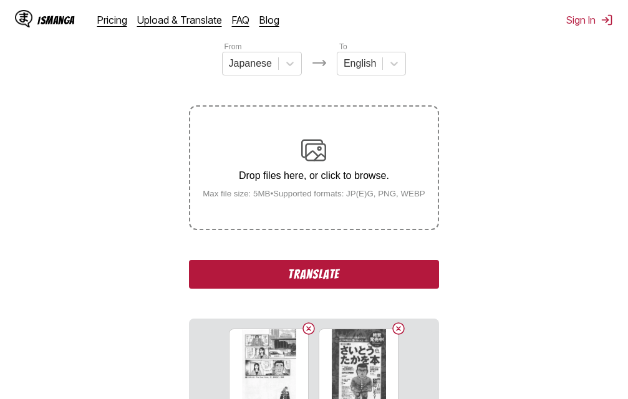
click at [357, 274] on button "Translate" at bounding box center [313, 274] width 249 height 29
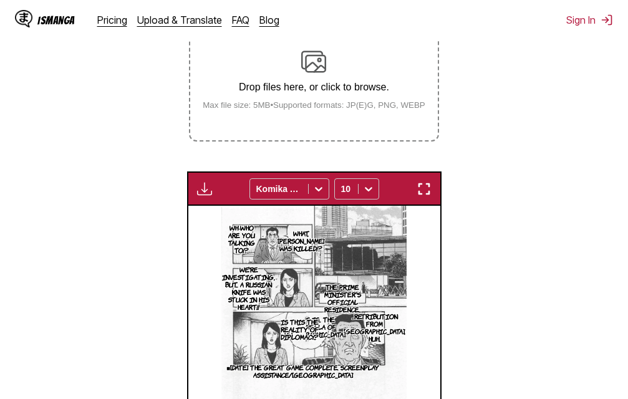
scroll to position [218, 0]
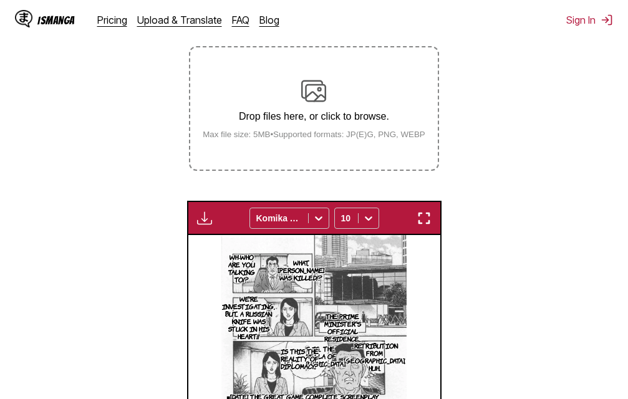
click at [427, 222] on img "button" at bounding box center [424, 218] width 15 height 15
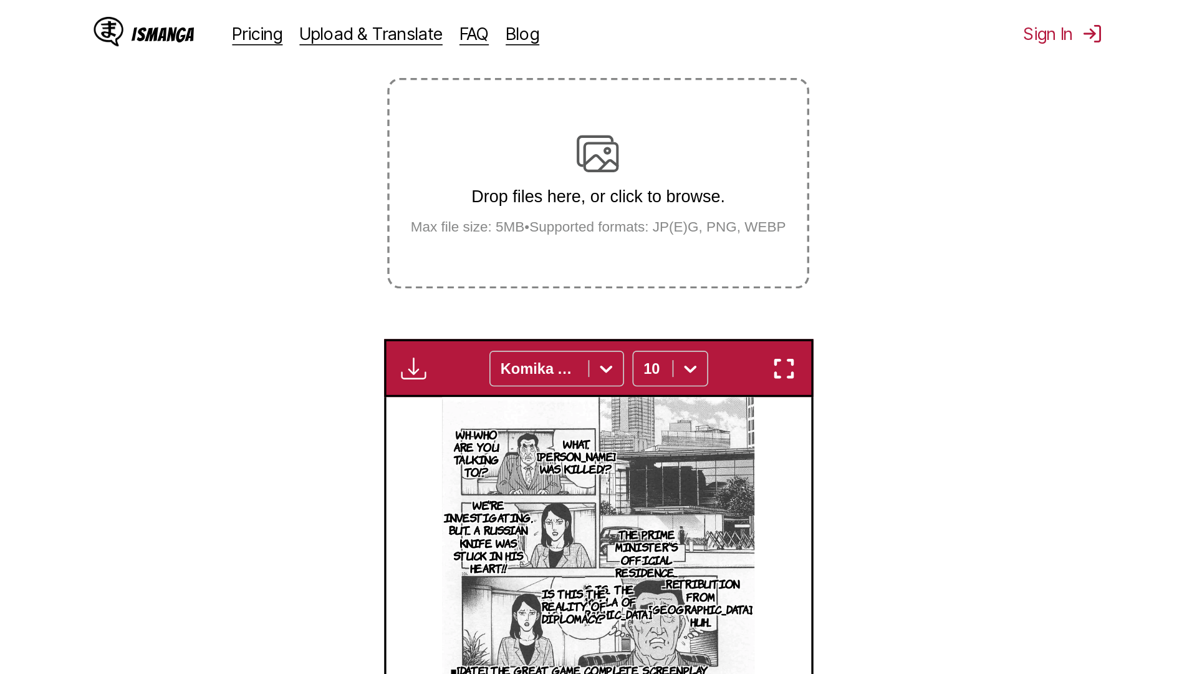
scroll to position [131, 0]
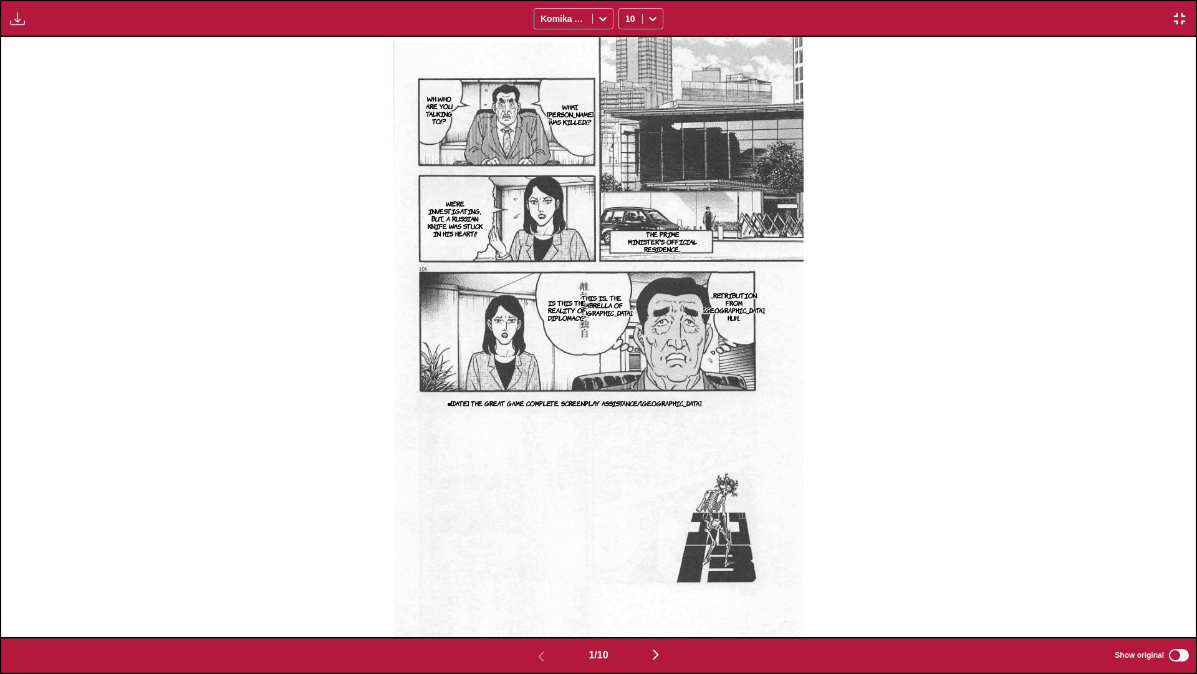
click at [627, 399] on img "button" at bounding box center [656, 654] width 15 height 15
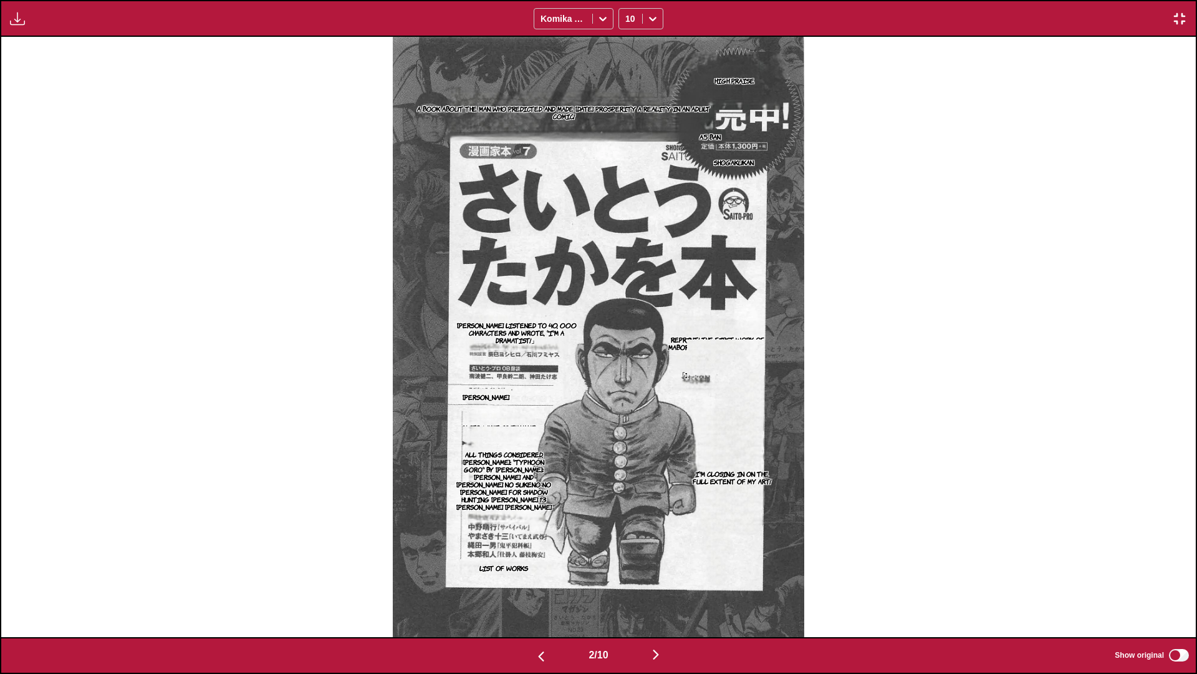
click at [627, 399] on img "button" at bounding box center [656, 654] width 15 height 15
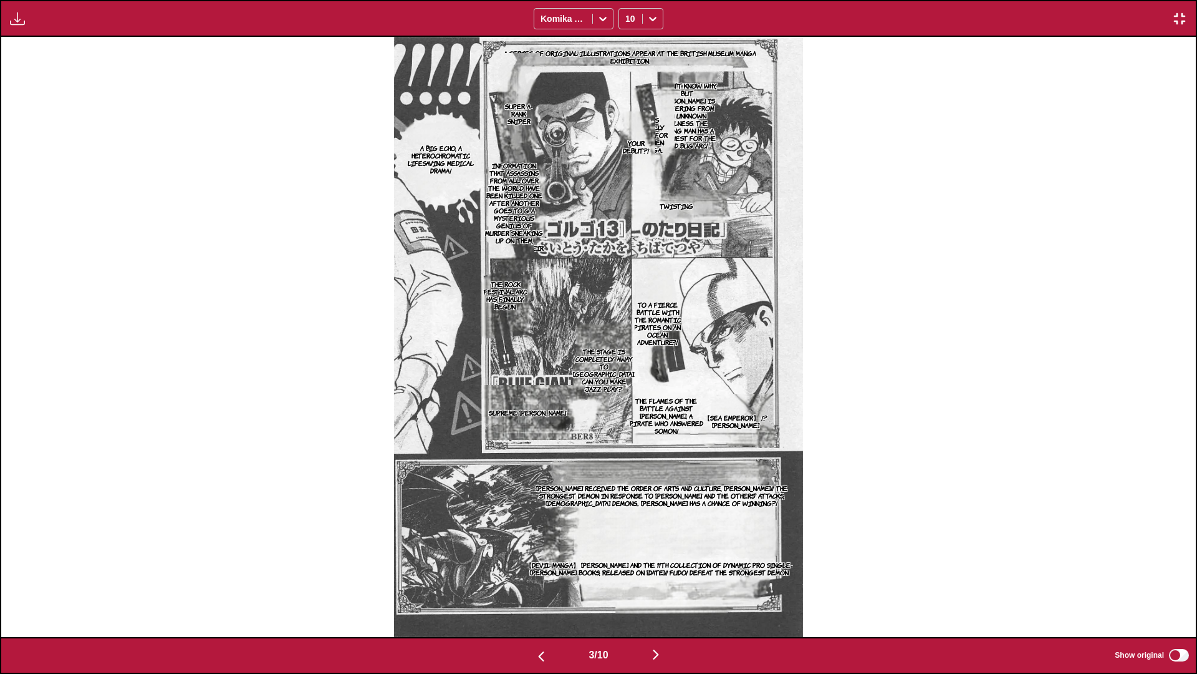
click at [627, 399] on img "button" at bounding box center [656, 654] width 15 height 15
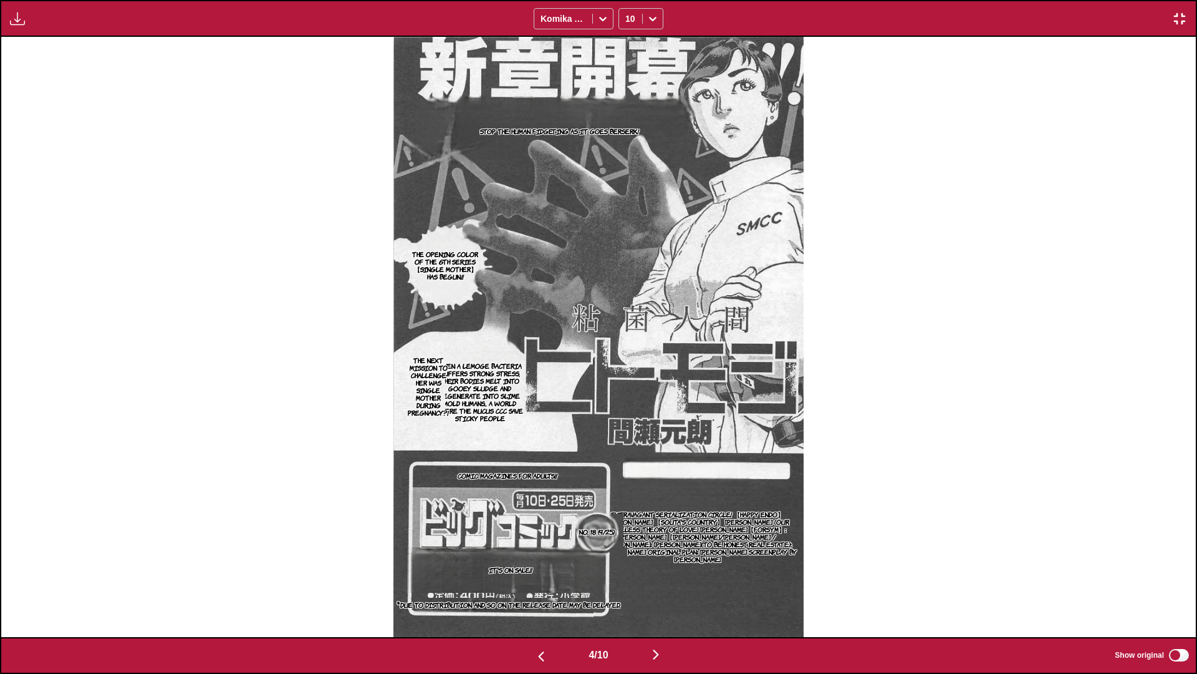
click at [627, 399] on img "button" at bounding box center [656, 654] width 15 height 15
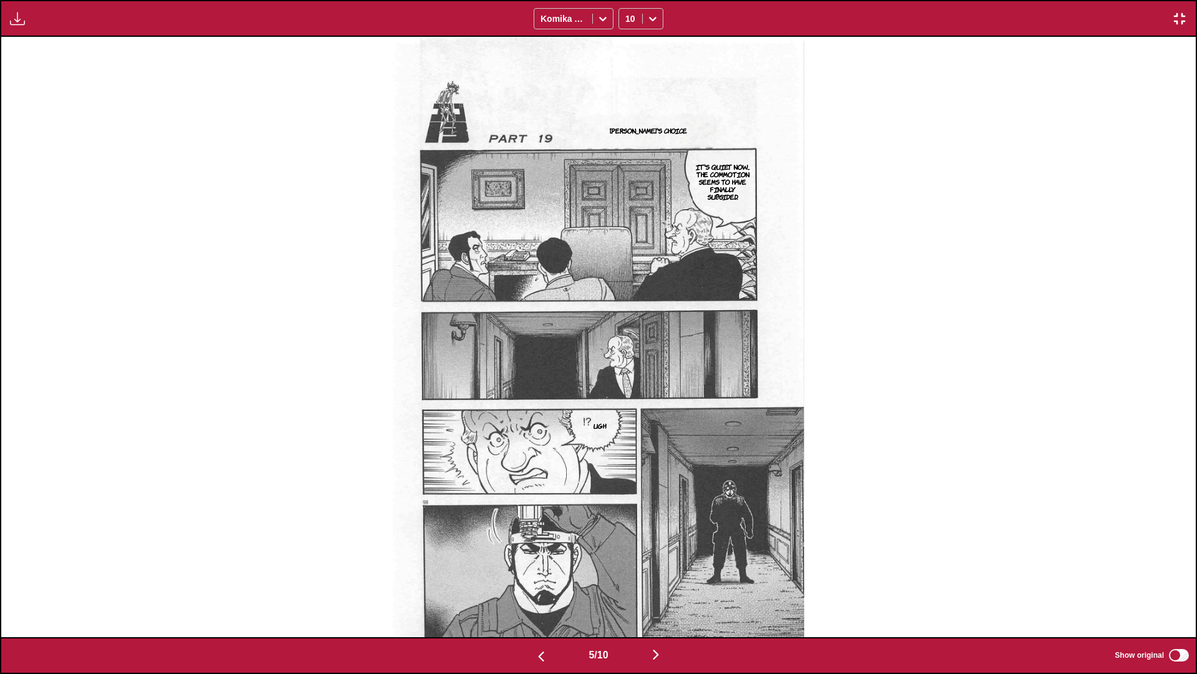
click at [627, 399] on img "button" at bounding box center [656, 654] width 15 height 15
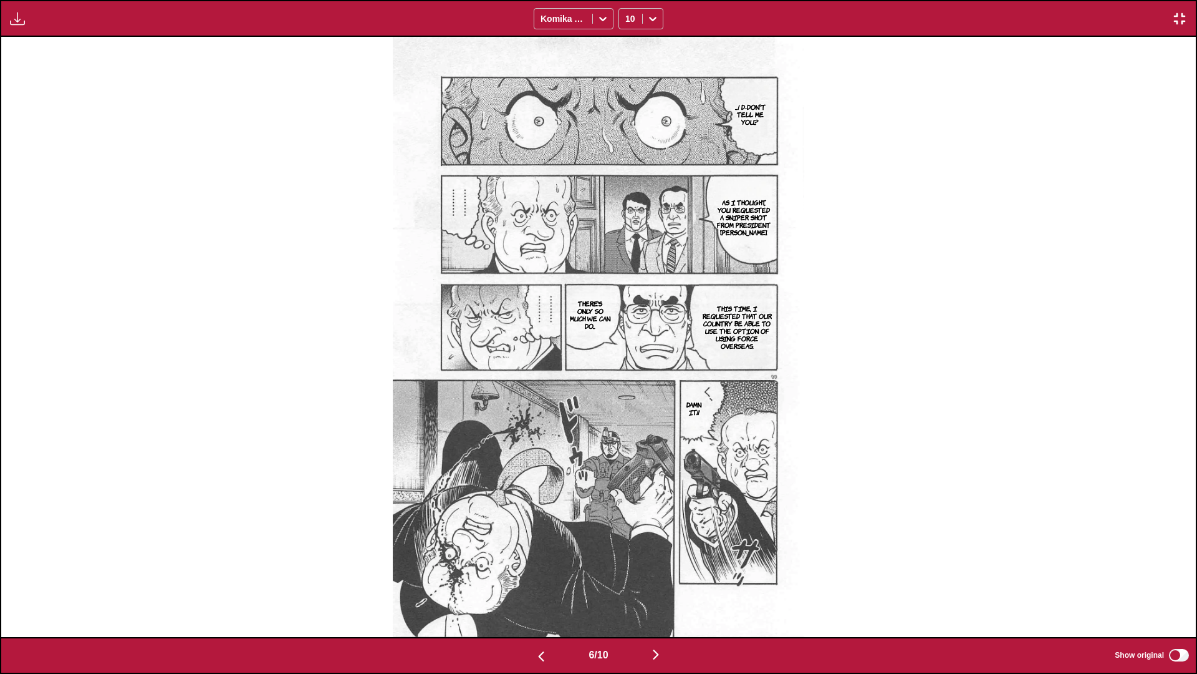
click at [627, 399] on img "button" at bounding box center [656, 654] width 15 height 15
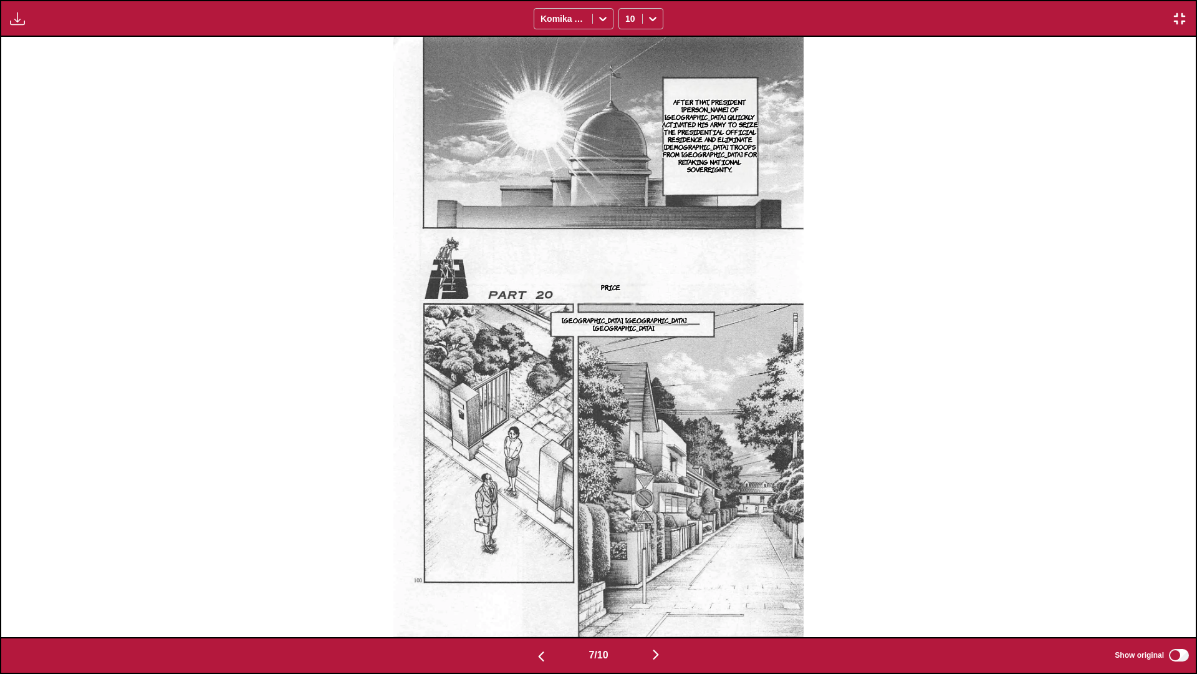
click at [627, 399] on img "button" at bounding box center [656, 654] width 15 height 15
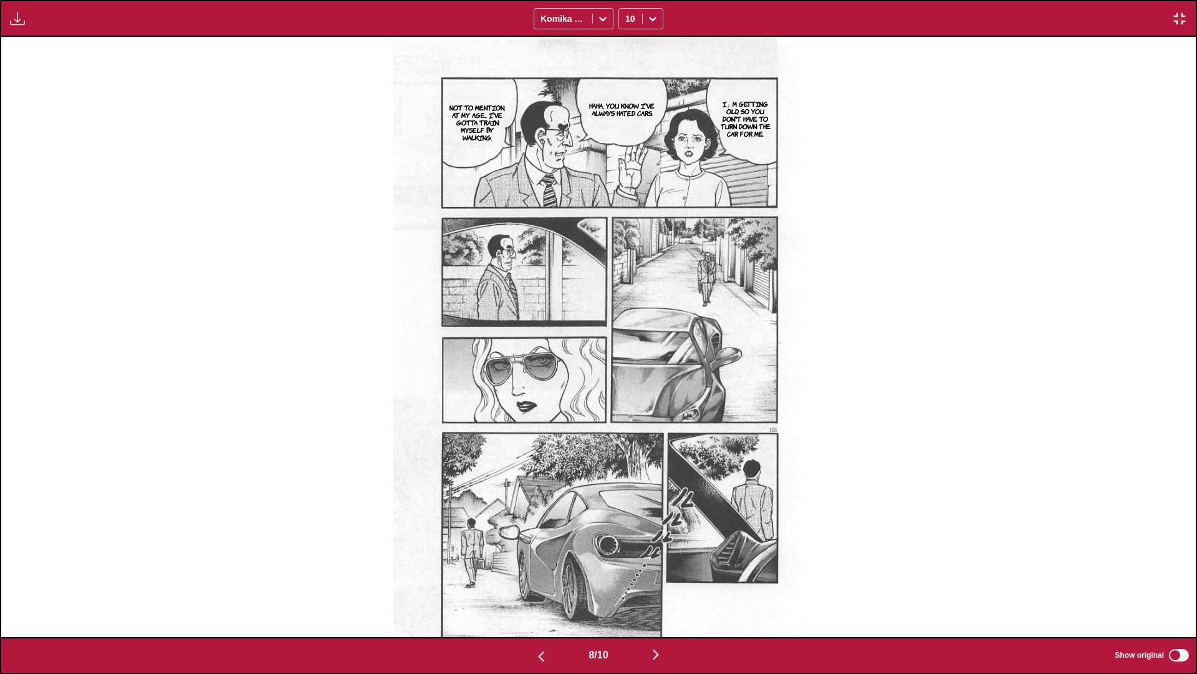
click at [627, 399] on img "button" at bounding box center [656, 654] width 15 height 15
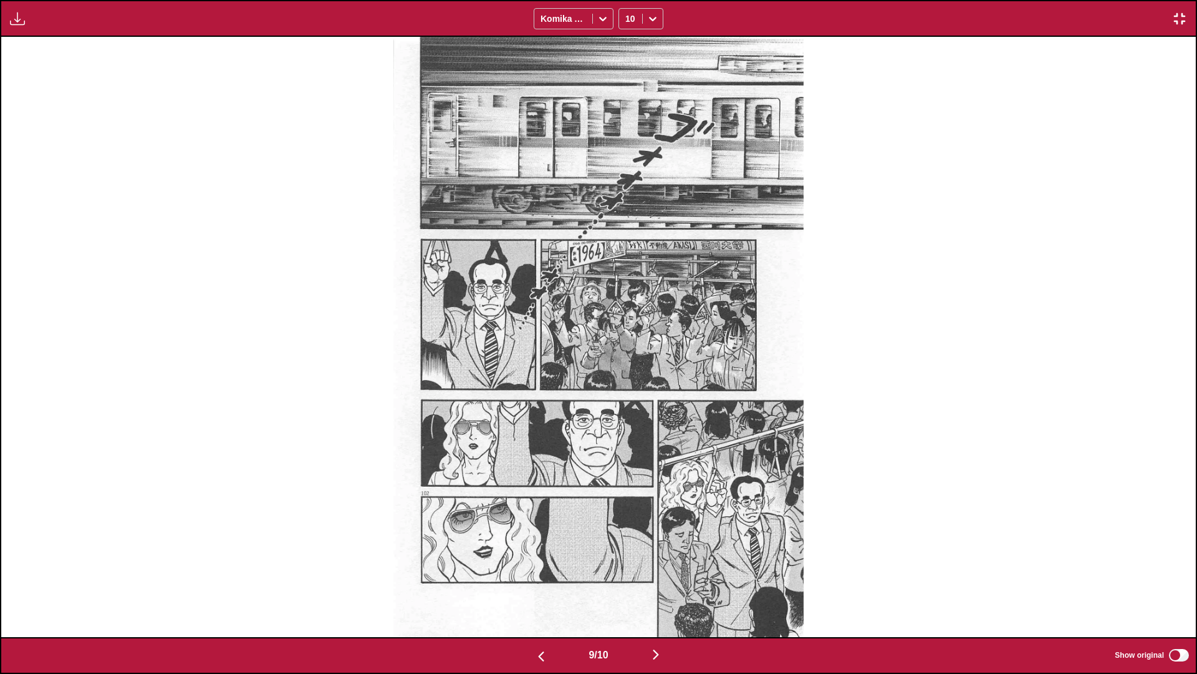
click at [627, 399] on img "button" at bounding box center [656, 654] width 15 height 15
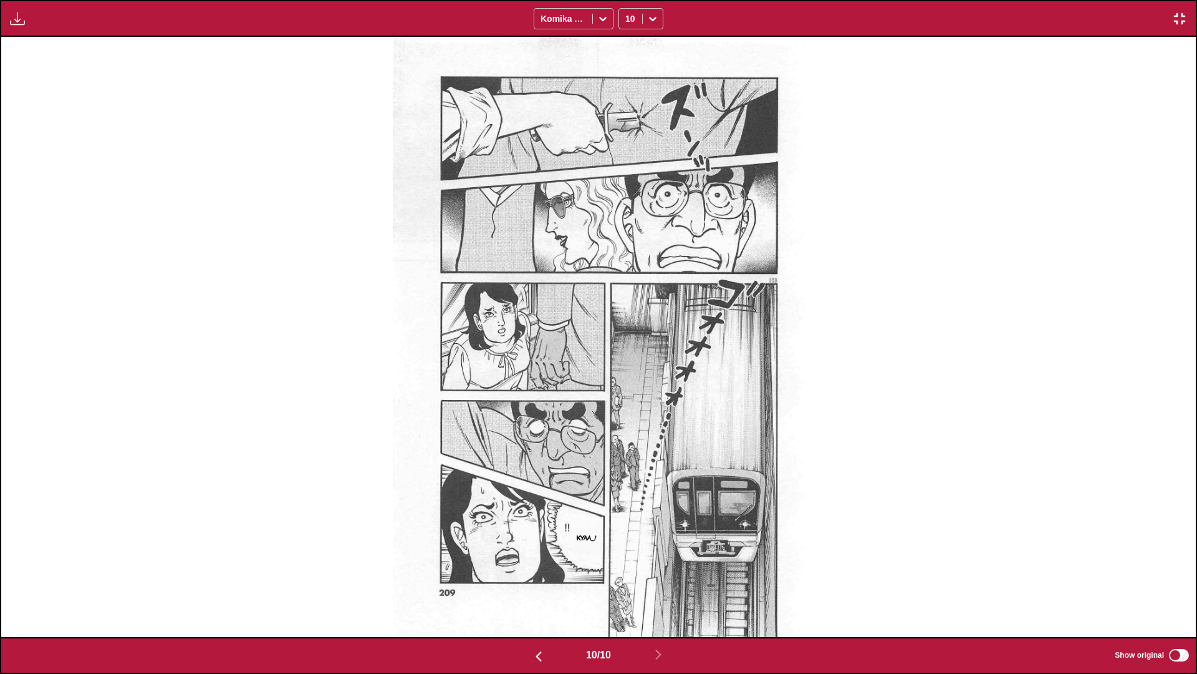
click at [627, 25] on img "button" at bounding box center [1179, 18] width 15 height 15
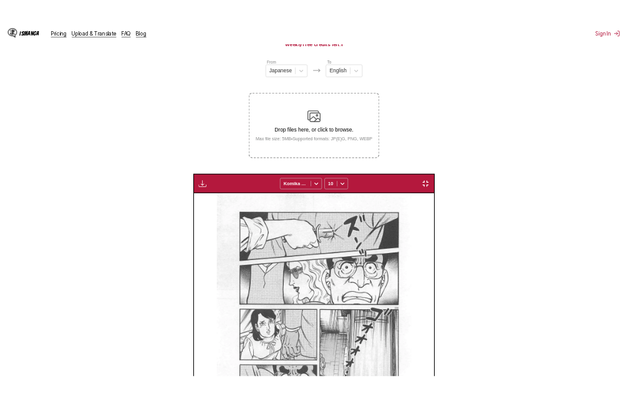
scroll to position [0, 2268]
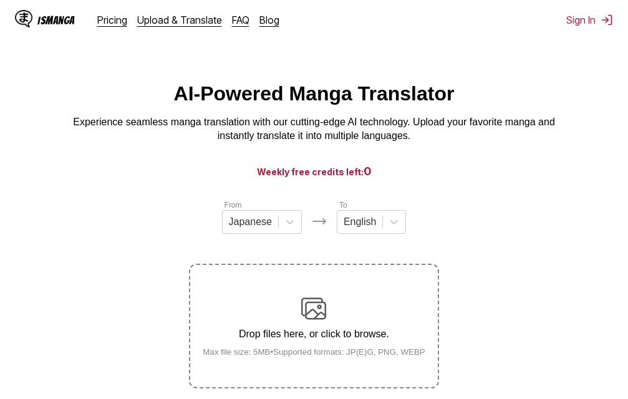
scroll to position [158, 0]
